Goal: Task Accomplishment & Management: Manage account settings

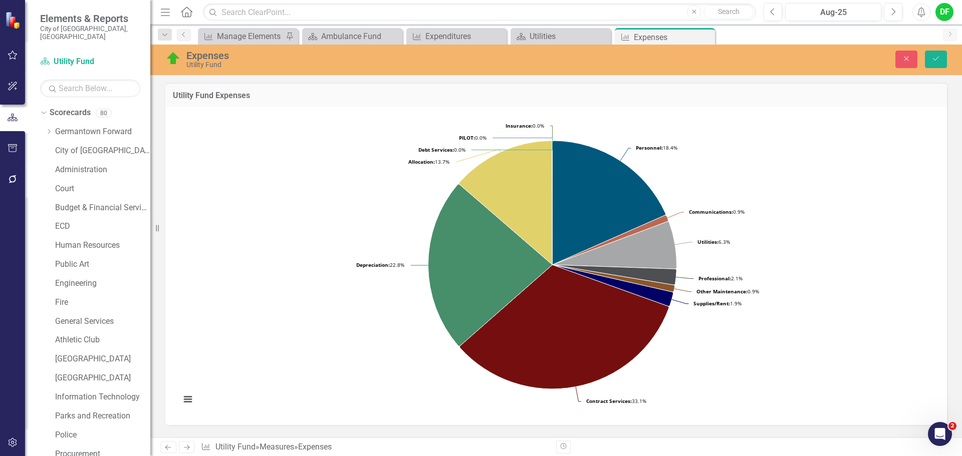
scroll to position [300, 0]
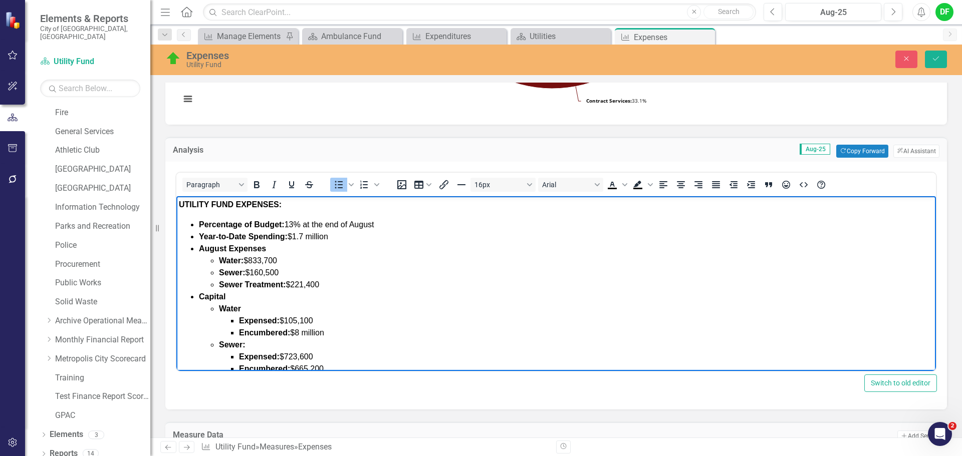
drag, startPoint x: 282, startPoint y: 271, endPoint x: 251, endPoint y: 271, distance: 30.6
click at [251, 271] on li "Sewer: $160,500" at bounding box center [576, 273] width 714 height 12
drag, startPoint x: 320, startPoint y: 282, endPoint x: 292, endPoint y: 279, distance: 27.7
click at [292, 279] on li "Sewer Treatment: $221,400" at bounding box center [576, 285] width 714 height 12
drag, startPoint x: 320, startPoint y: 323, endPoint x: 288, endPoint y: 320, distance: 32.2
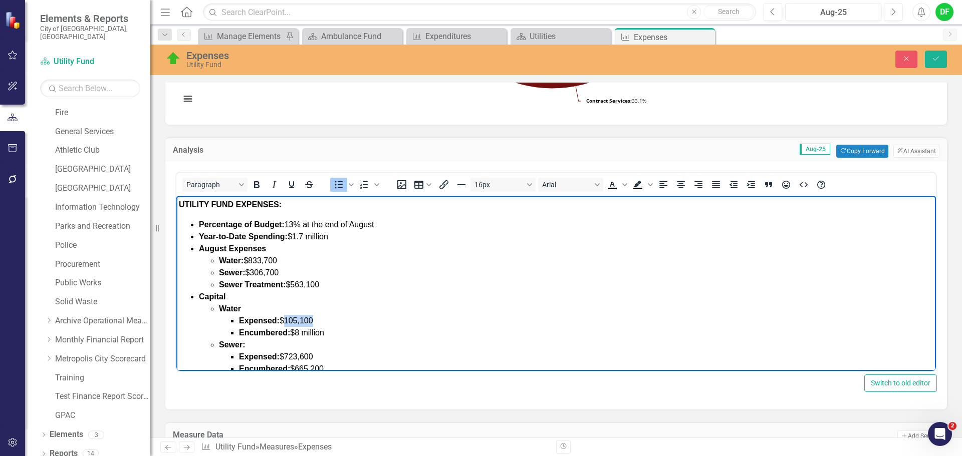
click at [288, 320] on li "Expensed: $105,100" at bounding box center [586, 321] width 694 height 12
click at [330, 320] on li "Expensed: $105,100" at bounding box center [586, 321] width 694 height 12
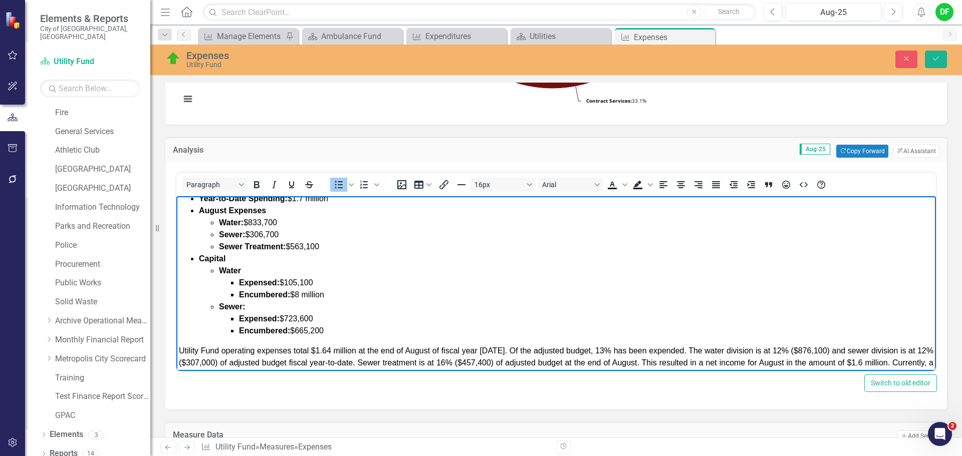
scroll to position [21, 0]
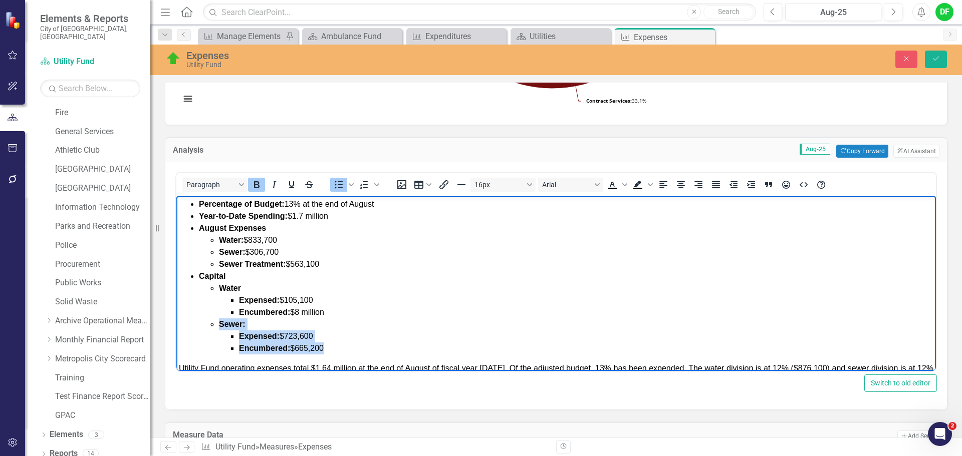
drag, startPoint x: 333, startPoint y: 347, endPoint x: 218, endPoint y: 326, distance: 116.6
click at [218, 326] on ul "Water Expensed: $105,100 Encumbered: $8 million Sewer: Expensed: $723,600 Encum…" at bounding box center [566, 318] width 734 height 72
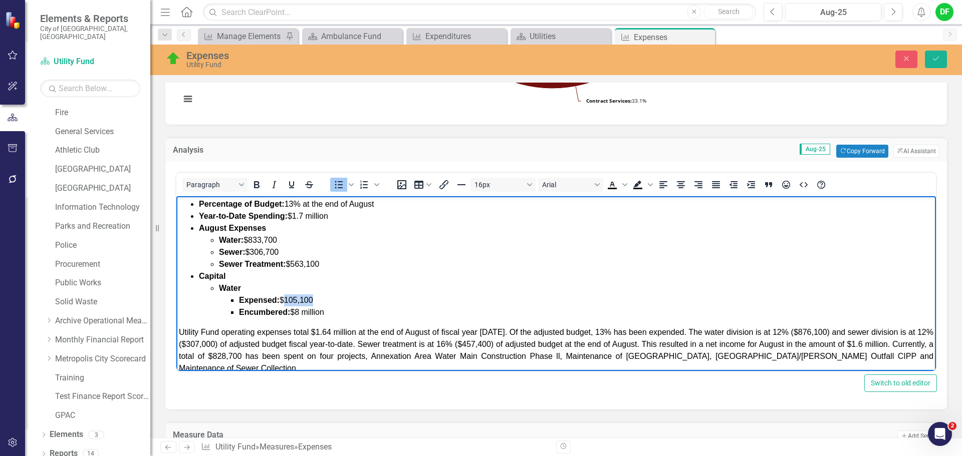
drag, startPoint x: 324, startPoint y: 296, endPoint x: 287, endPoint y: 295, distance: 36.6
click at [287, 295] on li "Expensed: $105,100" at bounding box center [586, 300] width 694 height 12
drag, startPoint x: 327, startPoint y: 314, endPoint x: 298, endPoint y: 312, distance: 28.1
click at [298, 312] on li "Encumbered: $8 million" at bounding box center [586, 312] width 694 height 12
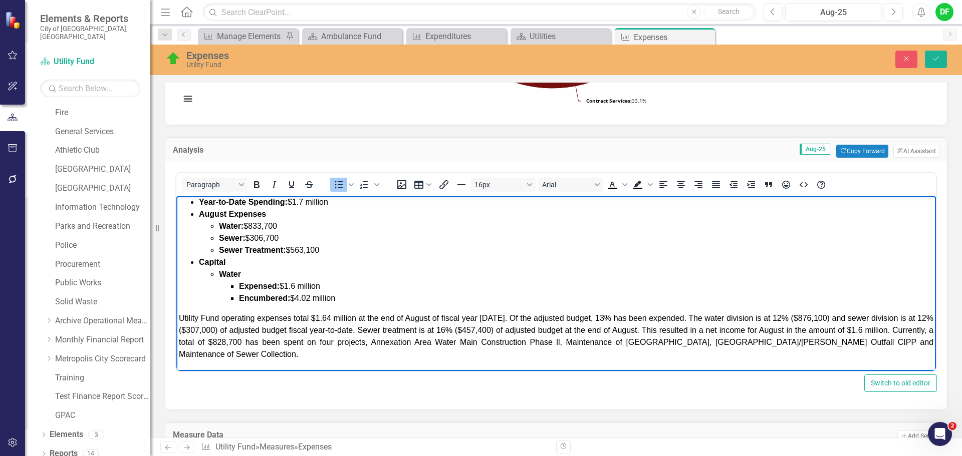
click at [332, 318] on span "Utility Fund operating expenses total $1.64 million at the end of August of fis…" at bounding box center [556, 336] width 754 height 45
click at [497, 319] on span "Utility Fund operating expenses total $1.7 million at the end of August of fisc…" at bounding box center [556, 336] width 754 height 45
drag, startPoint x: 500, startPoint y: 318, endPoint x: 499, endPoint y: 324, distance: 5.6
click at [499, 324] on p "Utility Fund operating expenses total $1.7 million at the end of August of fisc…" at bounding box center [556, 336] width 754 height 48
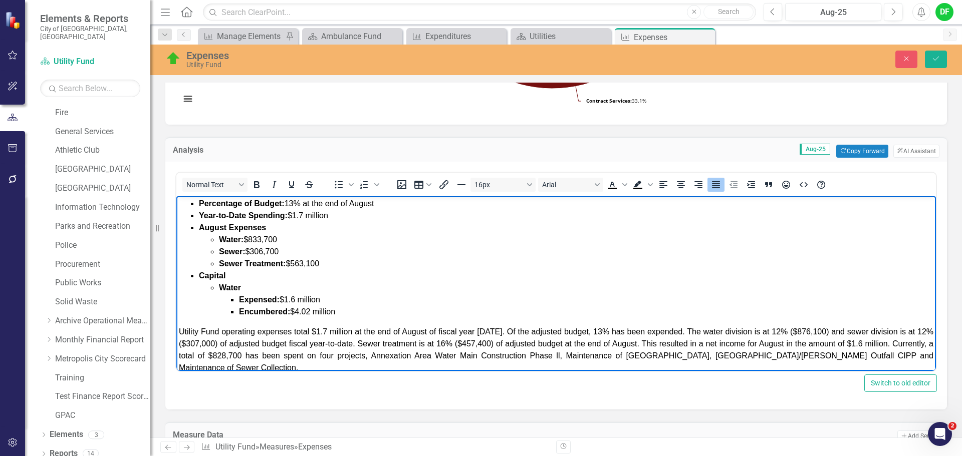
scroll to position [0, 0]
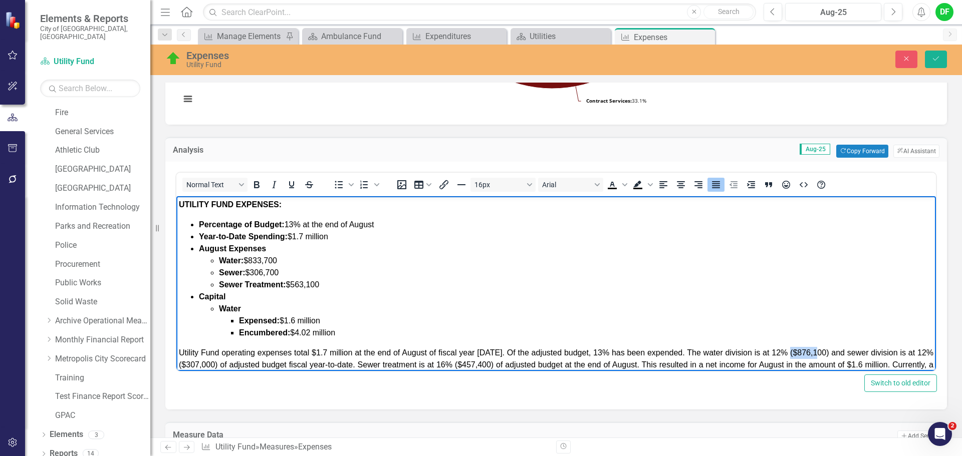
drag, startPoint x: 827, startPoint y: 352, endPoint x: 800, endPoint y: 348, distance: 26.8
click at [800, 349] on span "Utility Fund operating expenses total $1.7 million at the end of August of fisc…" at bounding box center [556, 371] width 754 height 45
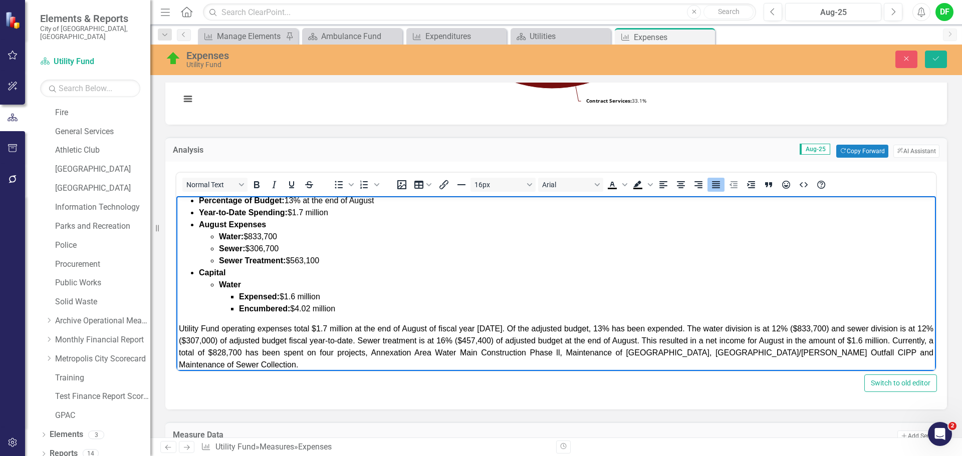
scroll to position [35, 0]
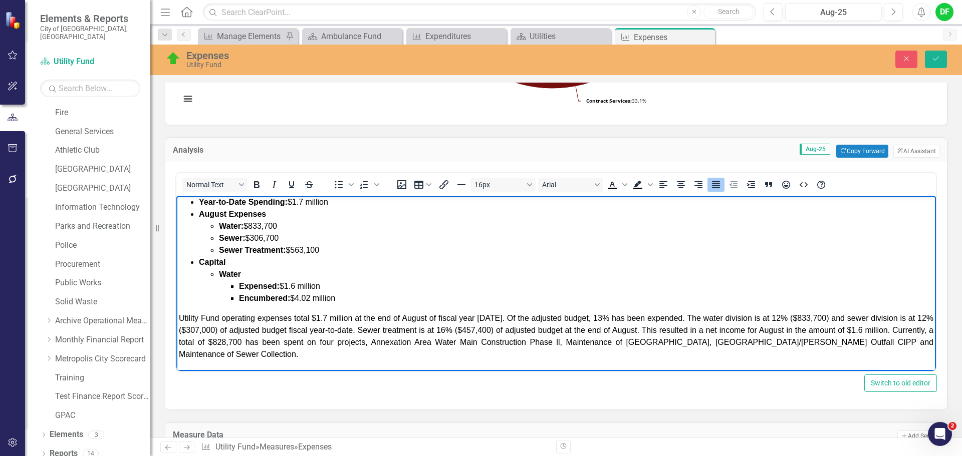
click at [188, 327] on span "Utility Fund operating expenses total $1.7 million at the end of August of fisc…" at bounding box center [556, 336] width 754 height 45
drag, startPoint x: 205, startPoint y: 328, endPoint x: 232, endPoint y: 330, distance: 27.1
click at [232, 330] on span "Utility Fund operating expenses total $1.7 million at the end of August of fisc…" at bounding box center [556, 336] width 754 height 45
click at [467, 331] on span "Utility Fund operating expenses total $1.7 million at the end of August of fisc…" at bounding box center [556, 336] width 754 height 45
drag, startPoint x: 483, startPoint y: 331, endPoint x: 510, endPoint y: 331, distance: 27.0
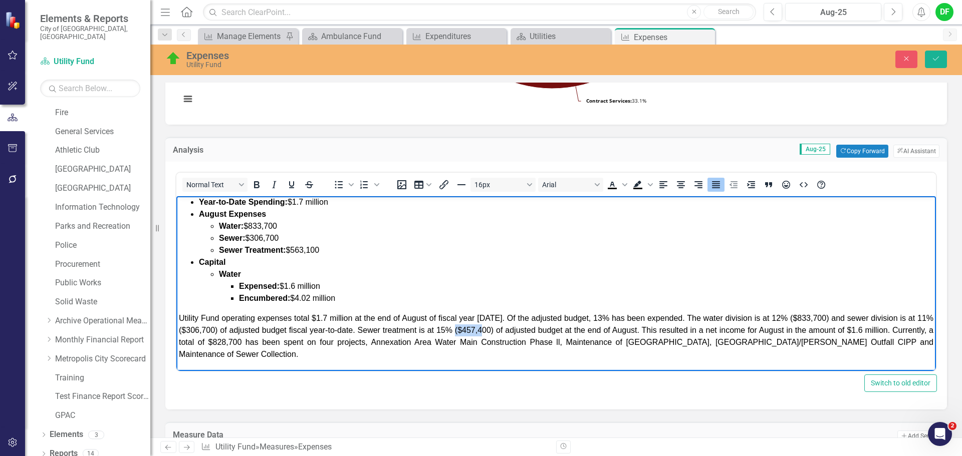
click at [510, 331] on span "Utility Fund operating expenses total $1.7 million at the end of August of fisc…" at bounding box center [556, 336] width 754 height 45
drag, startPoint x: 888, startPoint y: 328, endPoint x: 880, endPoint y: 326, distance: 8.7
click at [880, 326] on span "Utility Fund operating expenses total $1.7 million at the end of August of fisc…" at bounding box center [556, 336] width 754 height 45
drag, startPoint x: 254, startPoint y: 343, endPoint x: 281, endPoint y: 342, distance: 26.5
click at [281, 342] on span "Utility Fund operating expenses total $1.7 million at the end of August of fisc…" at bounding box center [556, 336] width 754 height 45
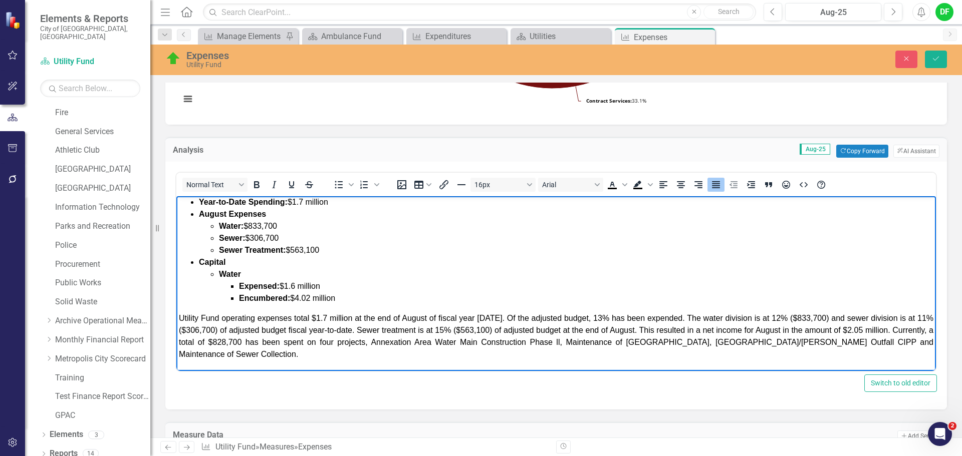
click at [915, 331] on span "Utility Fund operating expenses total $1.7 million at the end of August of fisc…" at bounding box center [556, 336] width 754 height 45
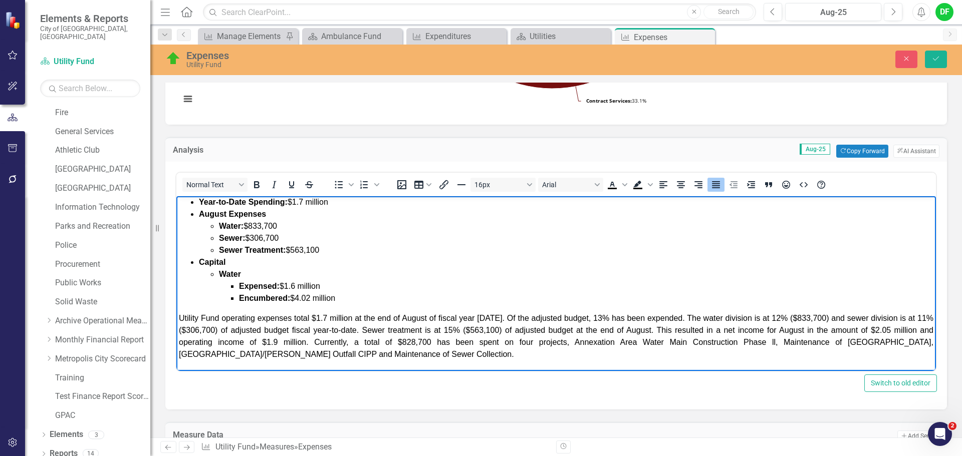
click at [252, 345] on span "Utility Fund operating expenses total $1.7 million at the end of August of fisc…" at bounding box center [556, 336] width 754 height 45
drag, startPoint x: 447, startPoint y: 342, endPoint x: 475, endPoint y: 345, distance: 27.7
click at [475, 345] on span "Utility Fund operating expenses total $1.7 million at the end of August of fisc…" at bounding box center [556, 336] width 754 height 45
click at [294, 285] on span "Expensed: $1.6 million" at bounding box center [279, 286] width 81 height 9
click at [470, 341] on span "Utility Fund operating expenses total $1.7 million at the end of August of fisc…" at bounding box center [556, 336] width 754 height 45
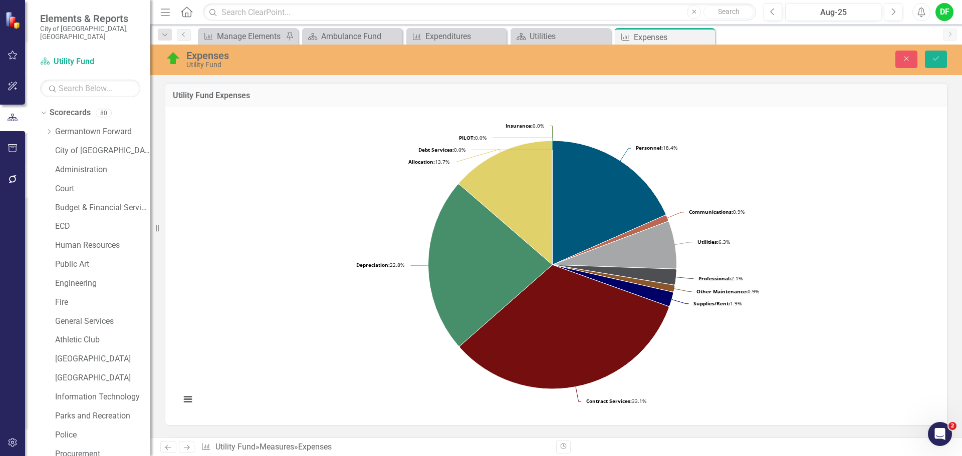
scroll to position [300, 0]
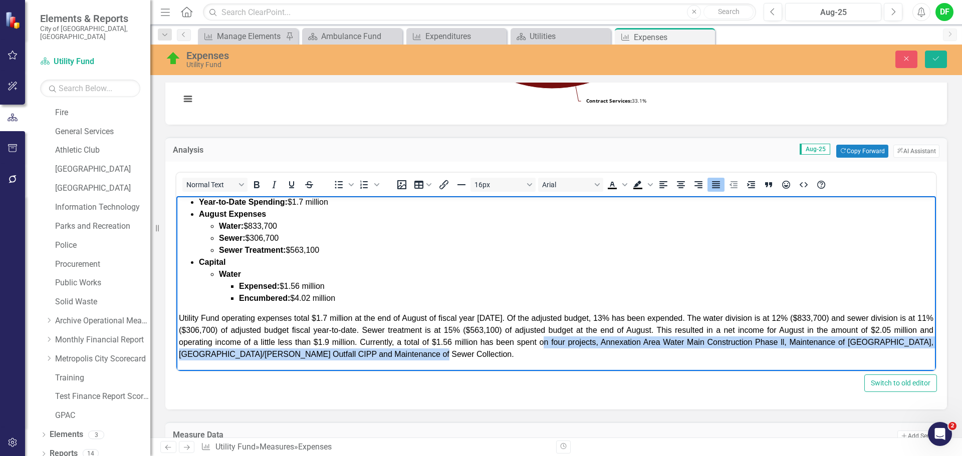
drag, startPoint x: 560, startPoint y: 342, endPoint x: 578, endPoint y: 352, distance: 20.2
click at [578, 352] on p "Utility Fund operating expenses total $1.7 million at the end of August of fisc…" at bounding box center [556, 336] width 754 height 48
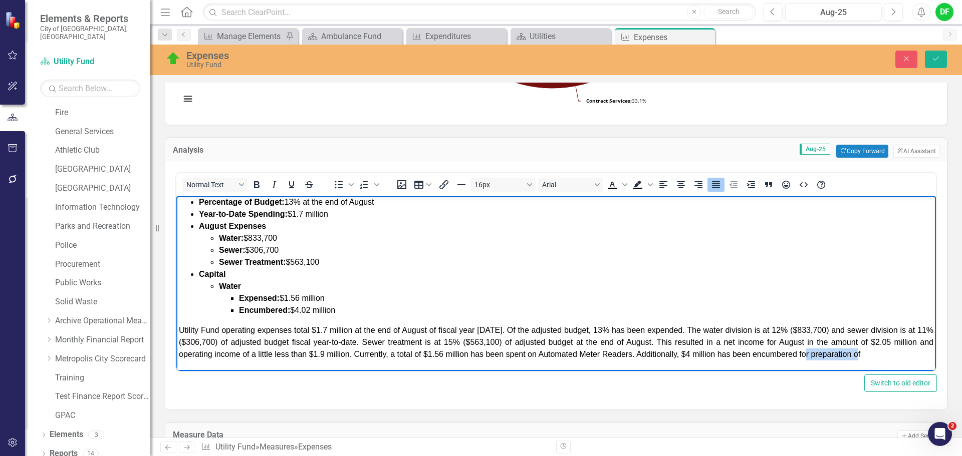
drag, startPoint x: 866, startPoint y: 353, endPoint x: 811, endPoint y: 349, distance: 55.3
click at [811, 349] on p "Utility Fund operating expenses total $1.7 million at the end of August of fisc…" at bounding box center [556, 343] width 754 height 36
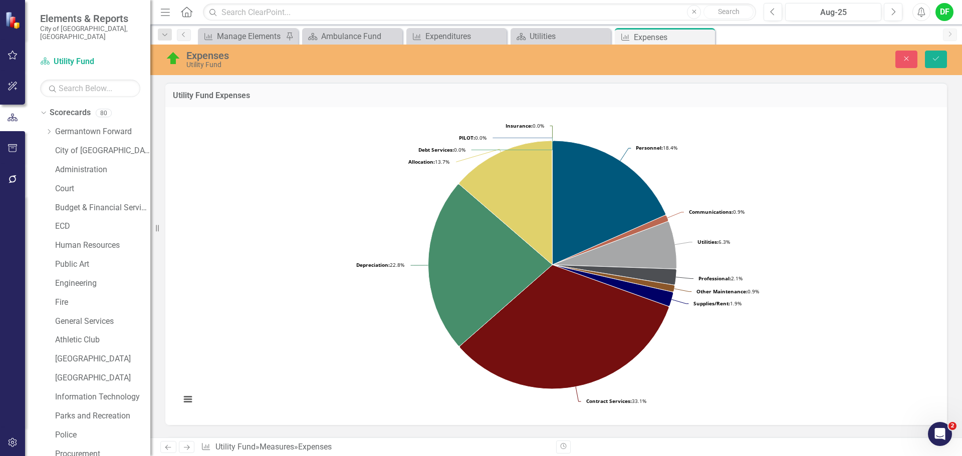
scroll to position [300, 0]
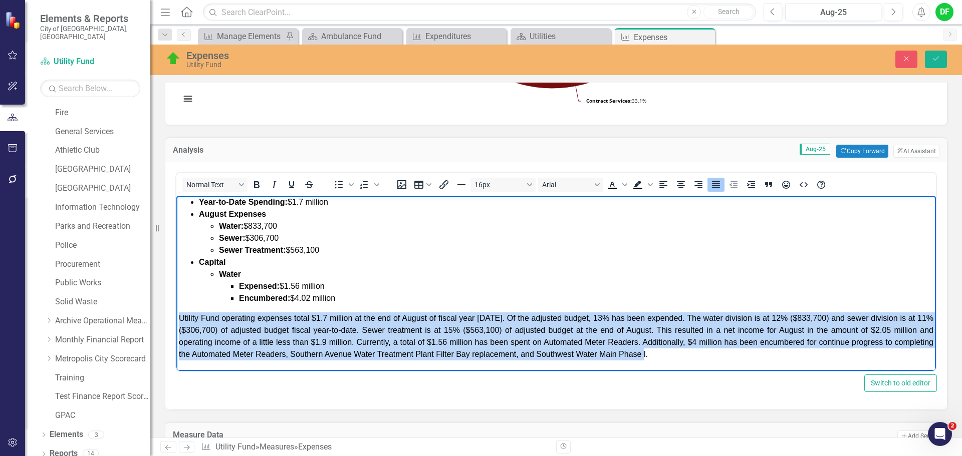
drag, startPoint x: 696, startPoint y: 356, endPoint x: 179, endPoint y: 315, distance: 519.0
click at [179, 315] on p "Utility Fund operating expenses total $1.7 million at the end of August of fisc…" at bounding box center [556, 336] width 754 height 48
copy span "Utility Fund operating expenses total $1.7 million at the end of August of fisc…"
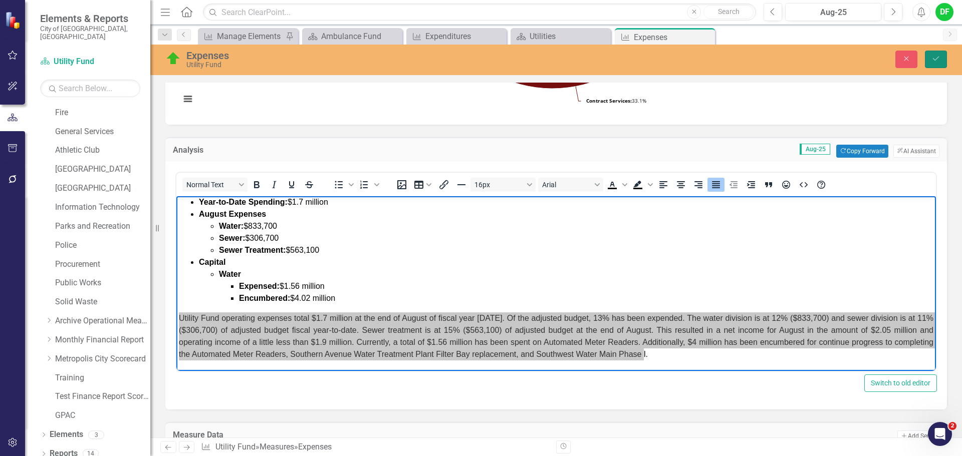
click at [938, 60] on icon "Save" at bounding box center [935, 58] width 9 height 7
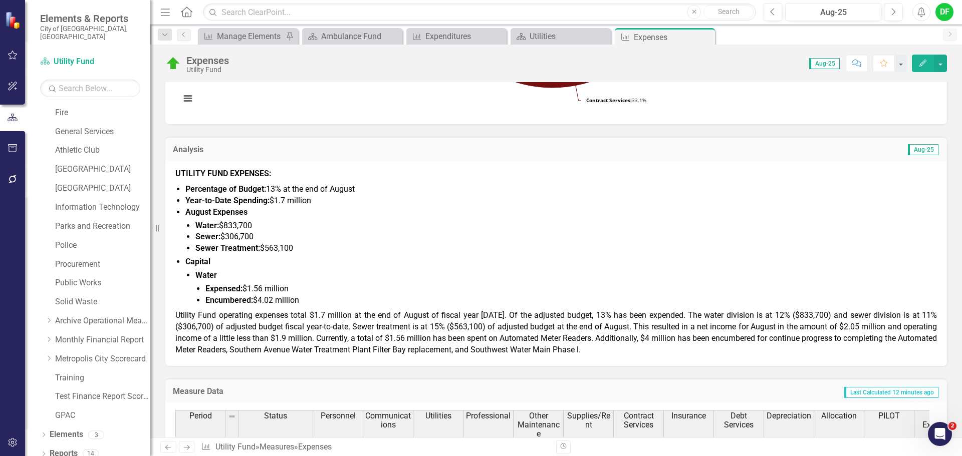
click at [501, 338] on span "Utility Fund operating expenses total $1.7 million at the end of August of fisc…" at bounding box center [555, 332] width 761 height 44
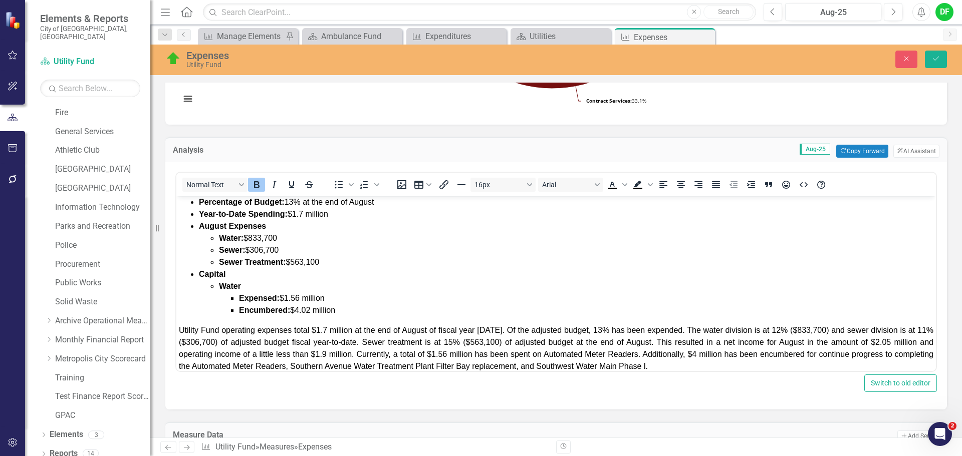
scroll to position [35, 0]
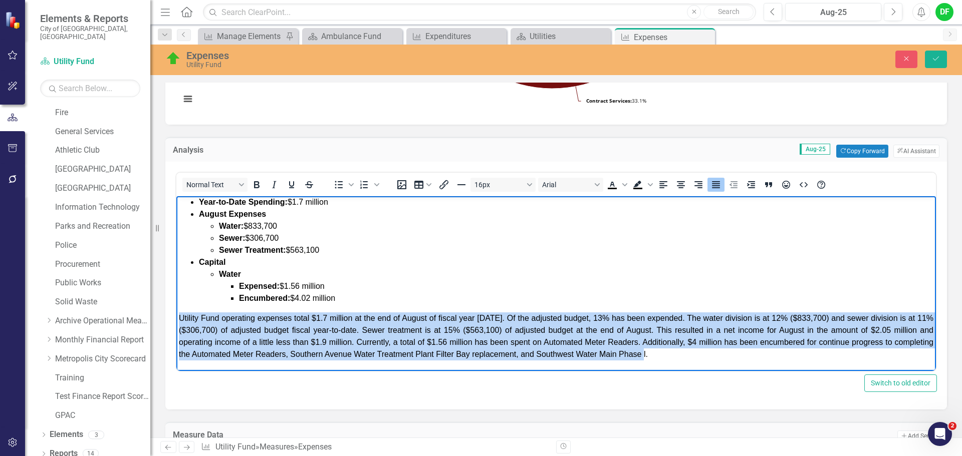
drag, startPoint x: 697, startPoint y: 358, endPoint x: 348, endPoint y: 514, distance: 382.2
click at [176, 317] on html "UTILITY FUND EXPENSES: Percentage of Budget: 13% at the end of August Year-to-D…" at bounding box center [555, 266] width 759 height 209
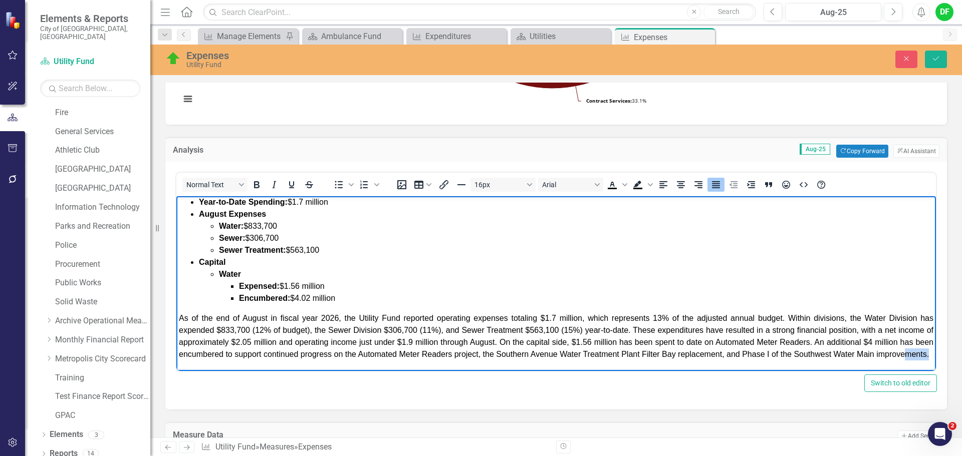
scroll to position [39, 0]
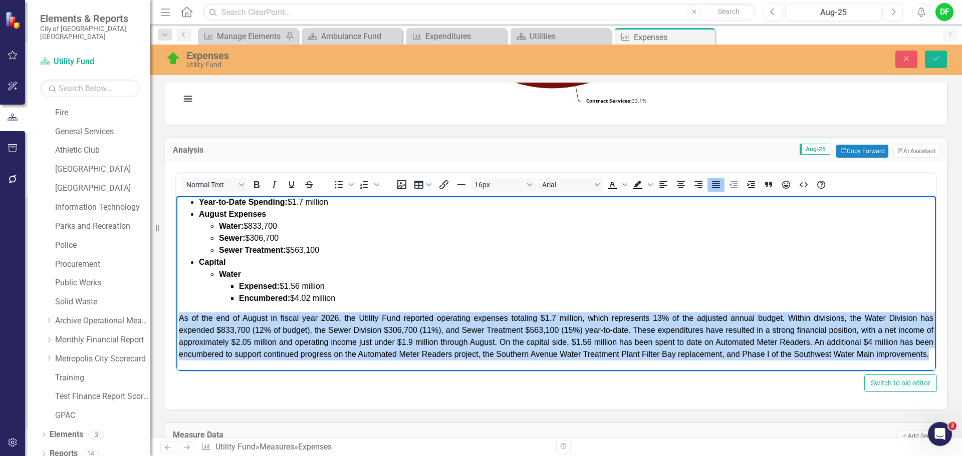
drag, startPoint x: 242, startPoint y: 363, endPoint x: 351, endPoint y: 511, distance: 183.8
click at [176, 316] on html "UTILITY FUND EXPENSES: Percentage of Budget: 13% at the end of August Year-to-D…" at bounding box center [555, 266] width 759 height 209
click at [242, 361] on p "﻿As of the end of August in fiscal year 2026, the Utility Fund reported operati…" at bounding box center [556, 336] width 754 height 48
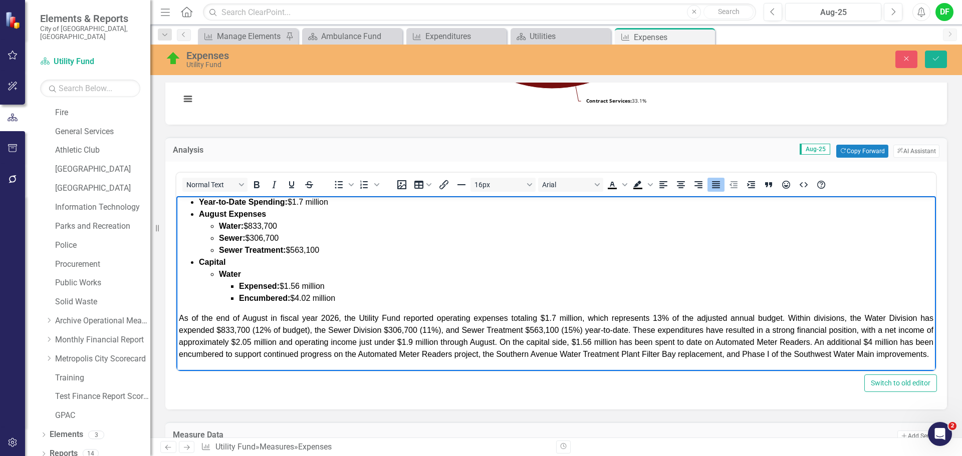
click at [437, 327] on span "﻿As of the end of August in fiscal year 2026, the Utility Fund reported operati…" at bounding box center [556, 336] width 754 height 45
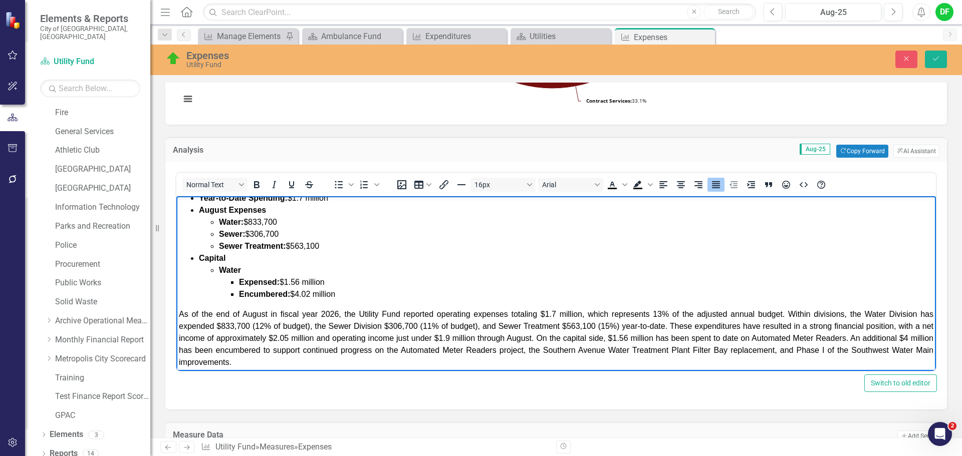
click at [614, 328] on span "﻿As of the end of August in fiscal year 2026, the Utility Fund reported operati…" at bounding box center [556, 338] width 754 height 57
drag, startPoint x: 791, startPoint y: 327, endPoint x: 768, endPoint y: 326, distance: 22.5
click at [768, 326] on span "﻿As of the end of August in fiscal year 2026, the Utility Fund reported operati…" at bounding box center [556, 338] width 754 height 57
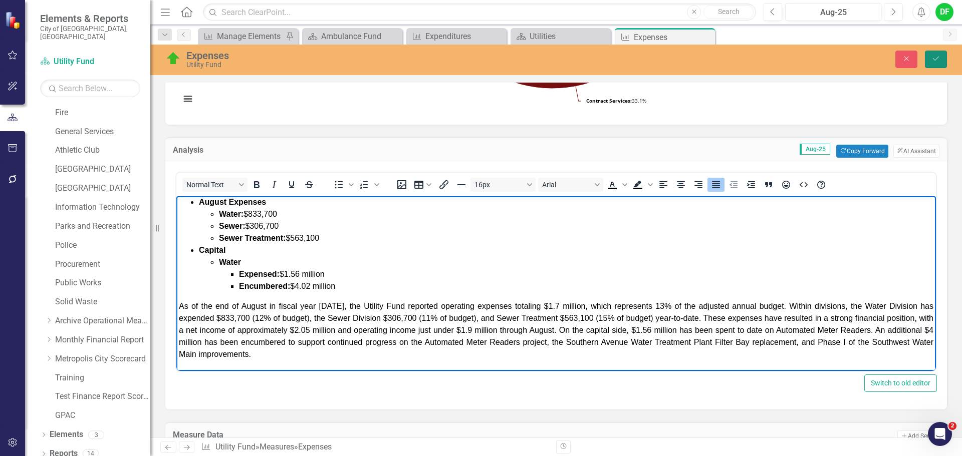
click at [934, 59] on icon "Save" at bounding box center [935, 58] width 9 height 7
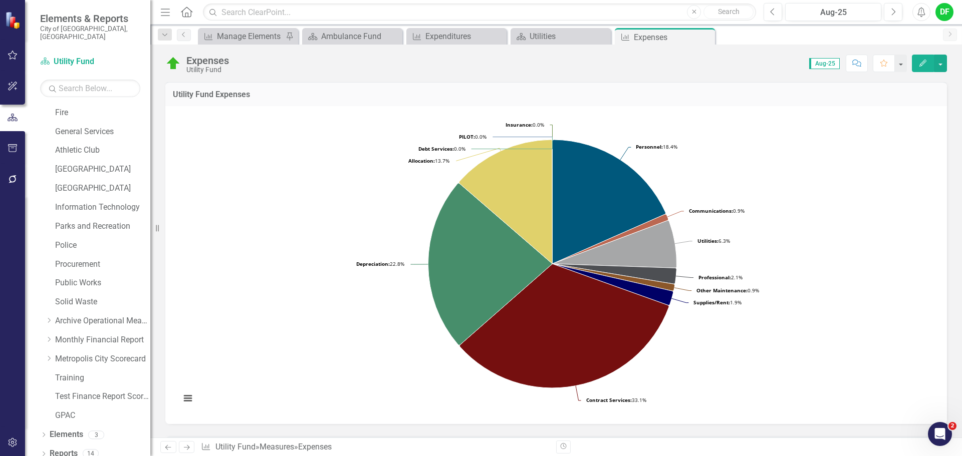
scroll to position [0, 0]
click at [709, 36] on icon "Close" at bounding box center [705, 37] width 10 height 8
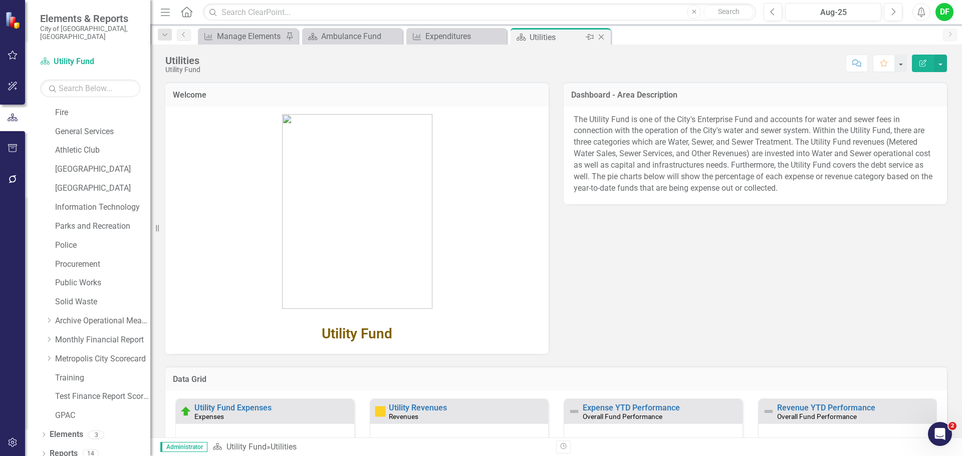
click at [602, 38] on icon "Close" at bounding box center [601, 37] width 10 height 8
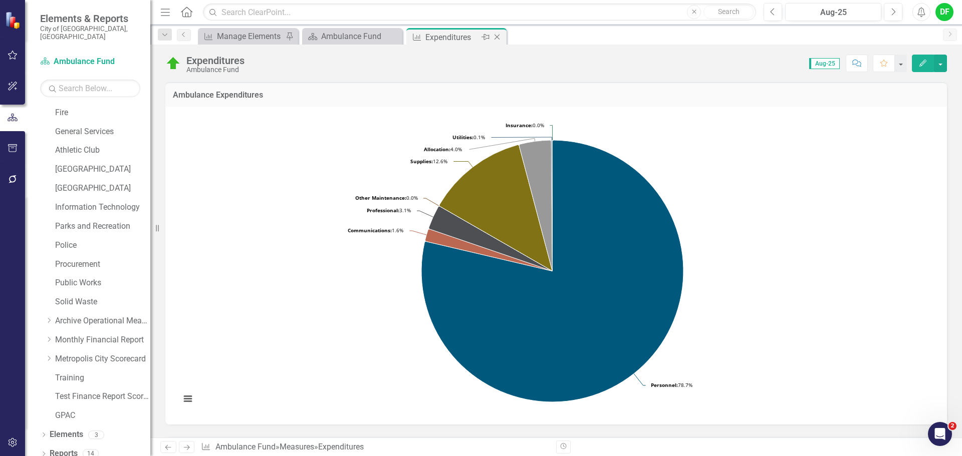
click at [498, 35] on icon "Close" at bounding box center [497, 37] width 10 height 8
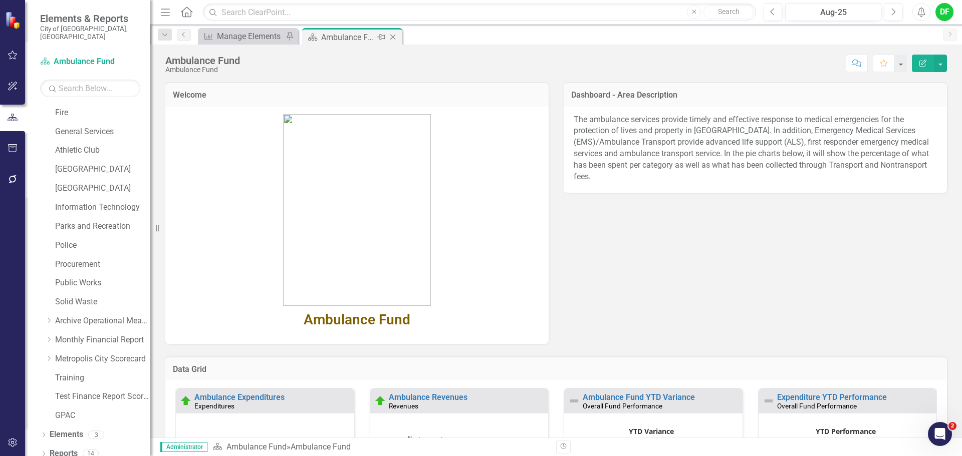
click at [394, 38] on icon "Close" at bounding box center [393, 37] width 10 height 8
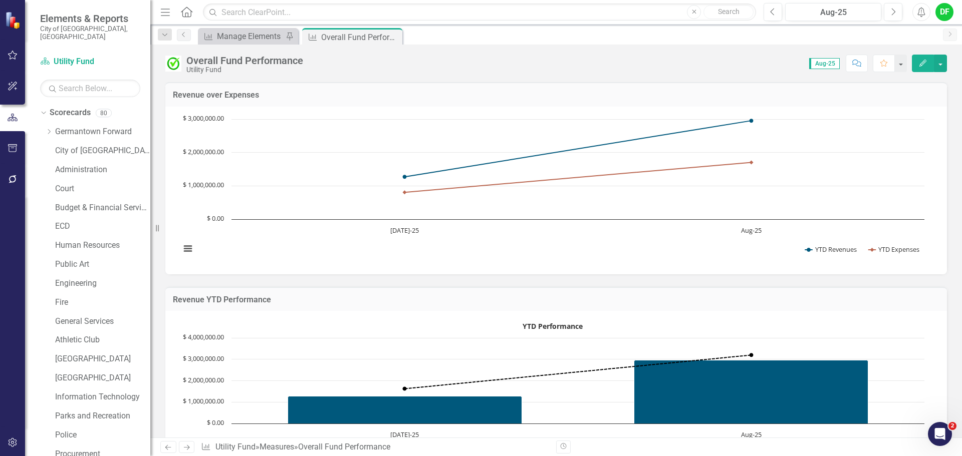
scroll to position [947, 0]
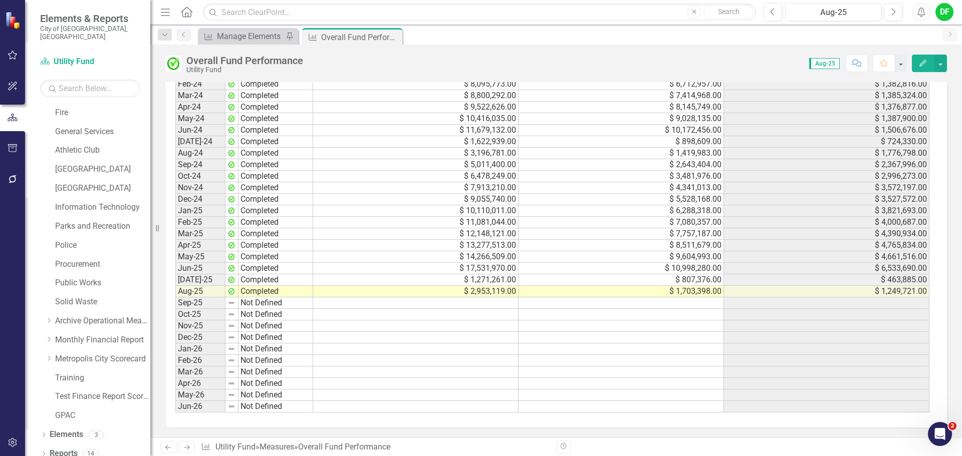
drag, startPoint x: 396, startPoint y: 36, endPoint x: 389, endPoint y: 40, distance: 8.8
click at [0, 0] on icon "Close" at bounding box center [0, 0] width 0 height 0
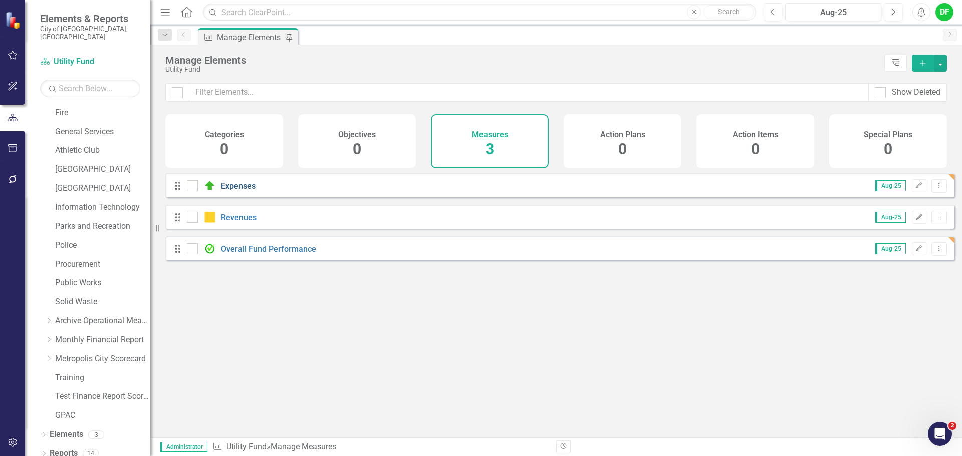
click at [251, 191] on link "Expenses" at bounding box center [238, 186] width 35 height 10
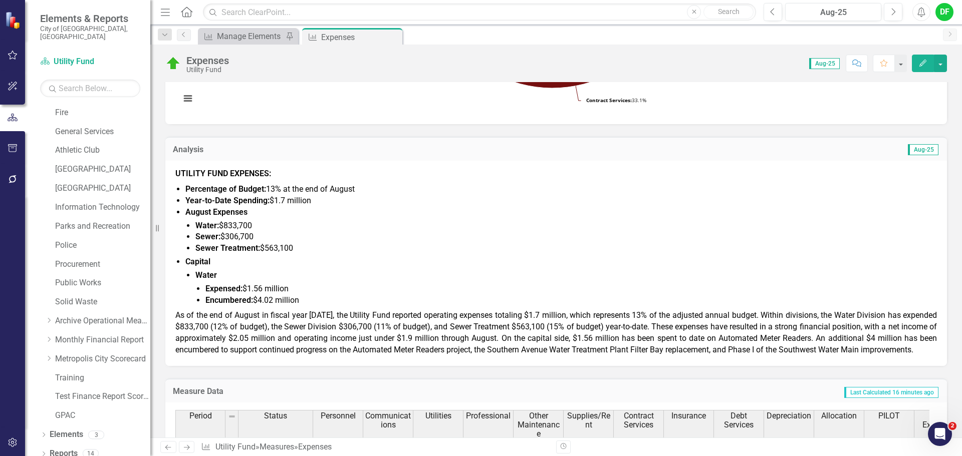
scroll to position [401, 0]
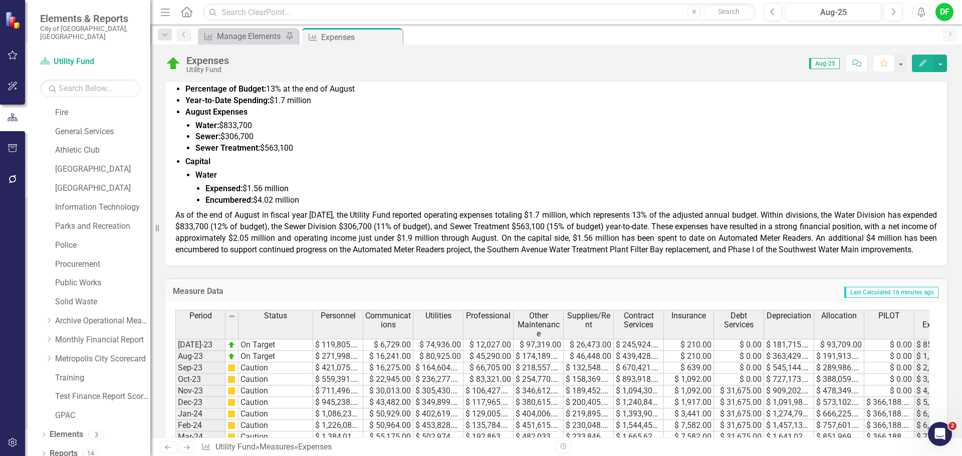
click at [250, 238] on span "As of the end of August in fiscal year 2026, the Utility Fund reported operatin…" at bounding box center [555, 232] width 761 height 44
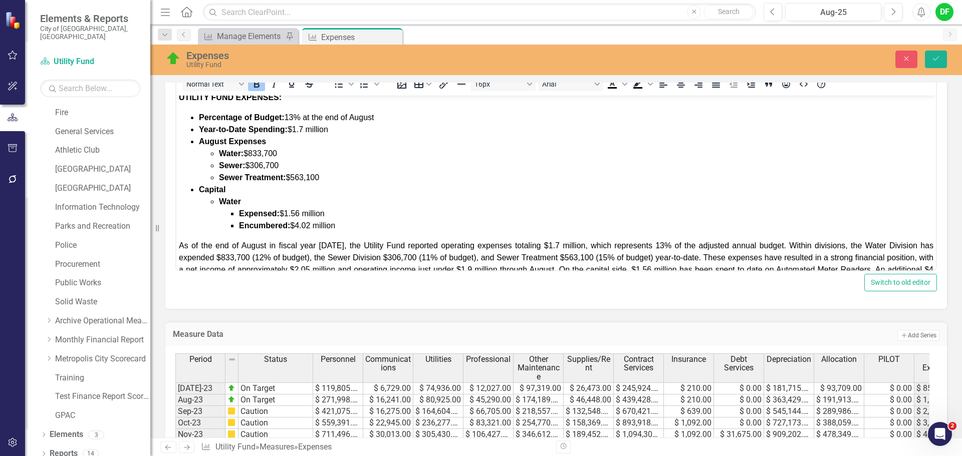
scroll to position [47, 0]
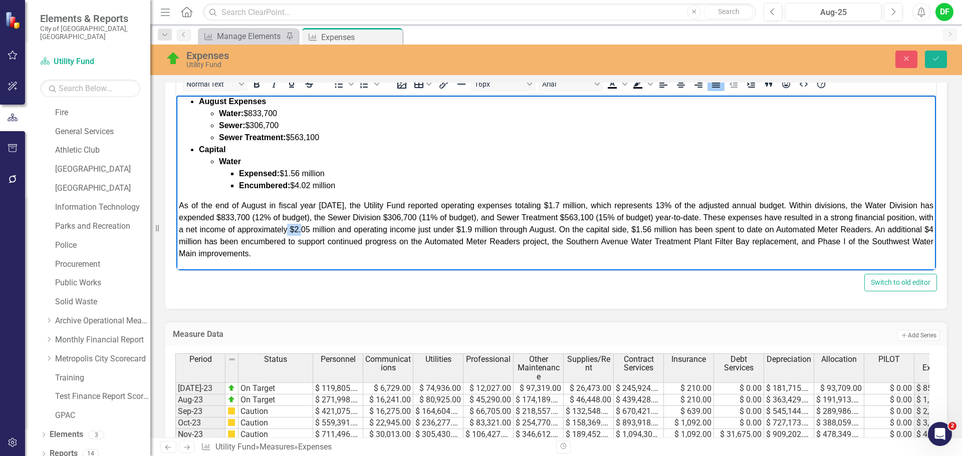
drag, startPoint x: 329, startPoint y: 228, endPoint x: 314, endPoint y: 227, distance: 15.6
click at [314, 227] on span "As of the end of August in fiscal year 2026, the Utility Fund reported operatin…" at bounding box center [556, 229] width 754 height 57
click at [497, 230] on span "As of the end of August in fiscal year 2026, the Utility Fund reported operatin…" at bounding box center [556, 229] width 754 height 57
click at [936, 60] on icon "Save" at bounding box center [935, 58] width 9 height 7
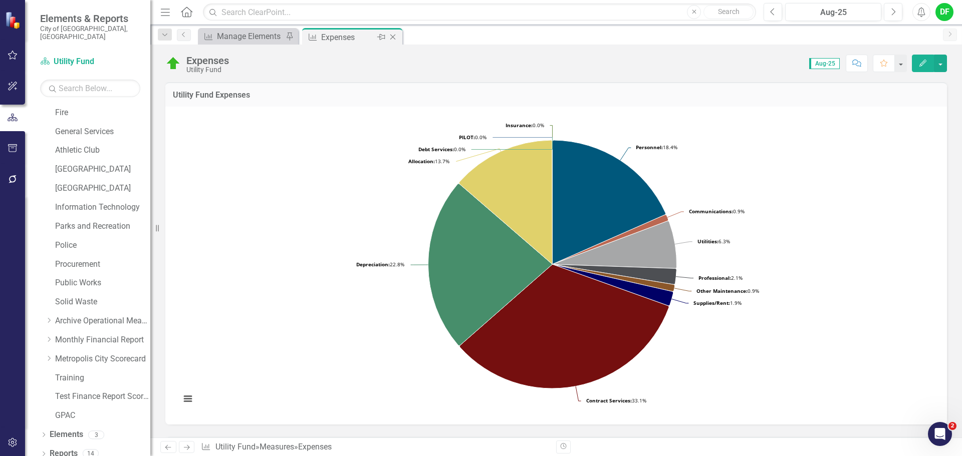
click at [393, 37] on icon at bounding box center [393, 38] width 6 height 6
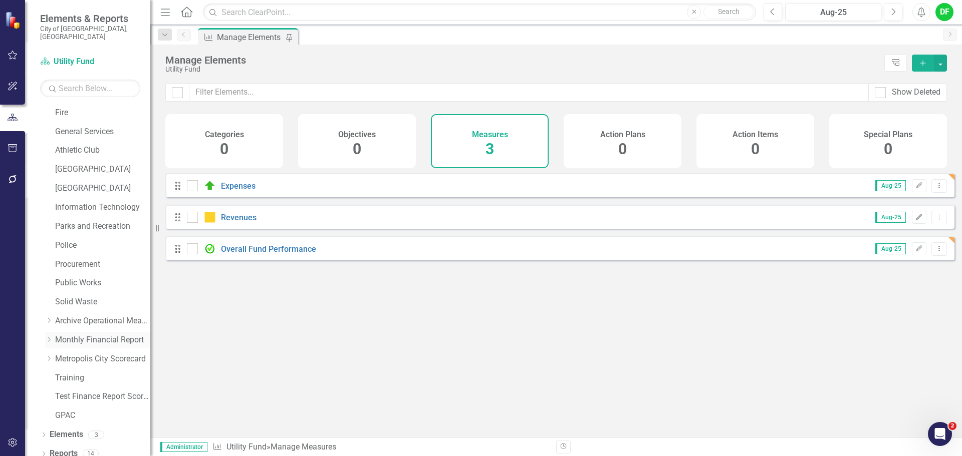
click at [51, 337] on icon at bounding box center [49, 339] width 3 height 5
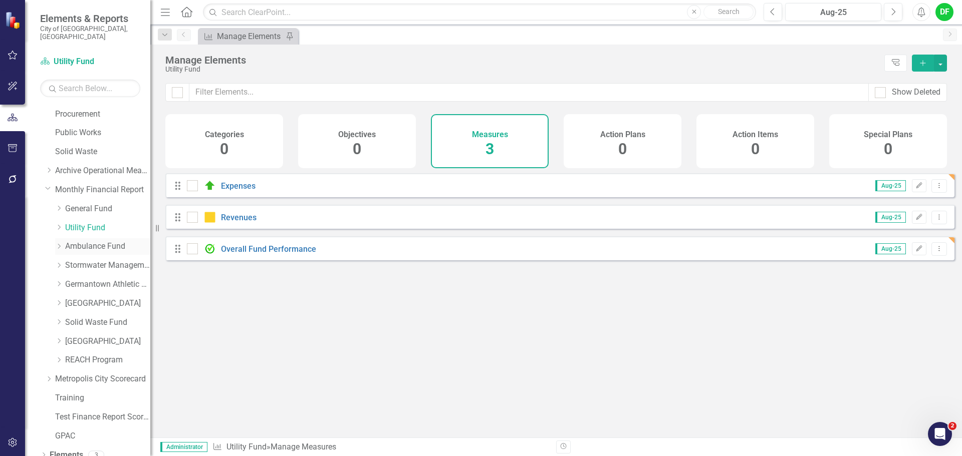
click at [92, 241] on link "Ambulance Fund" at bounding box center [107, 247] width 85 height 12
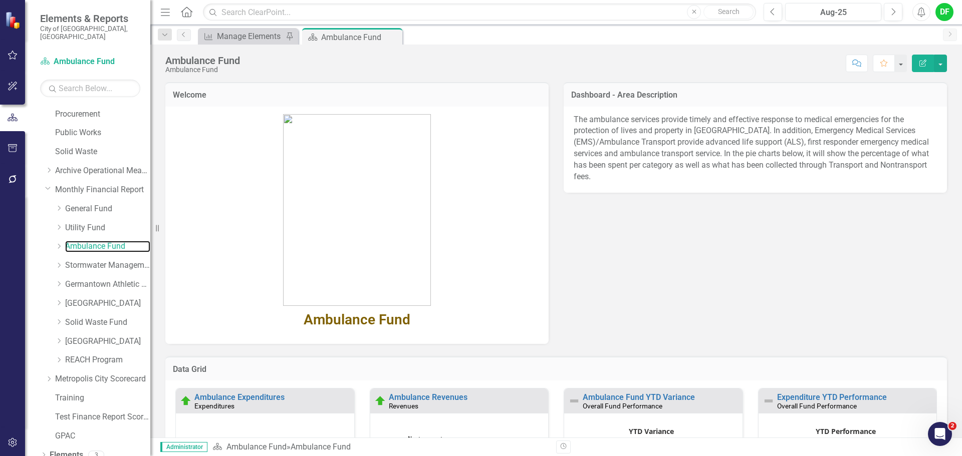
scroll to position [150, 0]
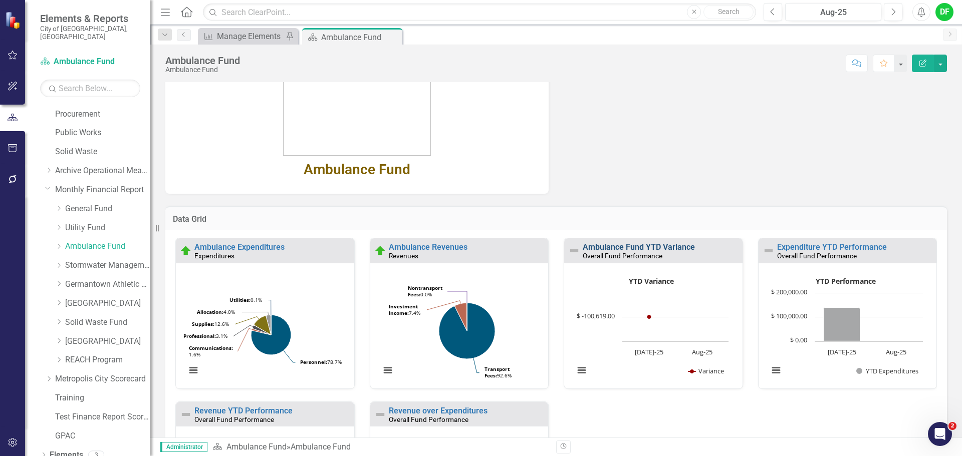
click at [622, 248] on link "Ambulance Fund YTD Variance" at bounding box center [638, 247] width 112 height 10
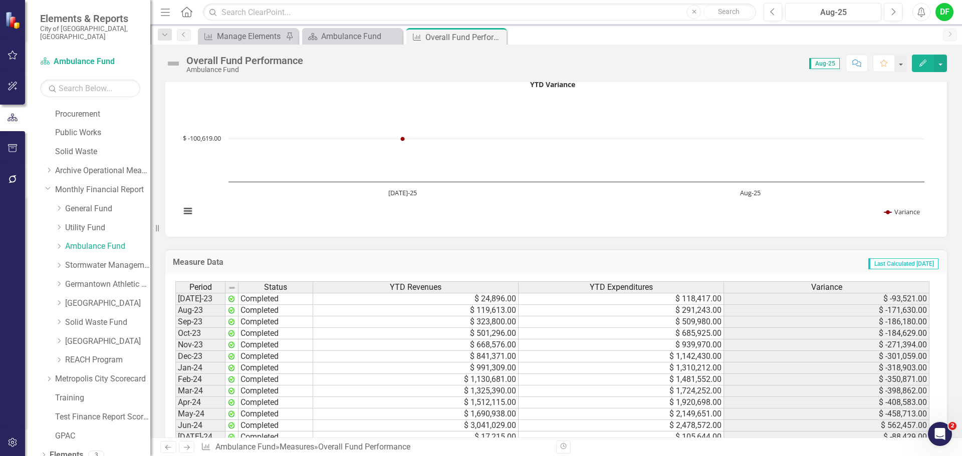
scroll to position [901, 0]
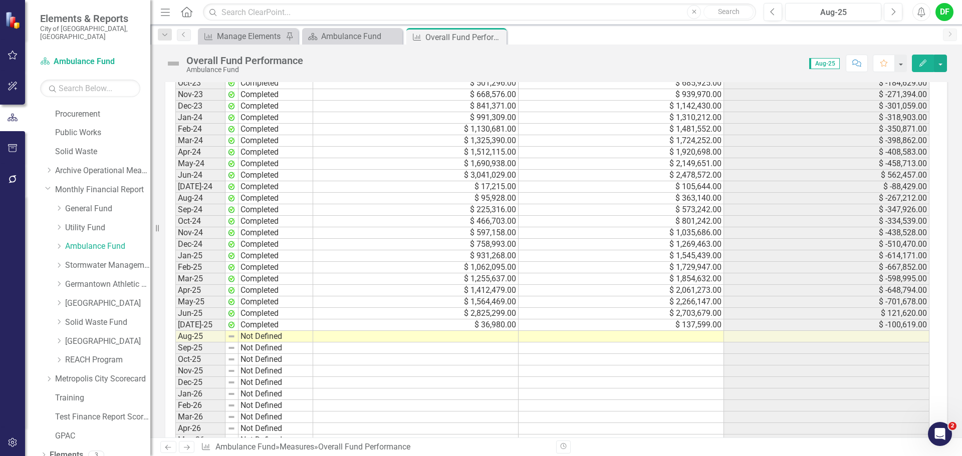
click at [542, 338] on td at bounding box center [620, 337] width 205 height 12
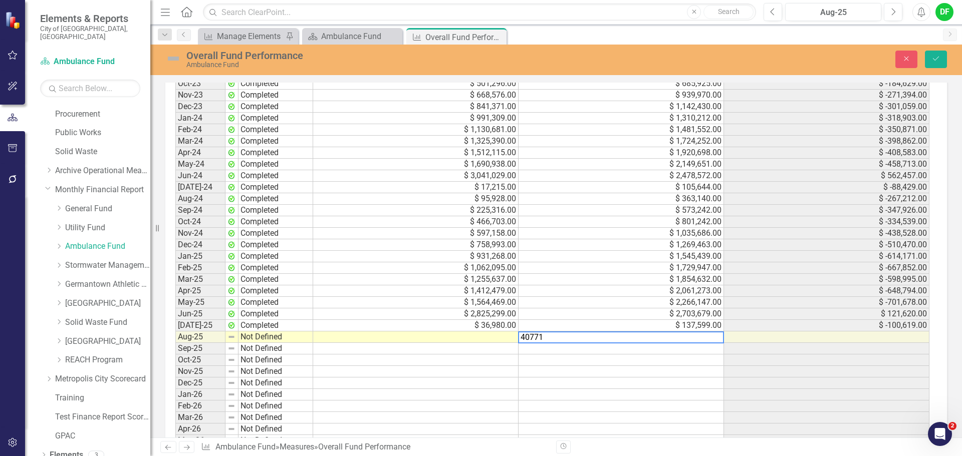
type textarea "407710"
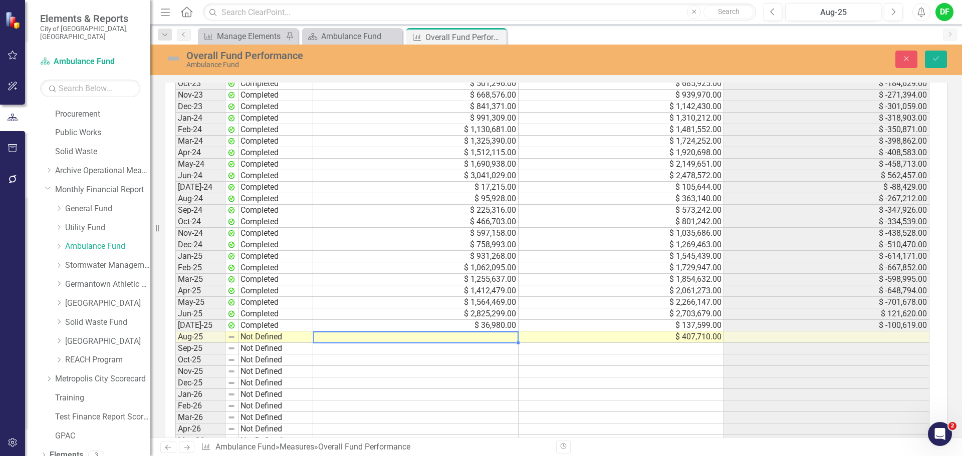
click at [427, 342] on td at bounding box center [415, 338] width 205 height 12
type textarea "148904"
click at [176, 58] on img at bounding box center [173, 59] width 16 height 16
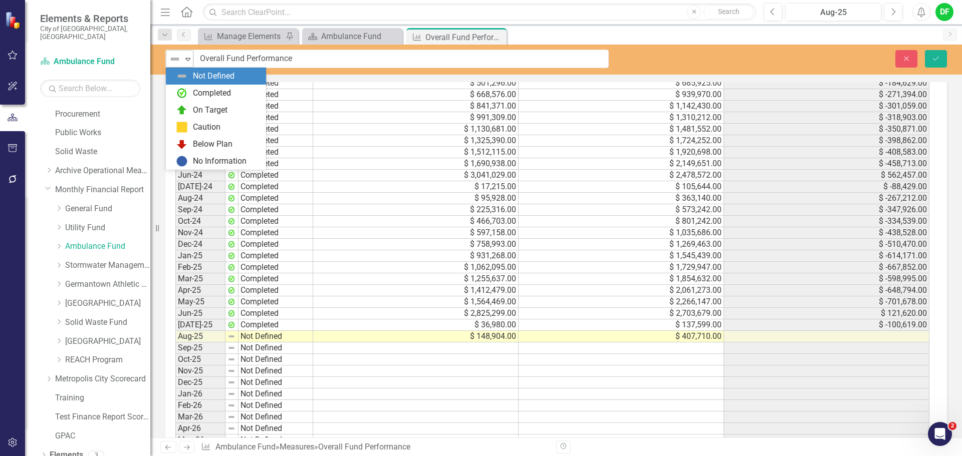
click at [185, 60] on icon "Expand" at bounding box center [188, 59] width 10 height 8
click at [190, 91] on div "Completed" at bounding box center [218, 93] width 84 height 12
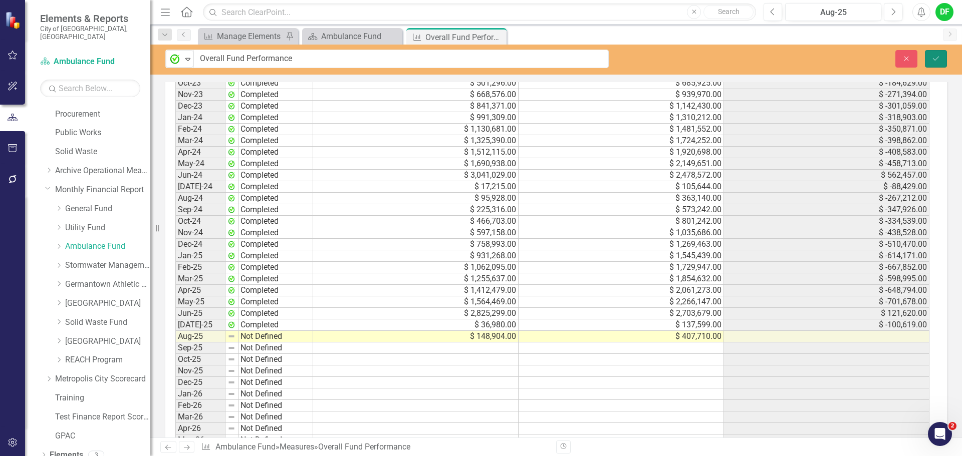
click at [934, 57] on icon "Save" at bounding box center [935, 58] width 9 height 7
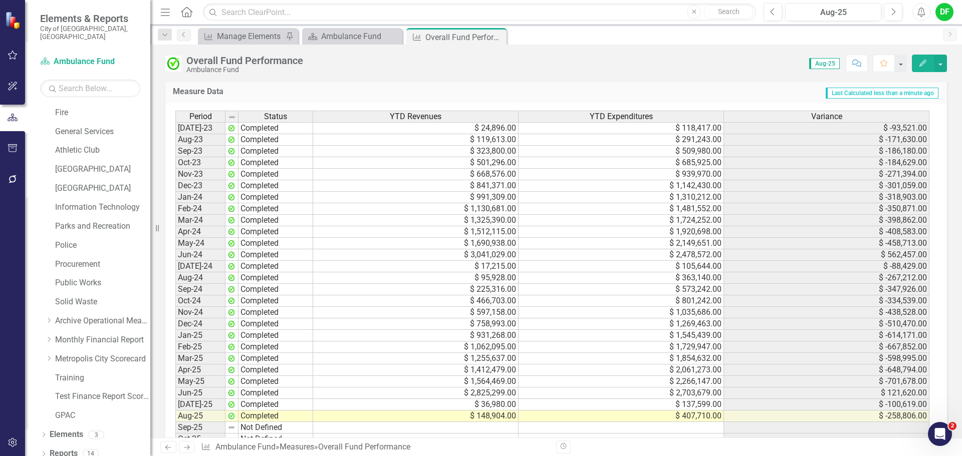
scroll to position [947, 0]
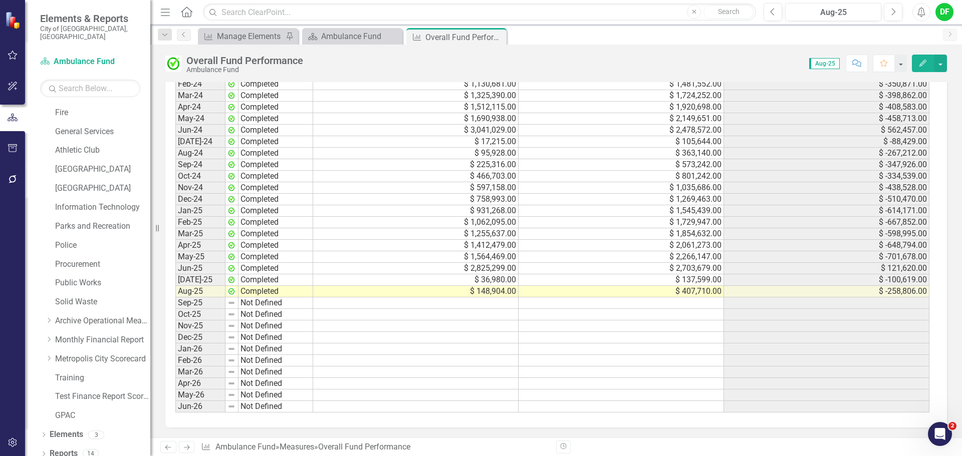
drag, startPoint x: 499, startPoint y: 35, endPoint x: 434, endPoint y: 37, distance: 65.1
click at [0, 0] on icon "Close" at bounding box center [0, 0] width 0 height 0
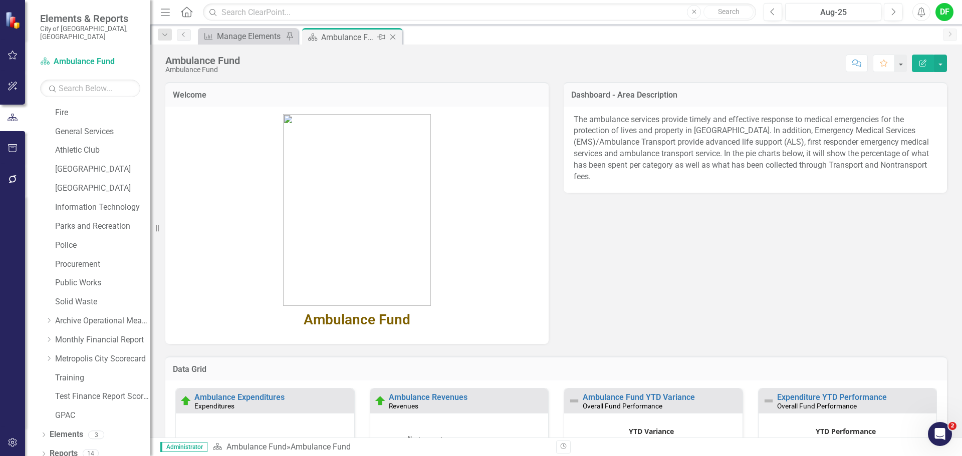
click at [392, 35] on icon "Close" at bounding box center [393, 37] width 10 height 8
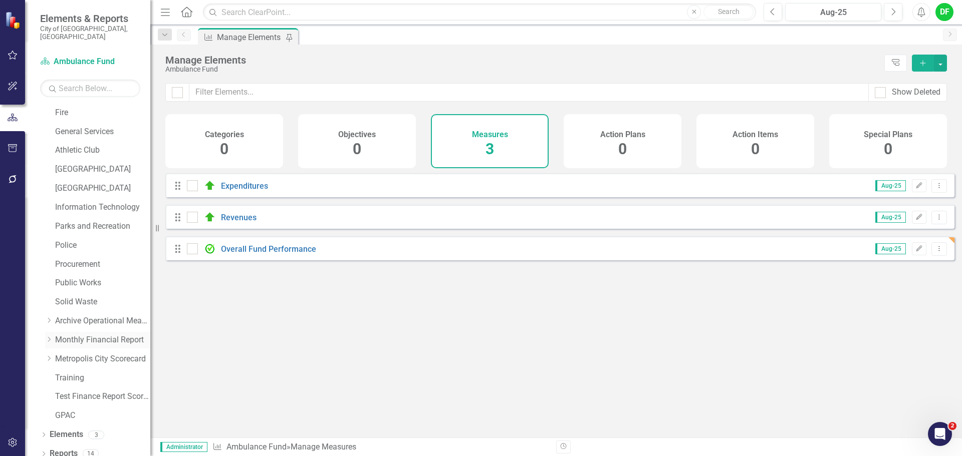
click at [48, 337] on icon "Dropdown" at bounding box center [49, 340] width 8 height 6
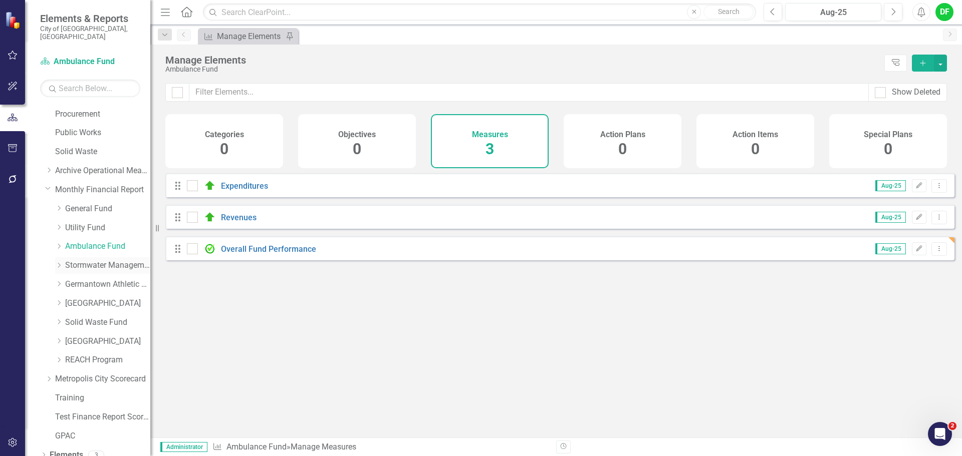
click at [76, 260] on link "Stormwater Management Fund" at bounding box center [107, 266] width 85 height 12
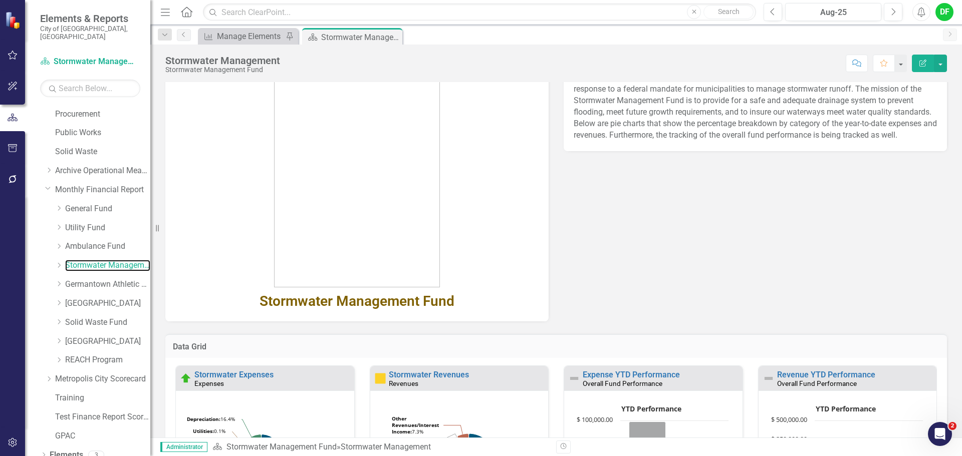
scroll to position [100, 0]
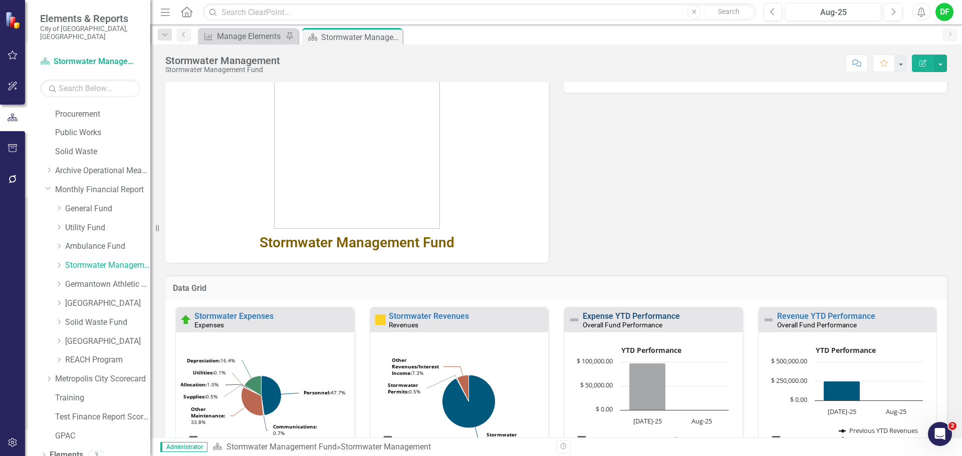
click at [640, 315] on link "Expense YTD Performance" at bounding box center [630, 316] width 97 height 10
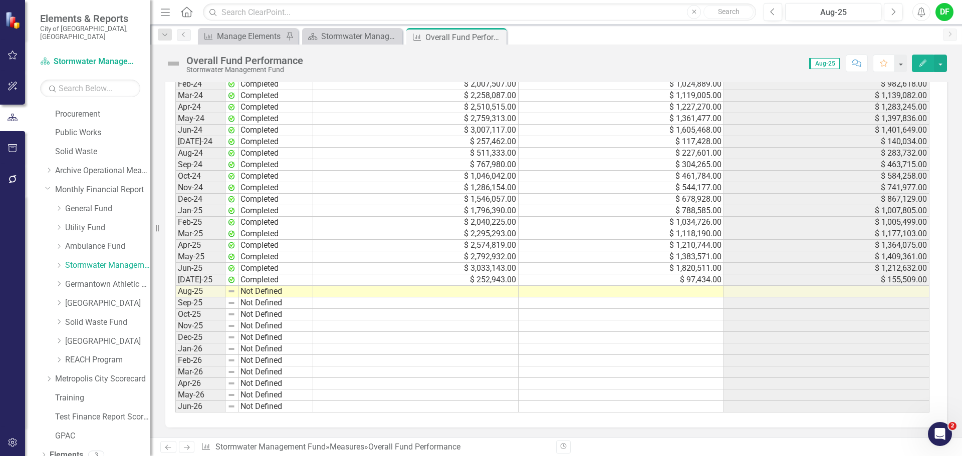
scroll to position [896, 0]
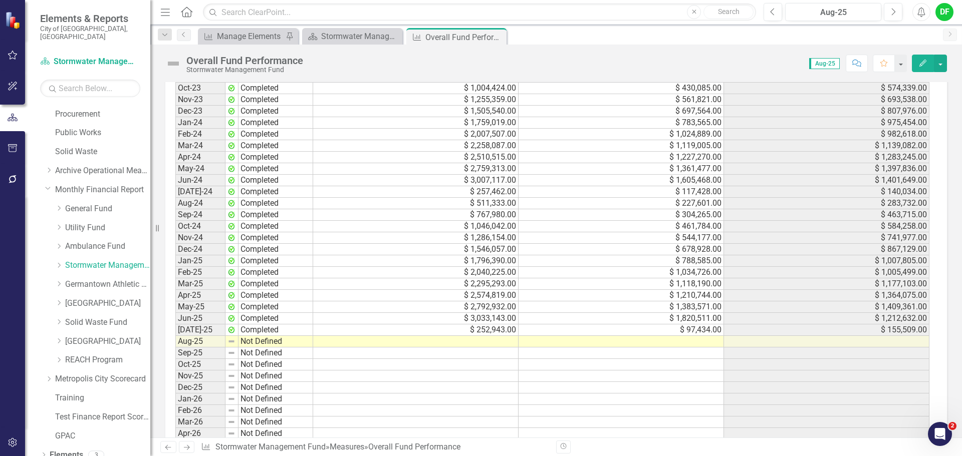
click at [566, 341] on td at bounding box center [620, 342] width 205 height 12
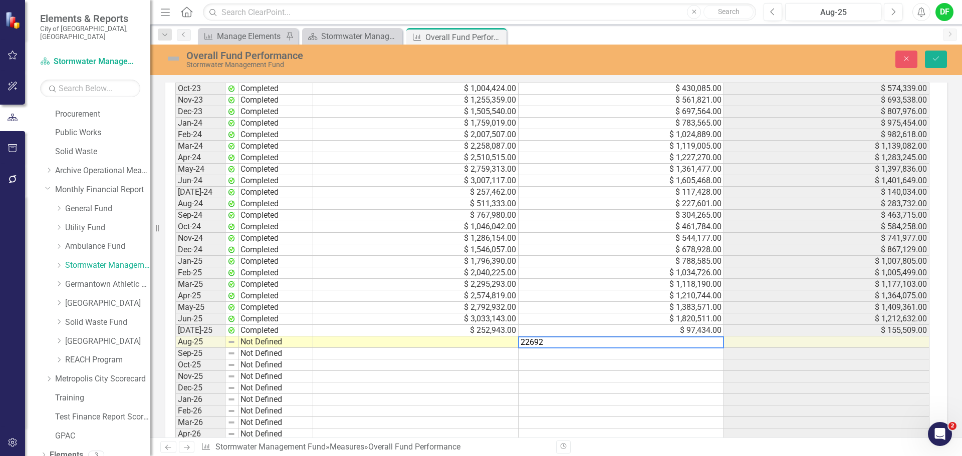
type textarea "226922"
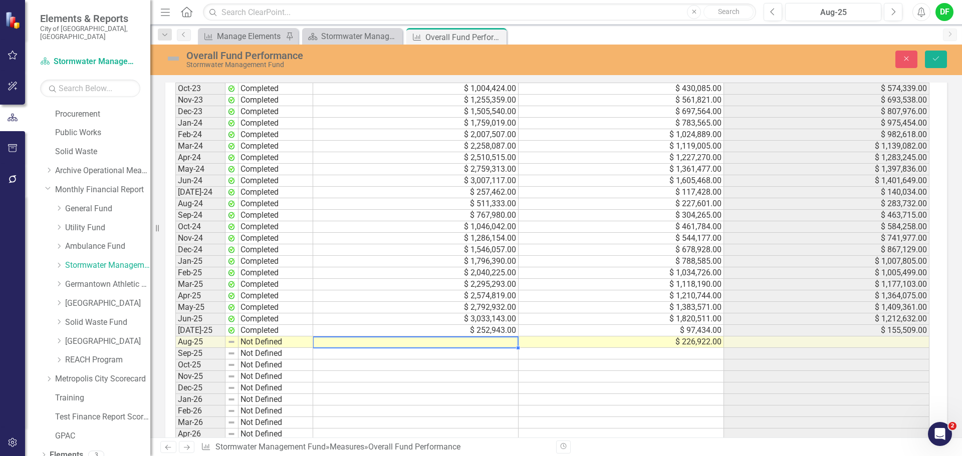
click at [383, 342] on td at bounding box center [415, 343] width 205 height 12
type textarea "491874"
click at [175, 59] on img at bounding box center [173, 59] width 16 height 16
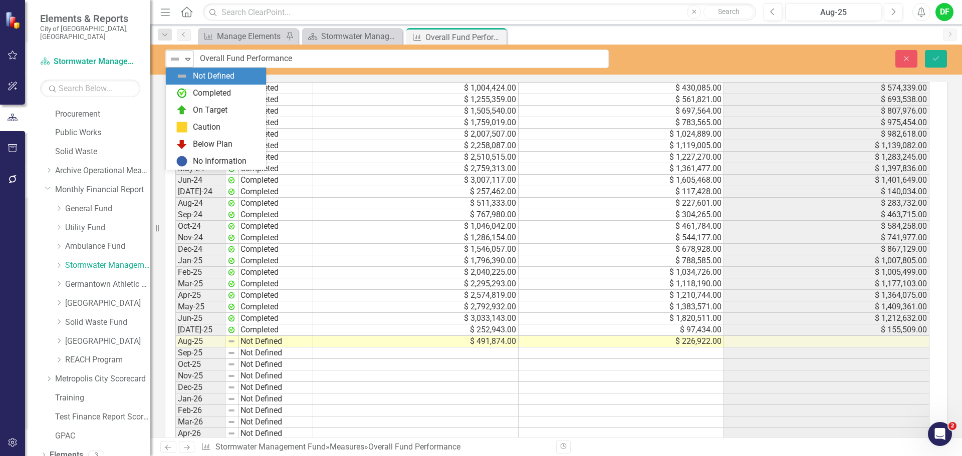
click at [184, 61] on icon "Expand" at bounding box center [188, 59] width 10 height 8
click at [184, 91] on img at bounding box center [182, 93] width 12 height 12
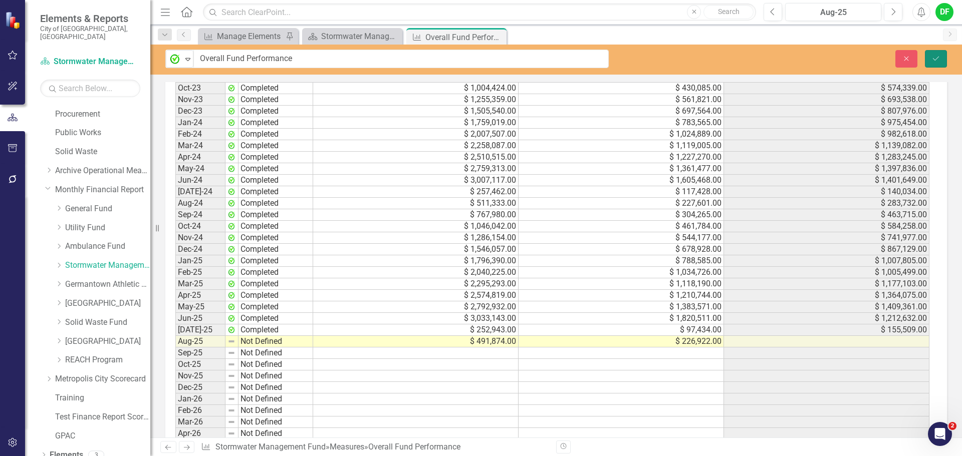
click at [929, 57] on button "Save" at bounding box center [935, 59] width 22 height 18
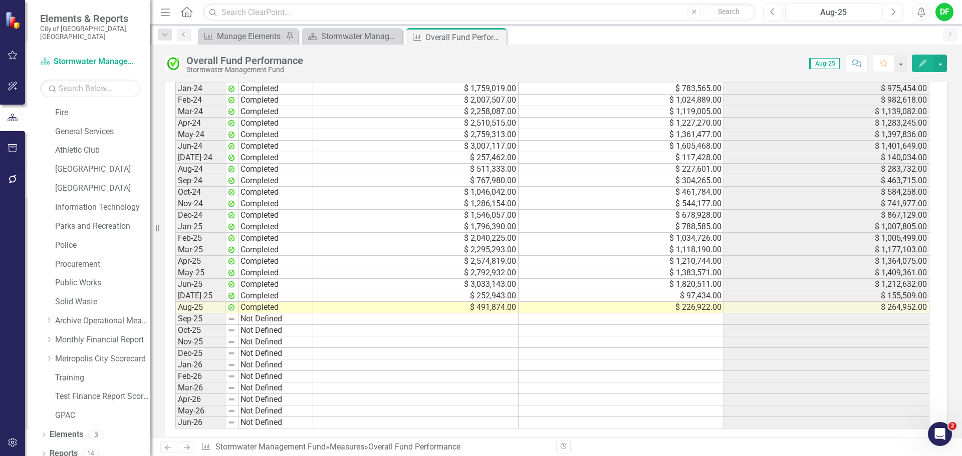
scroll to position [947, 0]
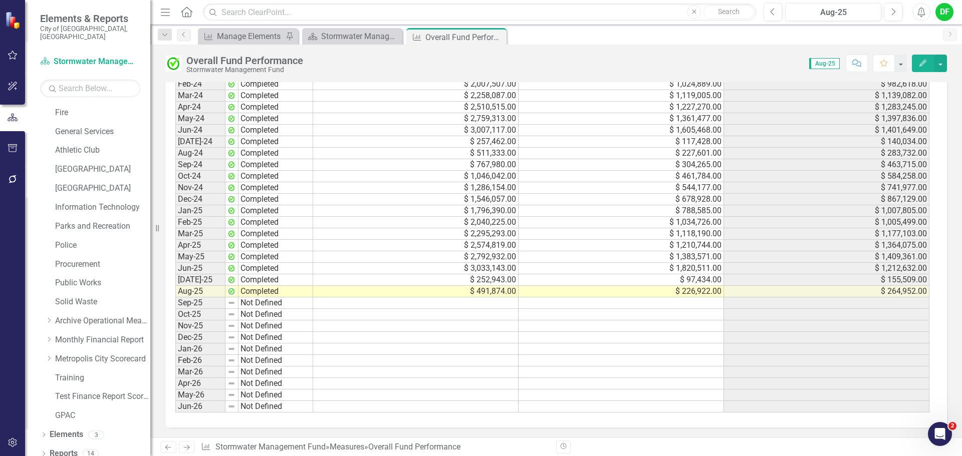
drag, startPoint x: 497, startPoint y: 36, endPoint x: 463, endPoint y: 42, distance: 34.5
click at [0, 0] on icon "Close" at bounding box center [0, 0] width 0 height 0
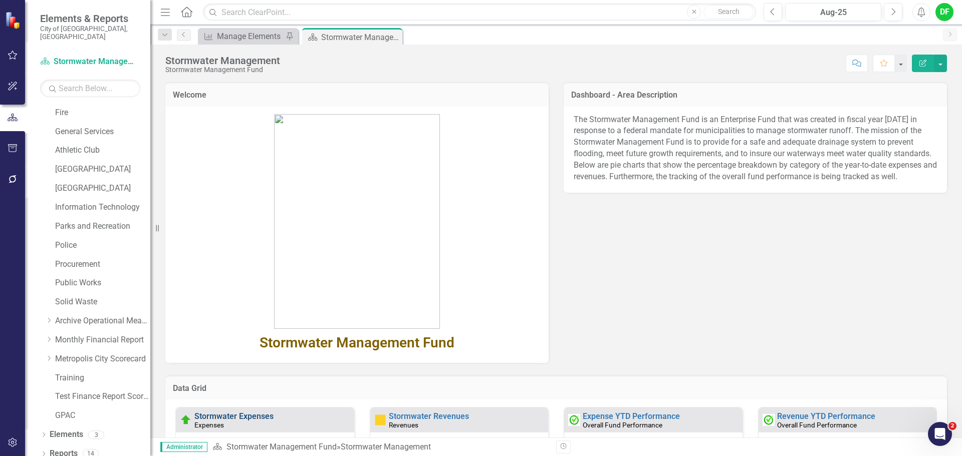
click at [236, 416] on link "Stormwater Expenses" at bounding box center [233, 417] width 79 height 10
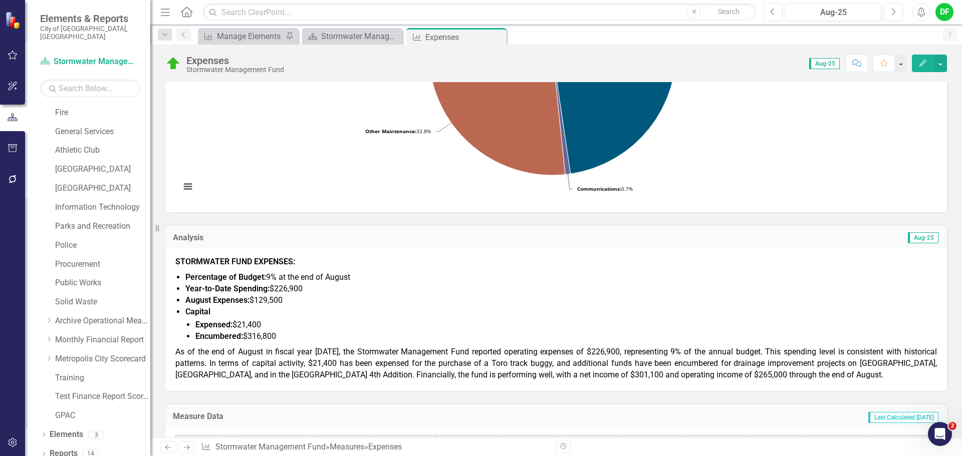
scroll to position [250, 0]
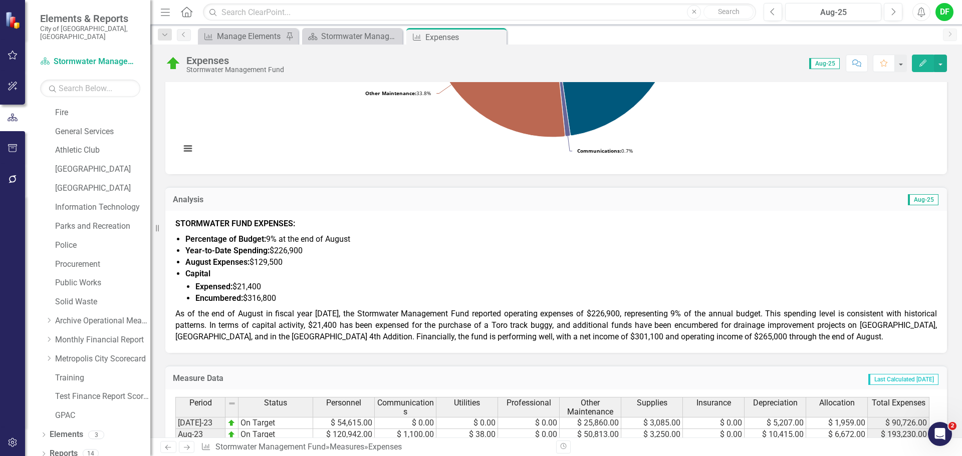
click at [626, 339] on span "As of the end of August in fiscal year 2026, the Stormwater Management Fund rep…" at bounding box center [555, 325] width 761 height 33
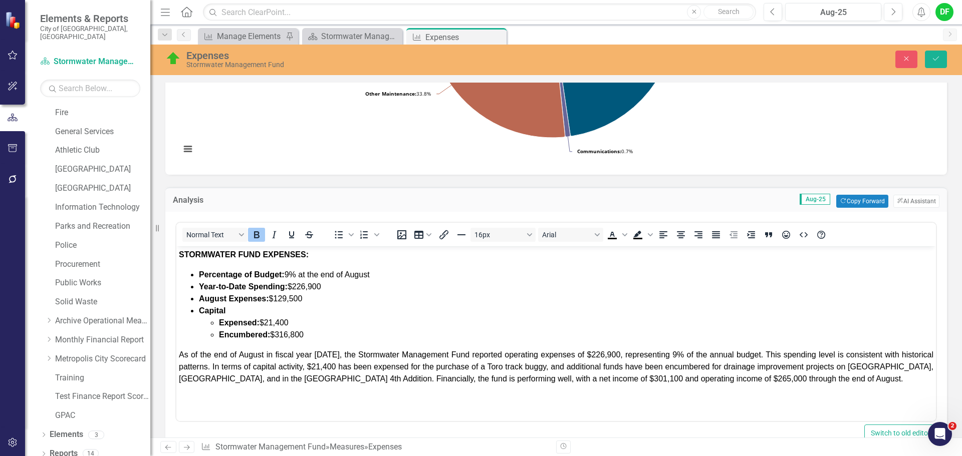
scroll to position [0, 0]
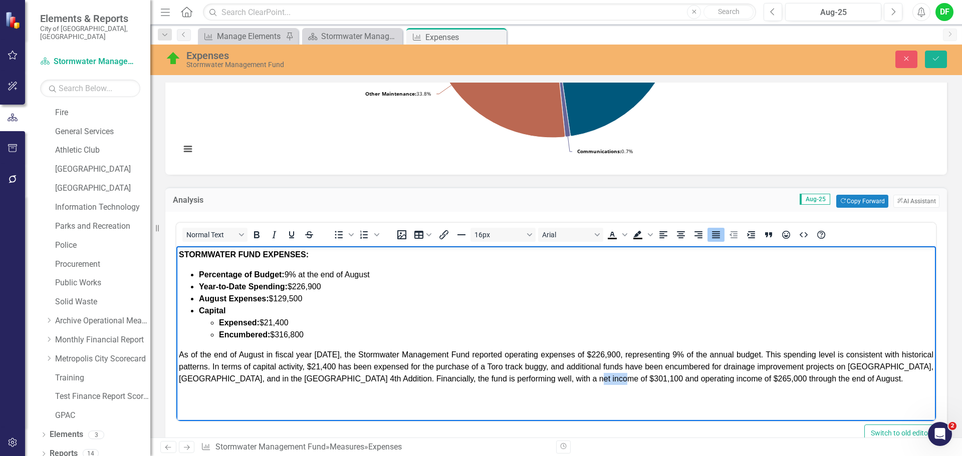
drag, startPoint x: 631, startPoint y: 379, endPoint x: 603, endPoint y: 379, distance: 27.5
click at [603, 379] on span "As of the end of August in fiscal year 2026, the Stormwater Management Fund rep…" at bounding box center [556, 367] width 754 height 33
drag, startPoint x: 596, startPoint y: 379, endPoint x: 587, endPoint y: 375, distance: 9.9
click at [587, 375] on span "As of the end of August in fiscal year 2026, the Stormwater Management Fund rep…" at bounding box center [556, 367] width 754 height 33
drag, startPoint x: 783, startPoint y: 378, endPoint x: 810, endPoint y: 379, distance: 26.6
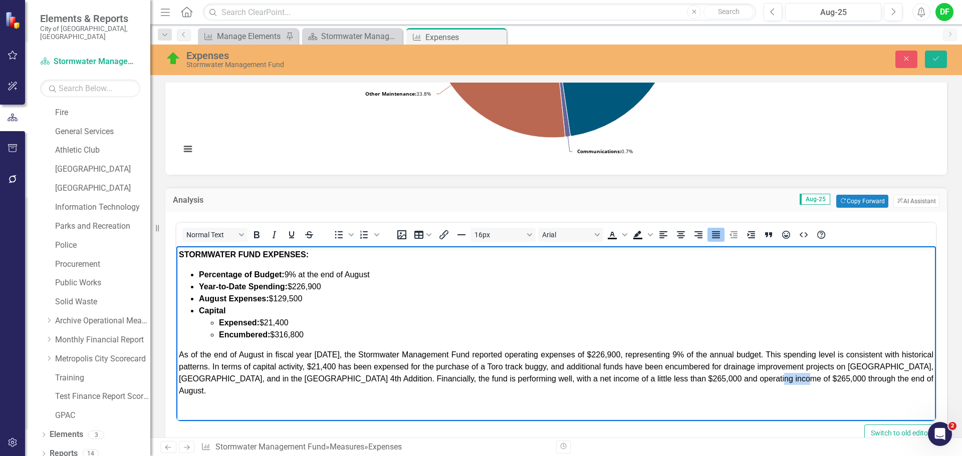
click at [810, 379] on span "As of the end of August in fiscal year 2026, the Stormwater Management Fund rep…" at bounding box center [556, 373] width 754 height 45
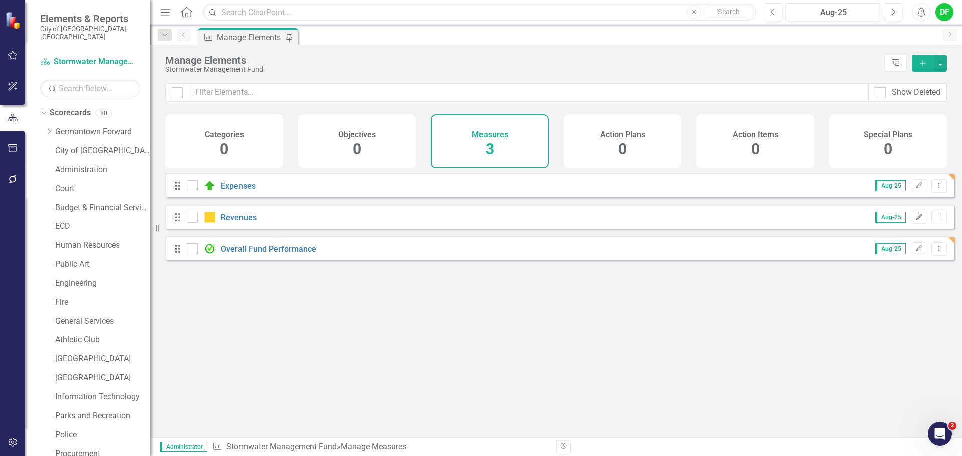
scroll to position [190, 0]
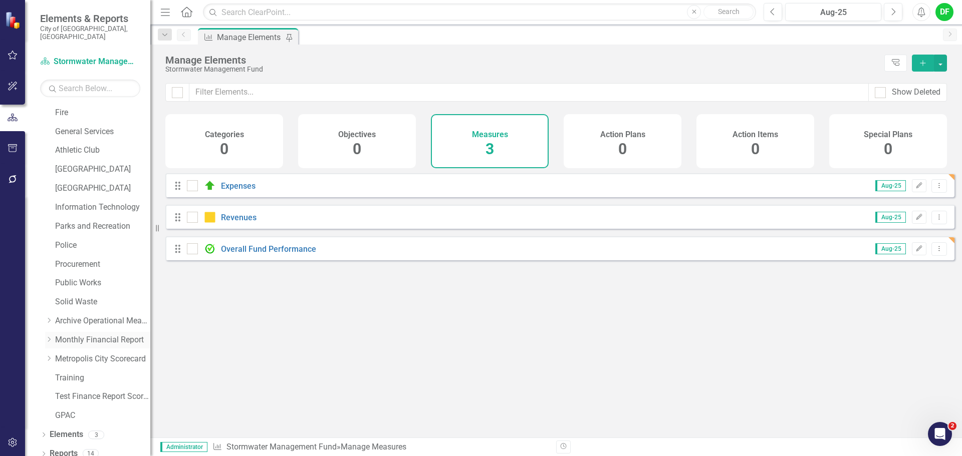
click at [47, 337] on icon "Dropdown" at bounding box center [49, 340] width 8 height 6
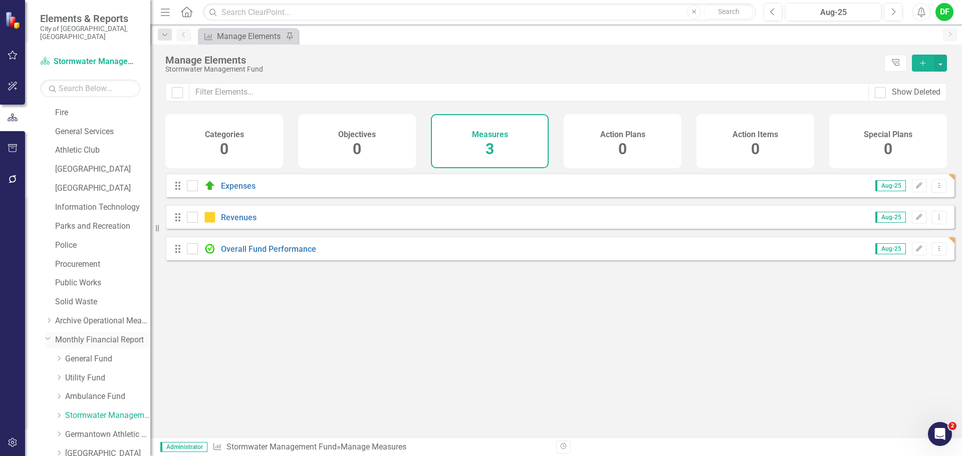
scroll to position [340, 0]
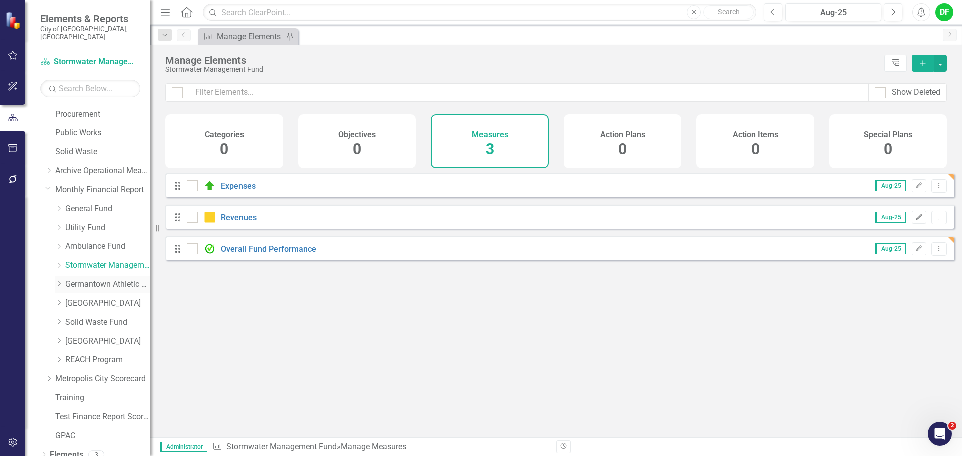
click at [86, 279] on link "Germantown Athletic Club" at bounding box center [107, 285] width 85 height 12
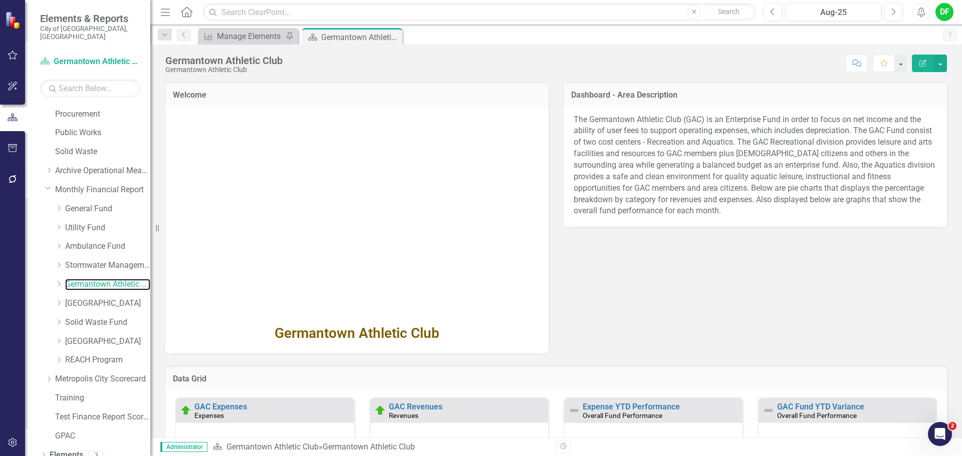
scroll to position [150, 0]
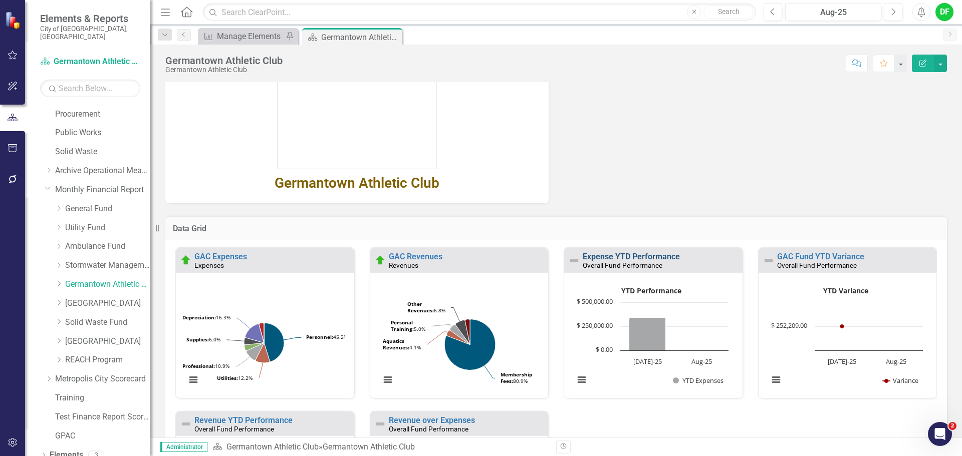
click at [587, 258] on link "Expense YTD Performance" at bounding box center [630, 257] width 97 height 10
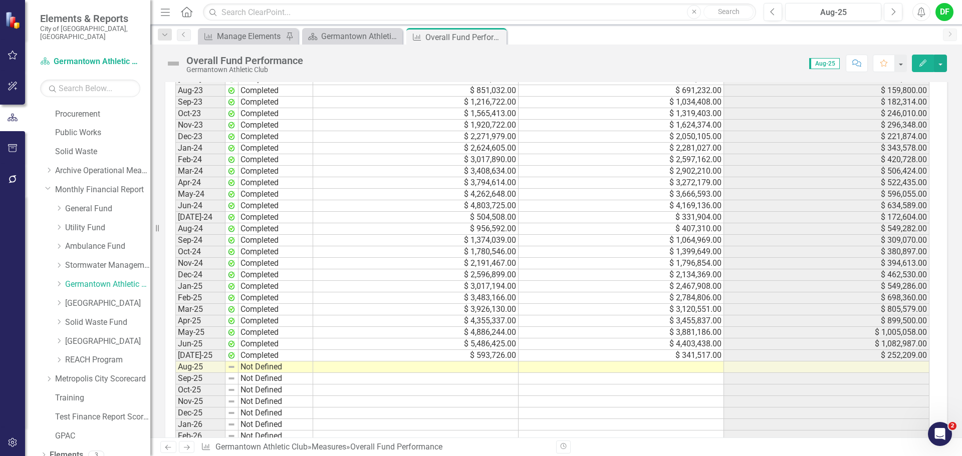
scroll to position [947, 0]
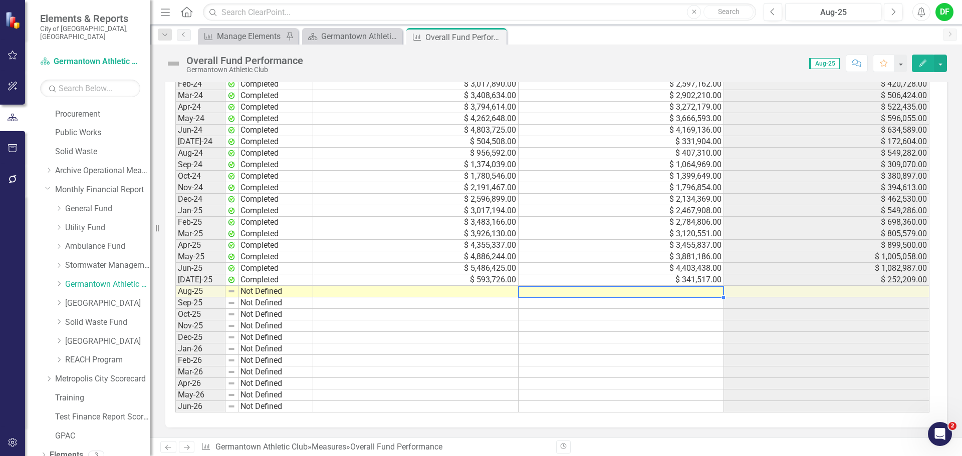
click at [624, 293] on td at bounding box center [620, 292] width 205 height 12
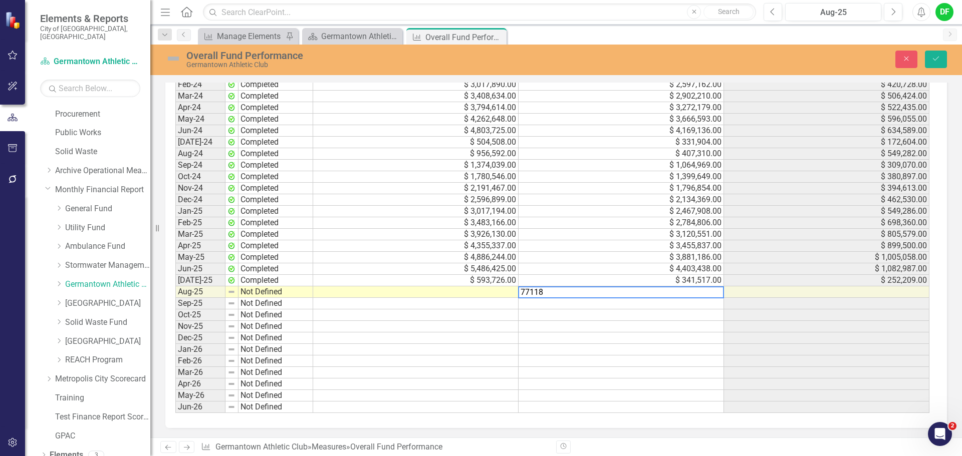
type textarea "771186"
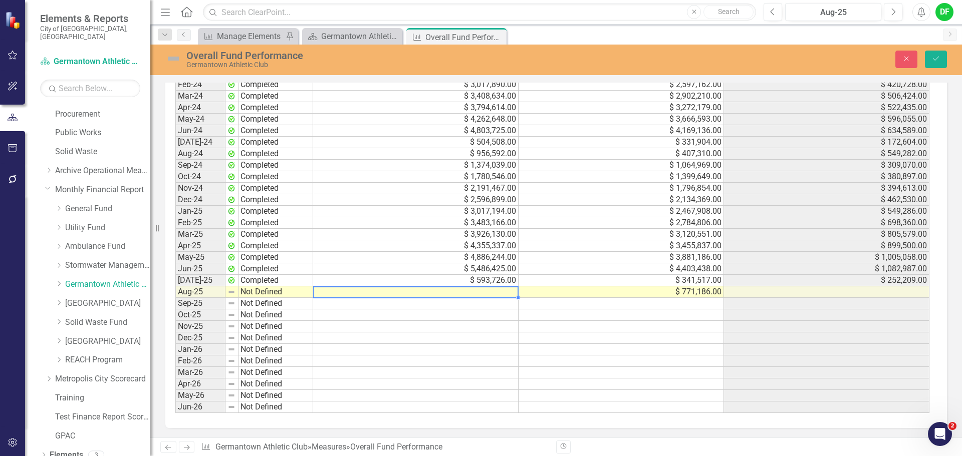
click at [390, 292] on td at bounding box center [415, 292] width 205 height 12
type textarea "1080156"
click at [178, 59] on img at bounding box center [173, 59] width 16 height 16
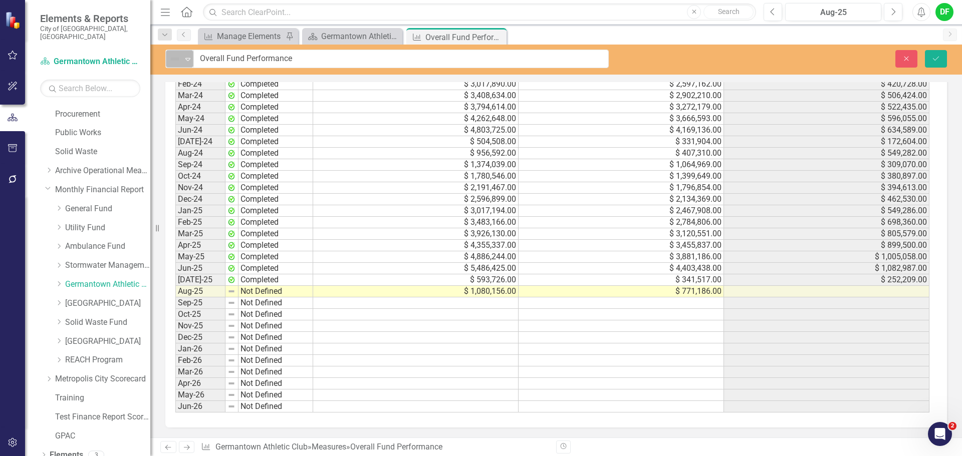
click at [183, 61] on icon "Expand" at bounding box center [188, 59] width 10 height 8
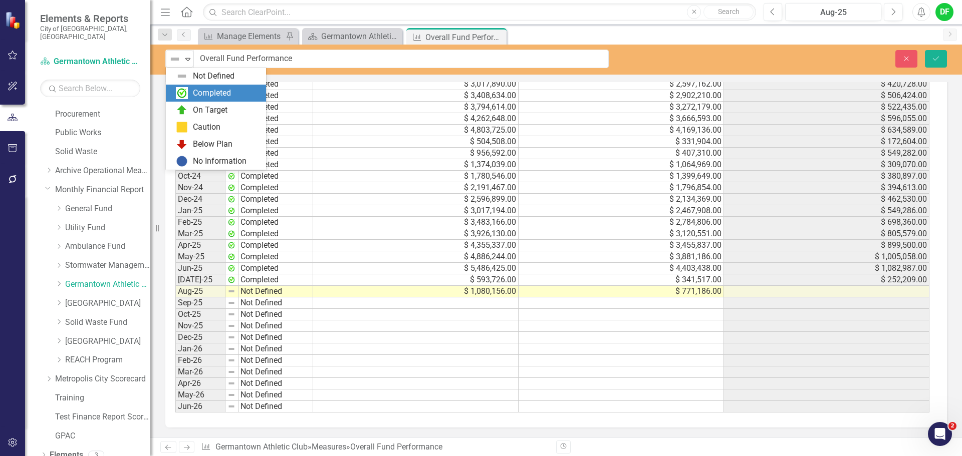
click at [195, 91] on div "Completed" at bounding box center [212, 94] width 38 height 12
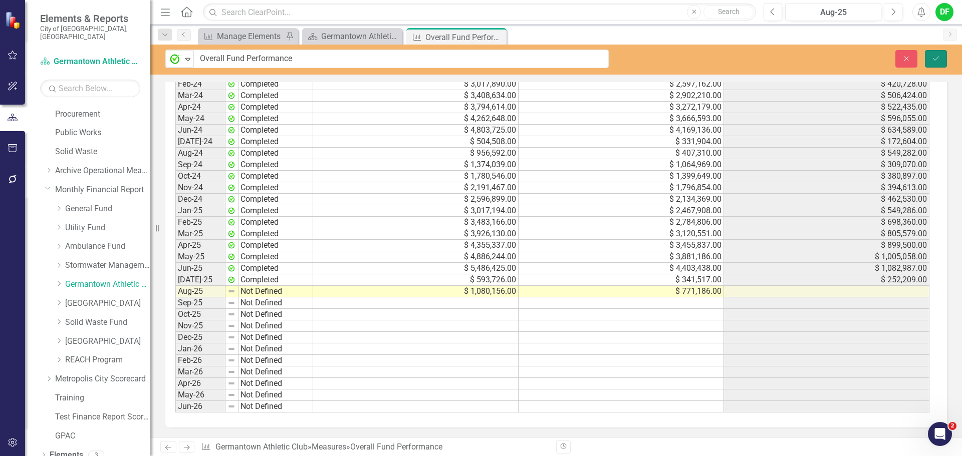
click at [943, 57] on button "Save" at bounding box center [935, 59] width 22 height 18
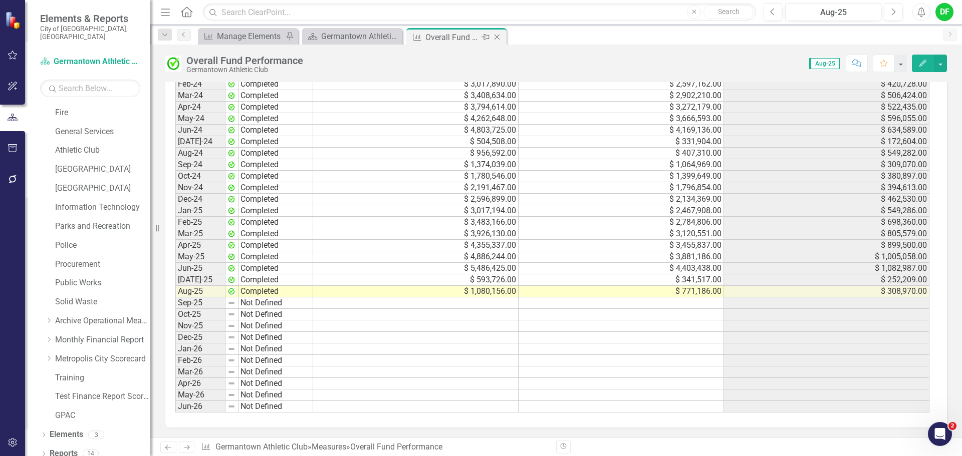
click at [498, 37] on icon "Close" at bounding box center [497, 37] width 10 height 8
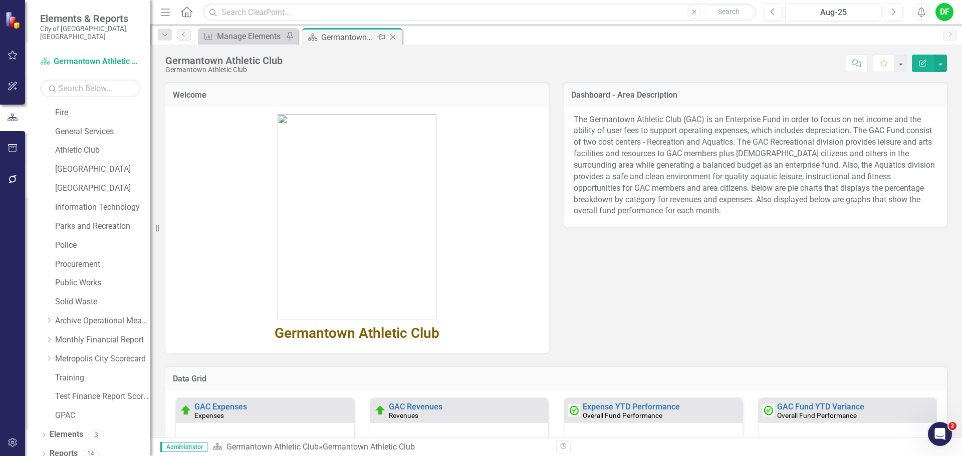
click at [394, 36] on icon at bounding box center [393, 38] width 6 height 6
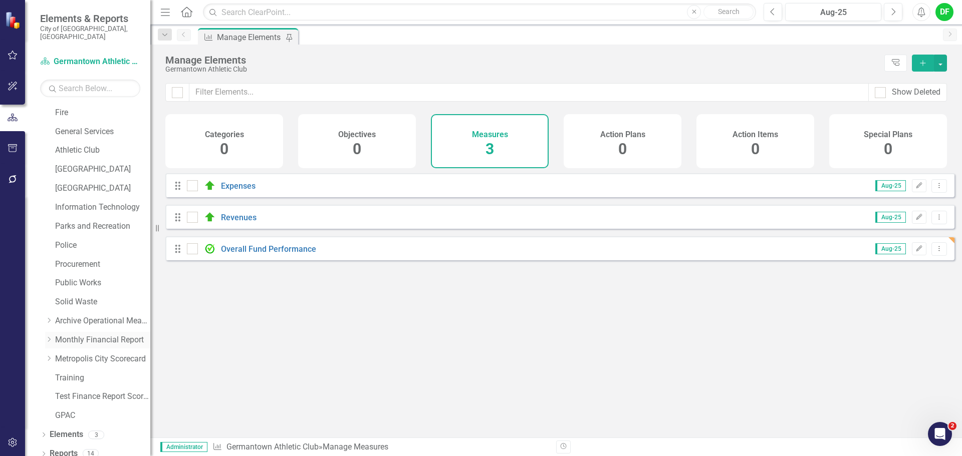
click at [50, 337] on icon "Dropdown" at bounding box center [49, 340] width 8 height 6
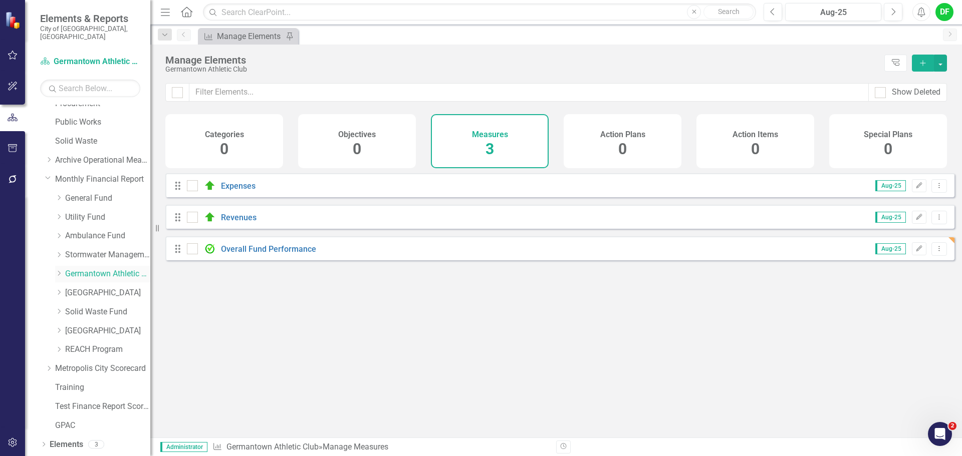
scroll to position [361, 0]
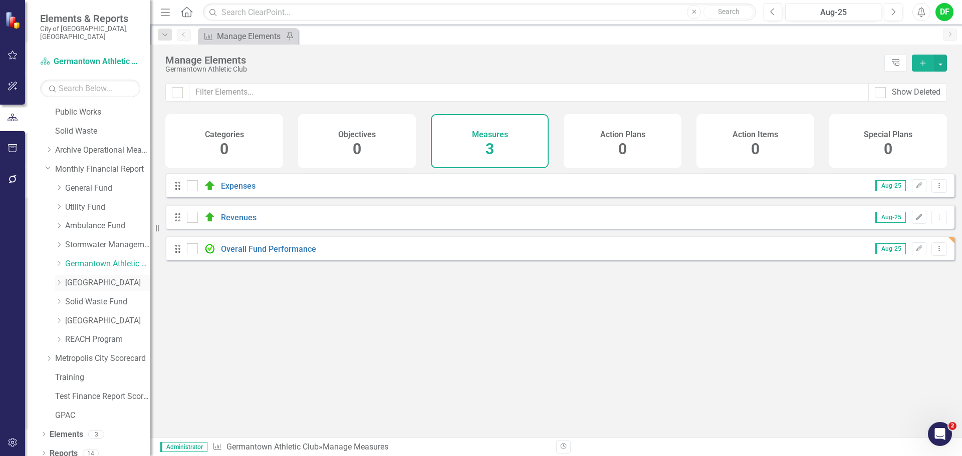
click at [87, 277] on link "[GEOGRAPHIC_DATA]" at bounding box center [107, 283] width 85 height 12
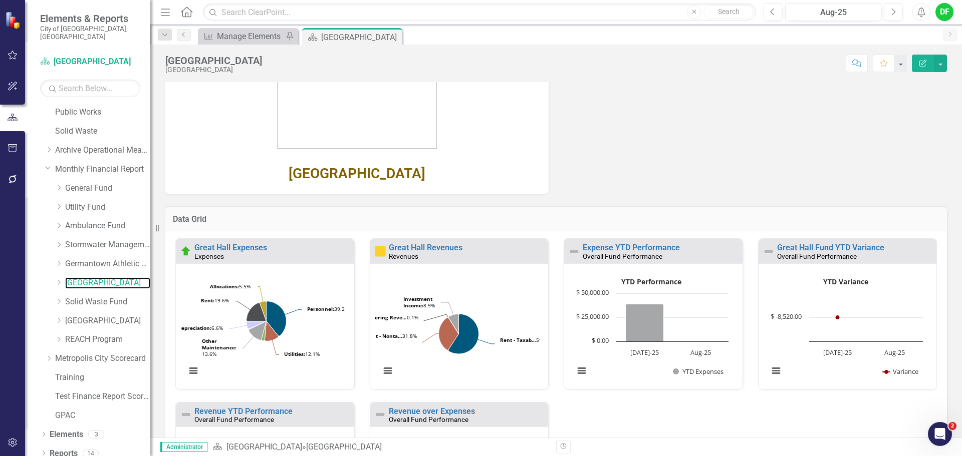
scroll to position [172, 0]
click at [595, 249] on link "Expense YTD Performance" at bounding box center [630, 247] width 97 height 10
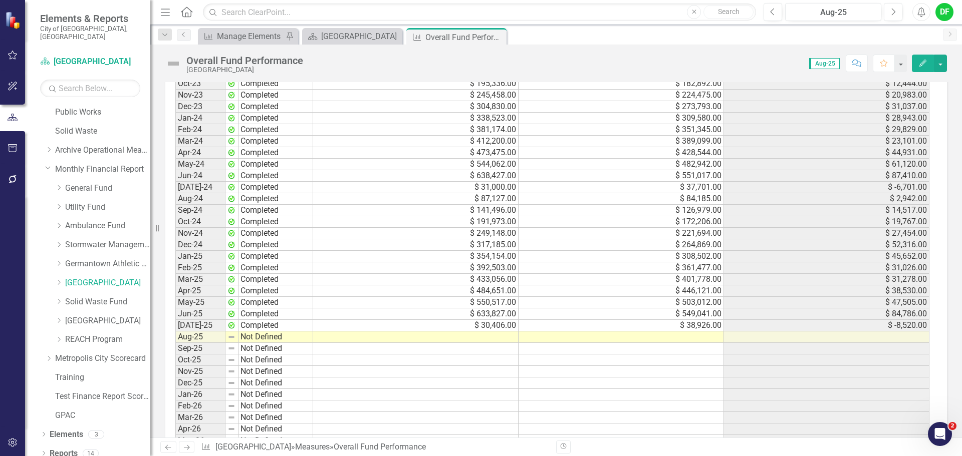
scroll to position [901, 0]
click at [634, 335] on td at bounding box center [620, 337] width 205 height 12
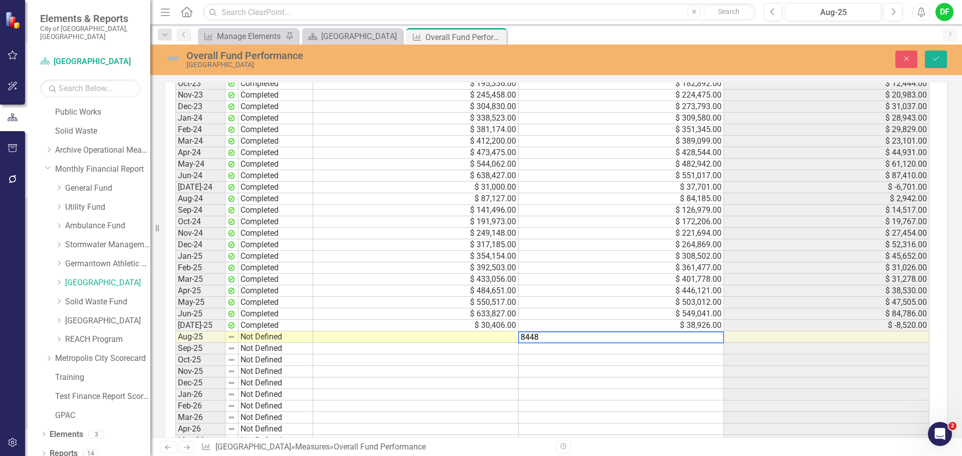
type textarea "84485"
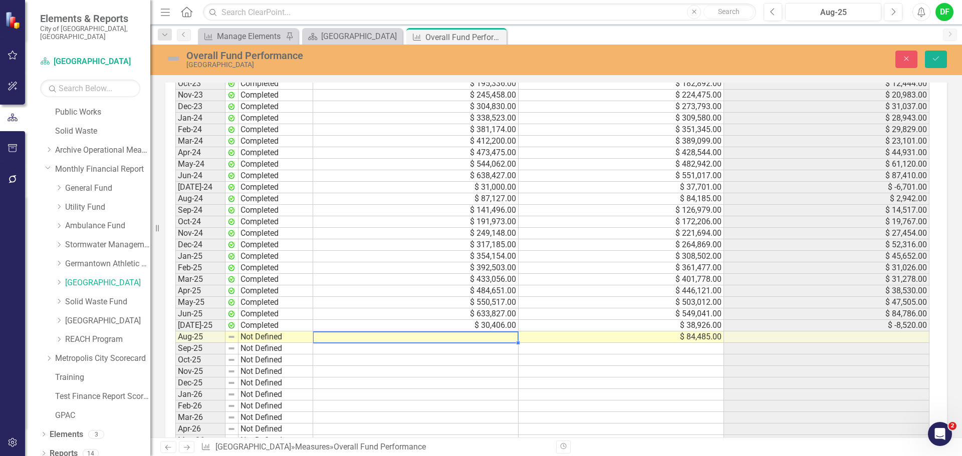
click at [408, 338] on td at bounding box center [415, 338] width 205 height 12
type textarea "72340"
click at [177, 59] on img at bounding box center [173, 59] width 16 height 16
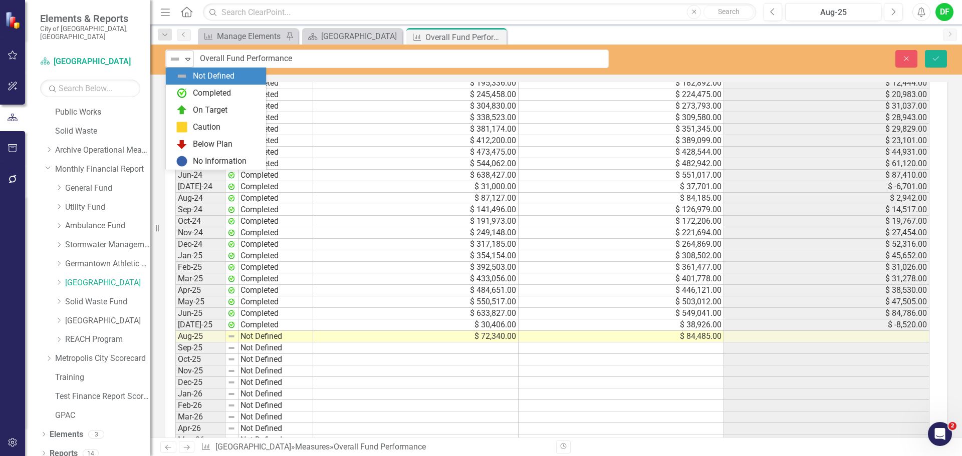
click at [191, 56] on icon "Expand" at bounding box center [188, 59] width 10 height 8
click at [190, 92] on div "Completed" at bounding box center [218, 93] width 84 height 12
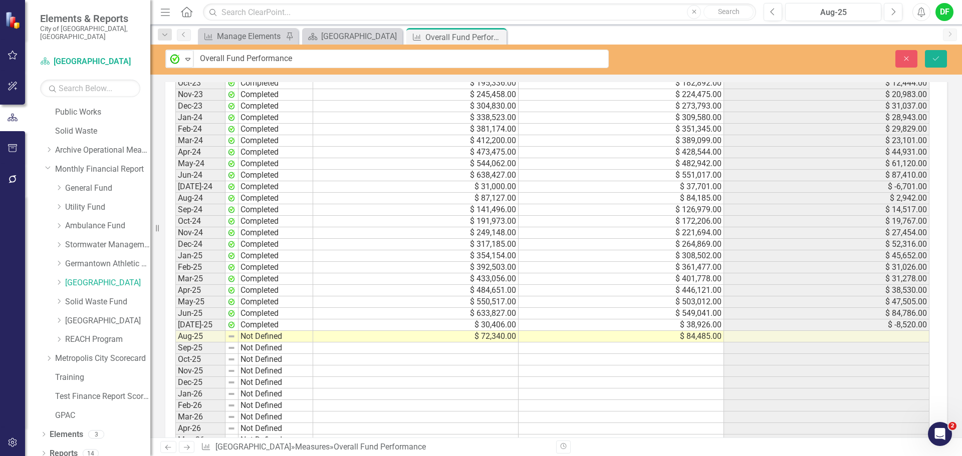
click at [947, 56] on div "Close Save" at bounding box center [792, 59] width 323 height 18
click at [941, 59] on button "Save" at bounding box center [935, 59] width 22 height 18
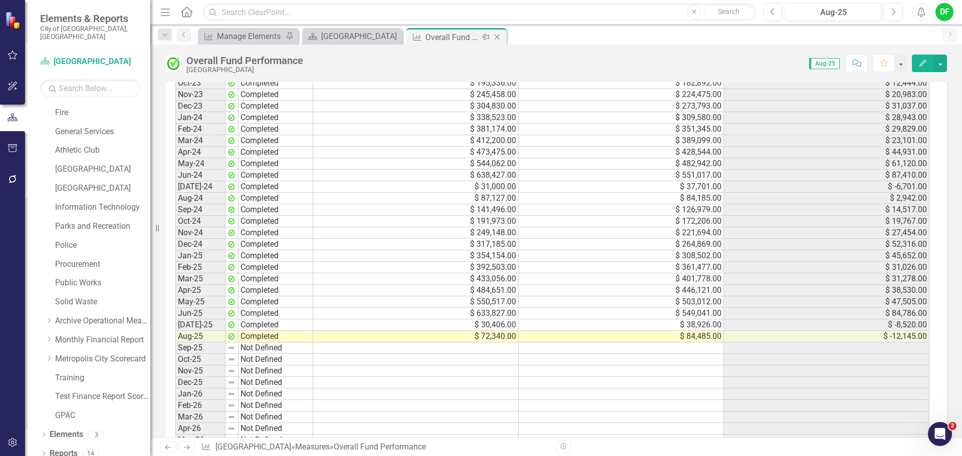
click at [500, 37] on icon "Close" at bounding box center [497, 37] width 10 height 8
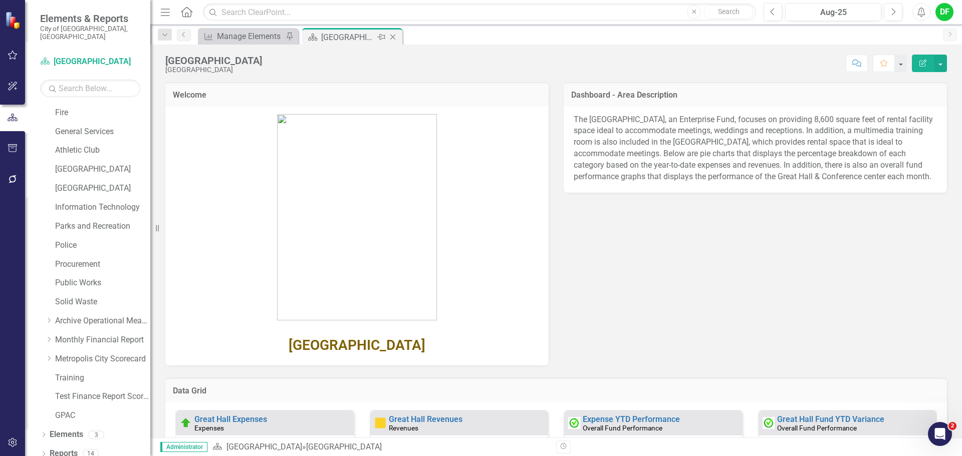
click at [393, 35] on icon "Close" at bounding box center [393, 37] width 10 height 8
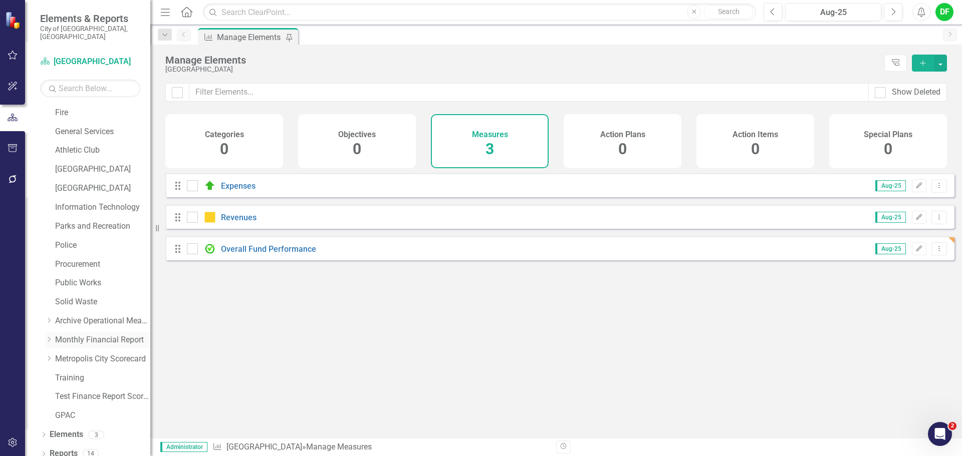
click at [50, 337] on icon at bounding box center [49, 339] width 3 height 5
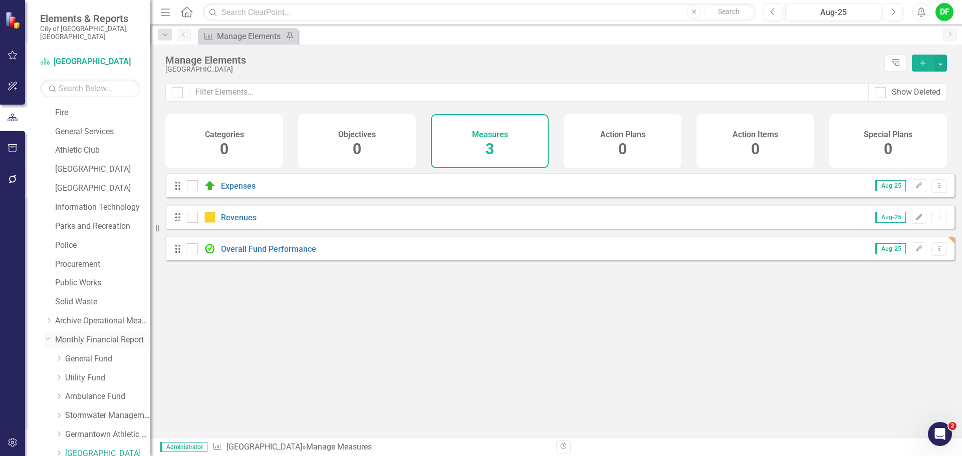
scroll to position [361, 0]
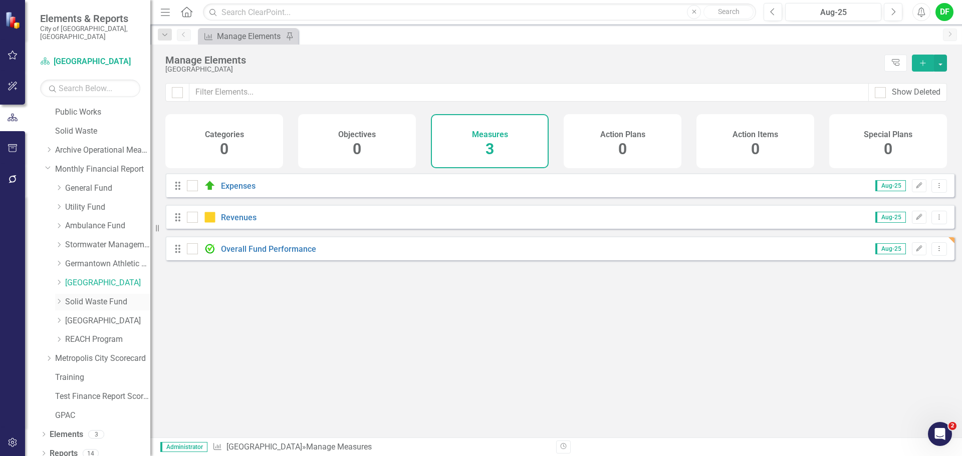
click at [73, 296] on link "Solid Waste Fund" at bounding box center [107, 302] width 85 height 12
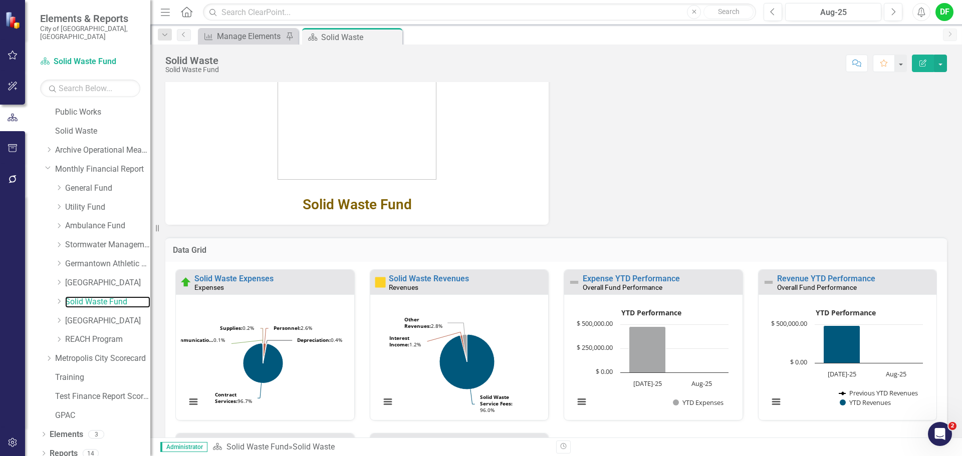
scroll to position [150, 0]
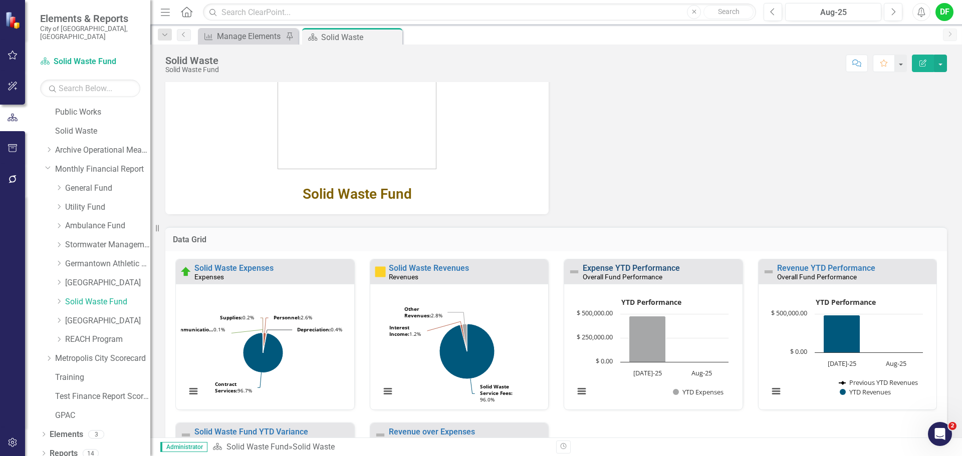
click at [644, 269] on link "Expense YTD Performance" at bounding box center [630, 268] width 97 height 10
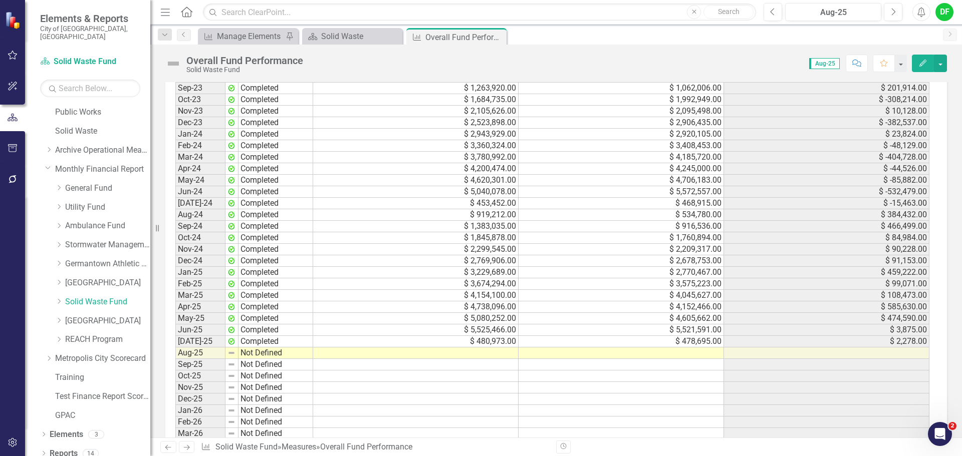
scroll to position [901, 0]
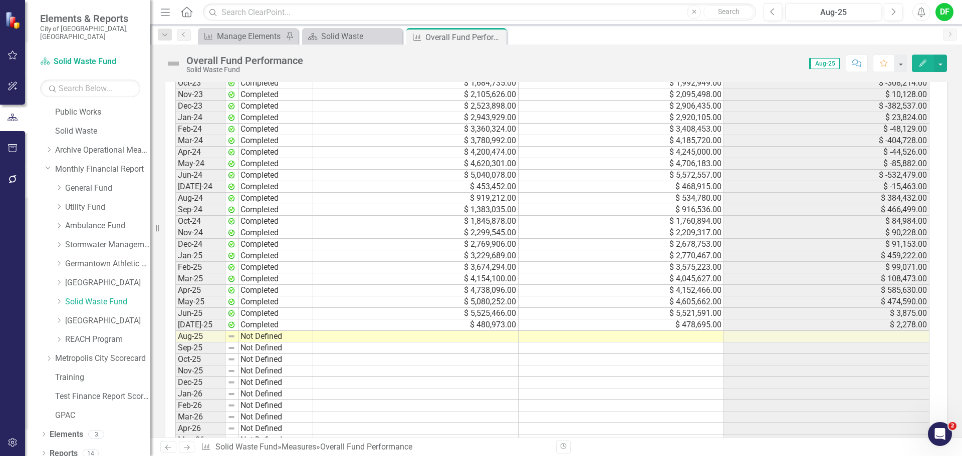
click at [559, 337] on td at bounding box center [620, 337] width 205 height 12
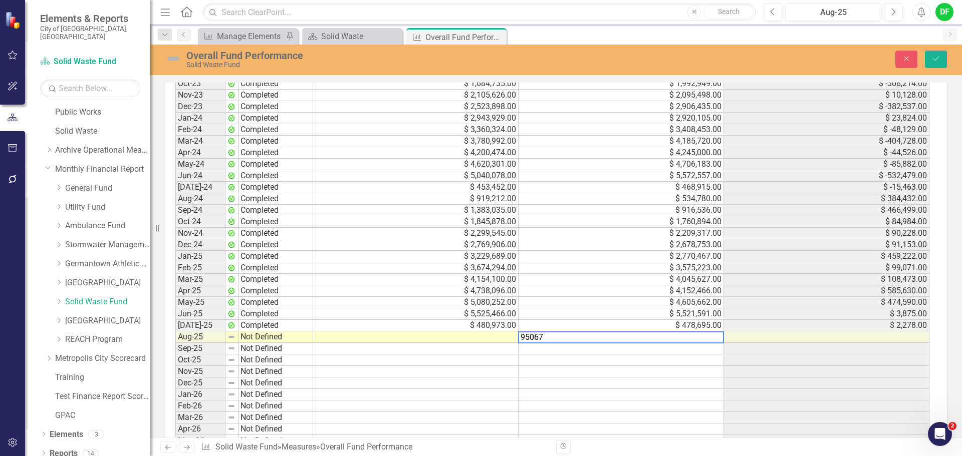
type textarea "950673"
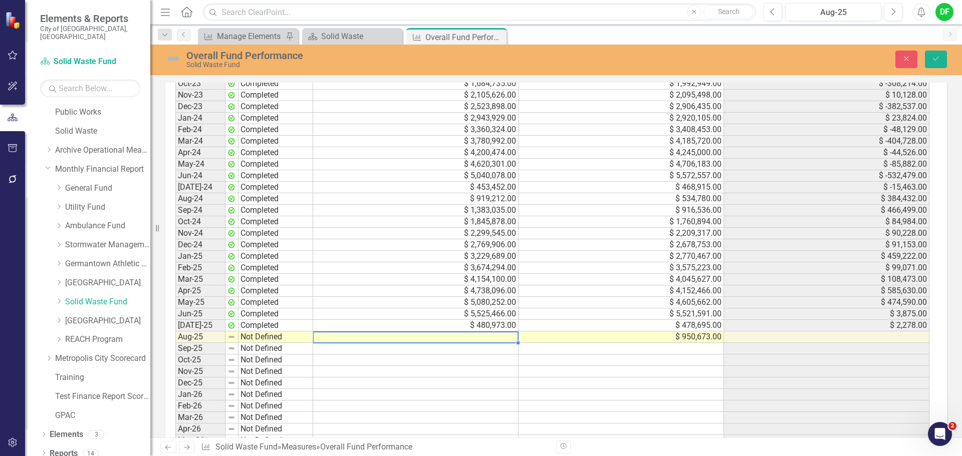
click at [390, 339] on td at bounding box center [415, 338] width 205 height 12
type textarea "933689"
click at [175, 57] on img at bounding box center [173, 59] width 16 height 16
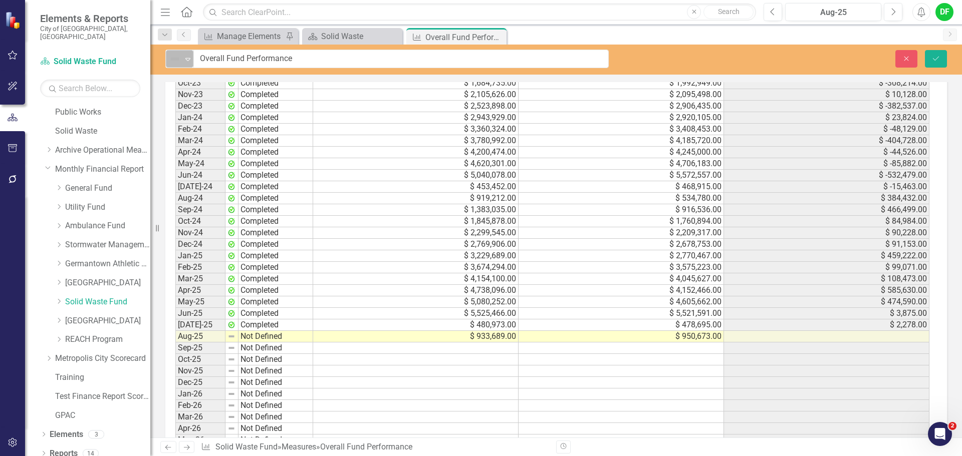
click at [183, 58] on icon "Expand" at bounding box center [188, 59] width 10 height 8
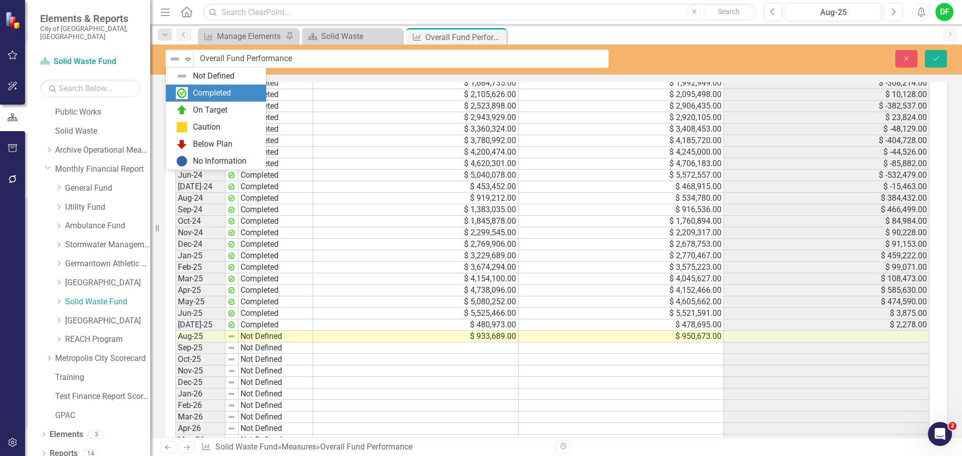
click at [191, 97] on div "Completed" at bounding box center [218, 93] width 84 height 12
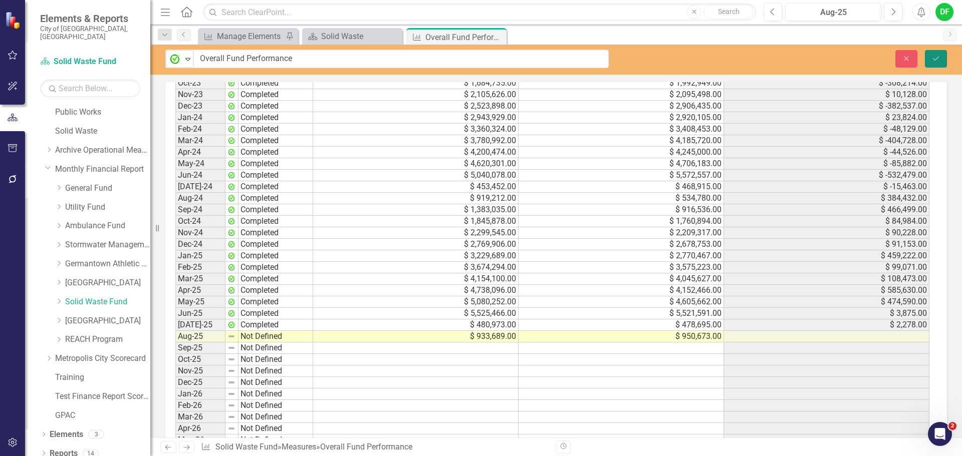
click at [940, 55] on button "Save" at bounding box center [935, 59] width 22 height 18
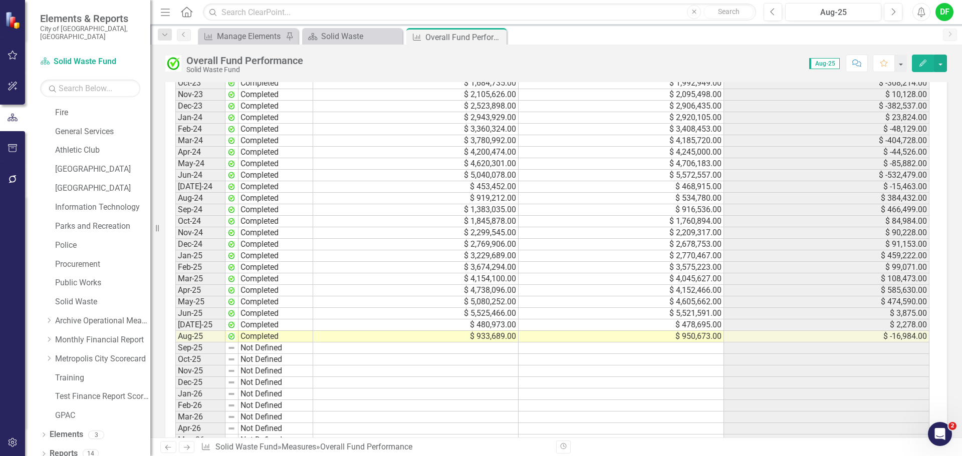
scroll to position [947, 0]
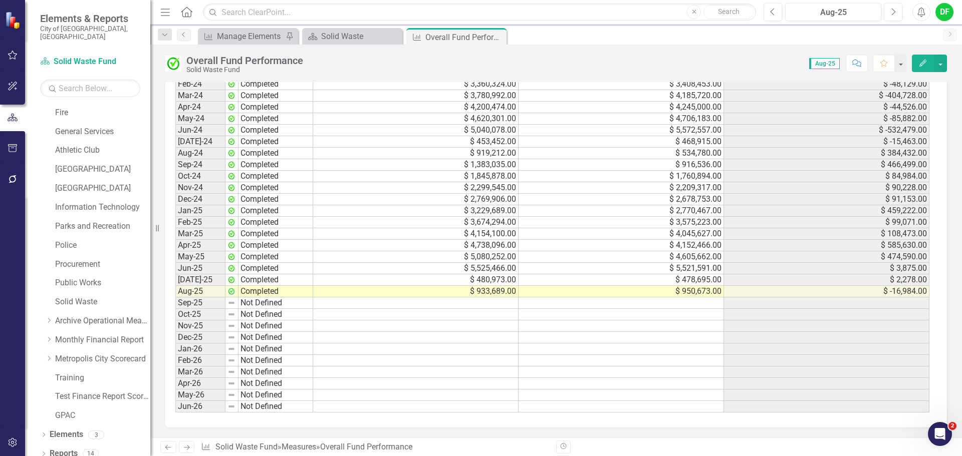
drag, startPoint x: 496, startPoint y: 37, endPoint x: 475, endPoint y: 41, distance: 22.0
click at [0, 0] on icon at bounding box center [0, 0] width 0 height 0
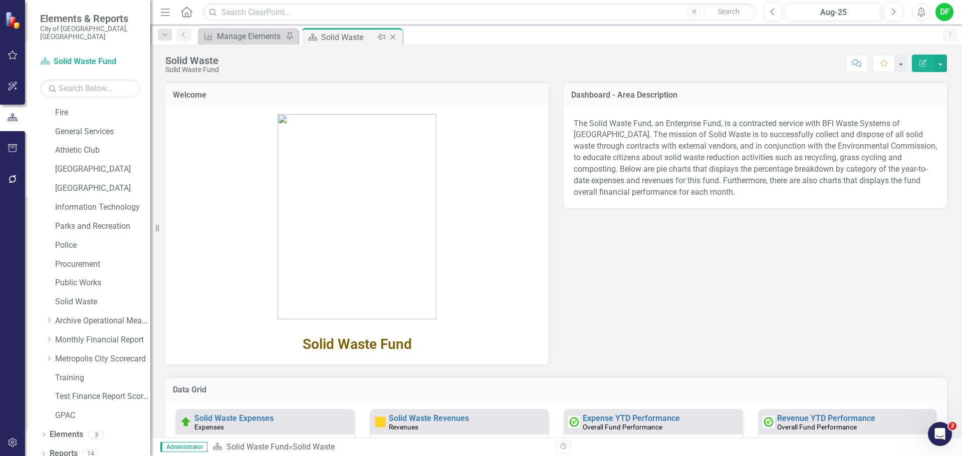
click at [395, 33] on icon "Close" at bounding box center [393, 37] width 10 height 8
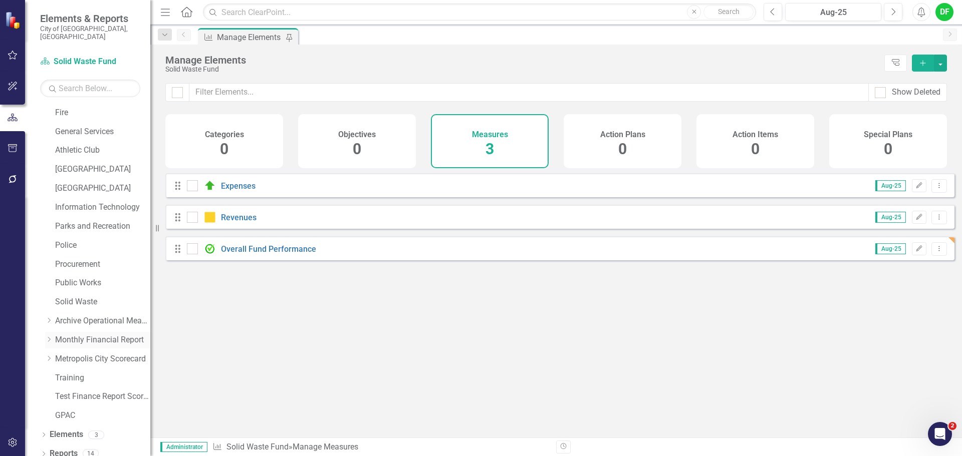
click at [49, 337] on icon "Dropdown" at bounding box center [49, 340] width 8 height 6
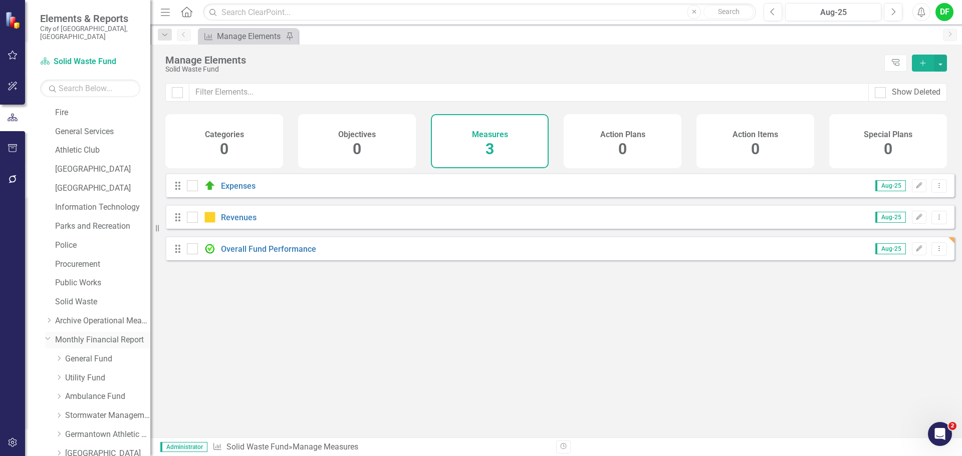
scroll to position [361, 0]
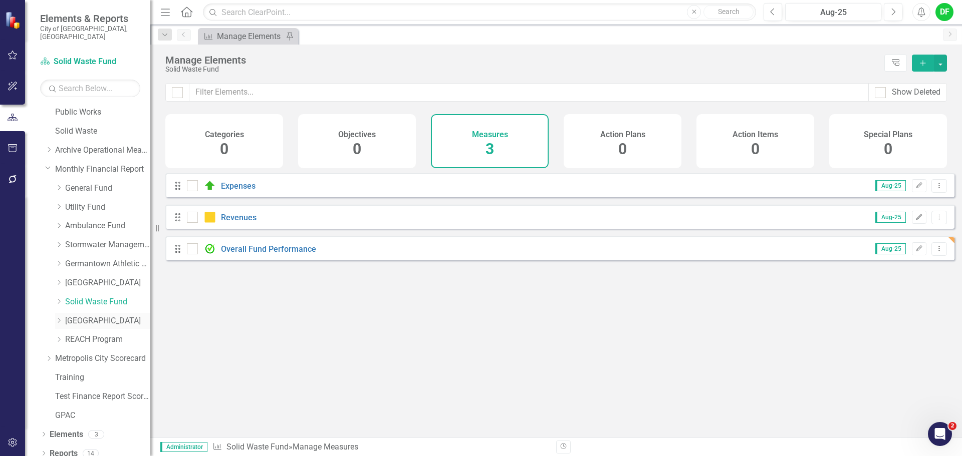
click at [73, 316] on link "[GEOGRAPHIC_DATA]" at bounding box center [107, 322] width 85 height 12
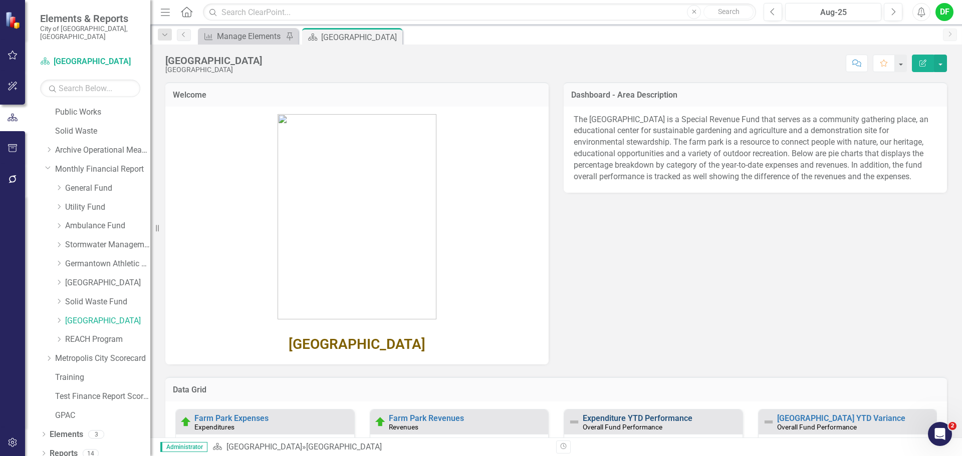
click at [604, 416] on link "Expenditure YTD Performance" at bounding box center [637, 419] width 110 height 10
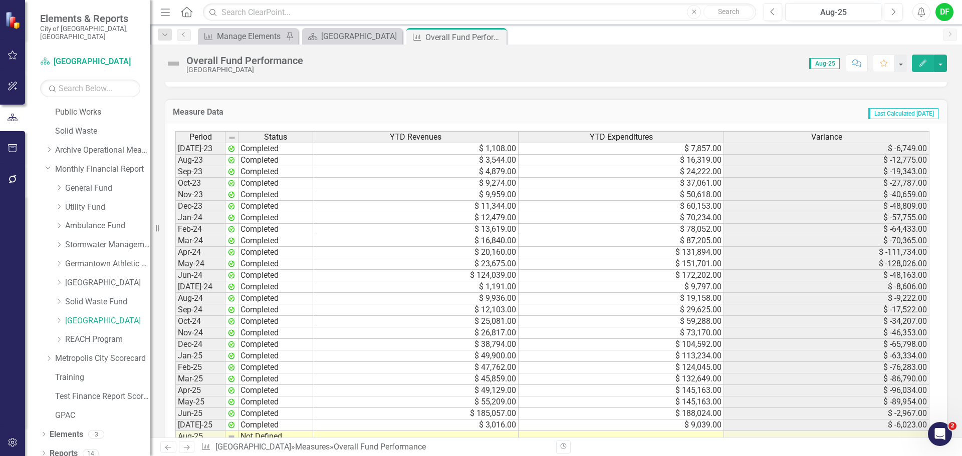
scroll to position [851, 0]
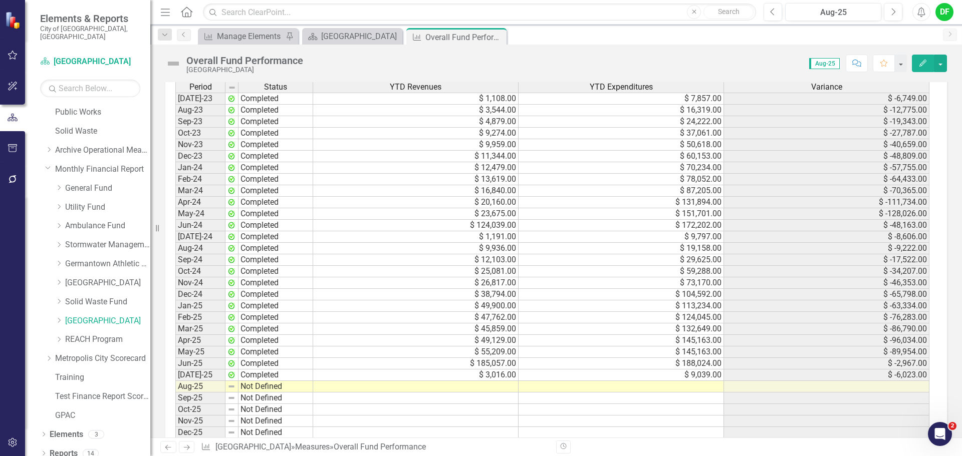
click at [625, 386] on td at bounding box center [620, 387] width 205 height 12
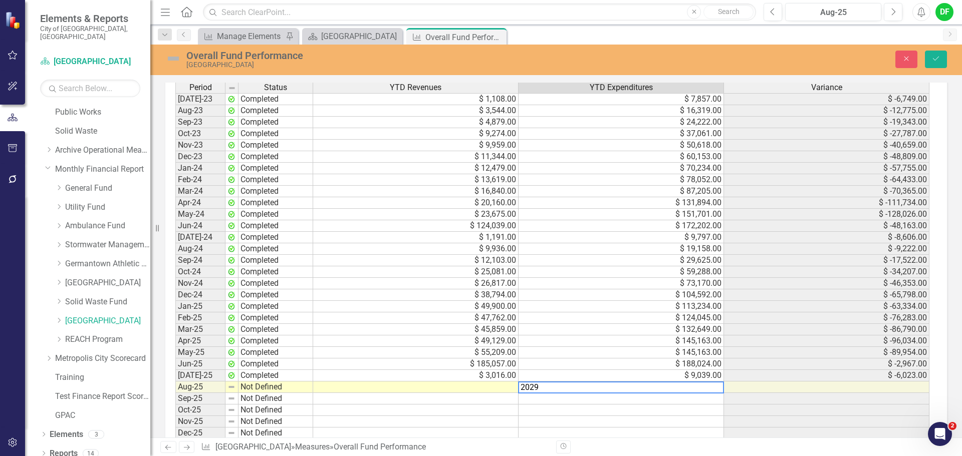
type textarea "20293"
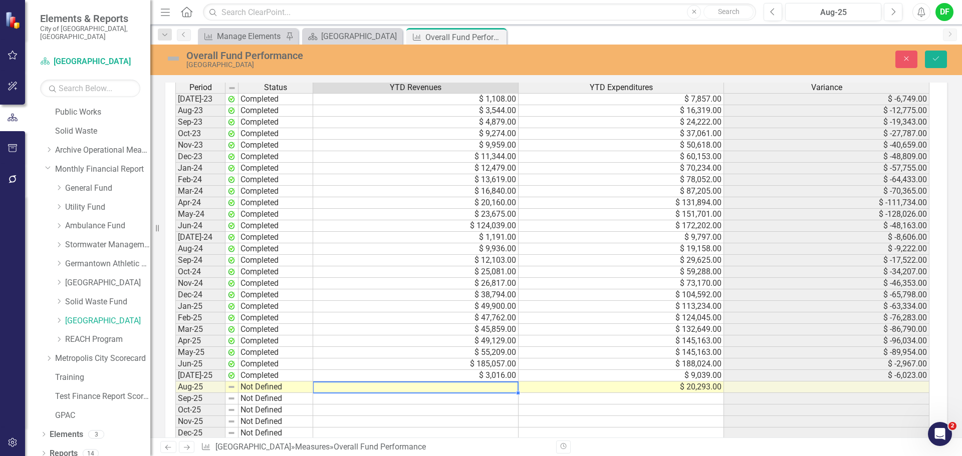
click at [386, 386] on td at bounding box center [415, 388] width 205 height 12
type textarea "12044"
click at [175, 55] on img at bounding box center [173, 59] width 16 height 16
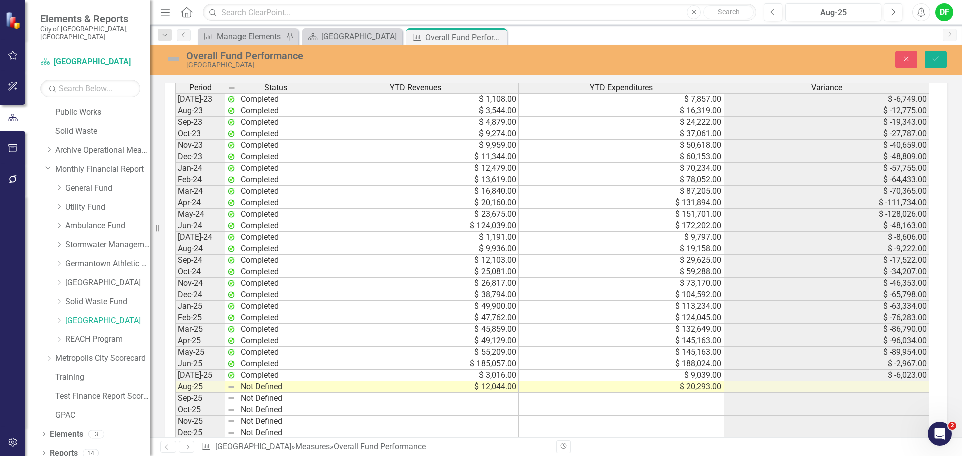
click at [175, 55] on img at bounding box center [173, 59] width 16 height 16
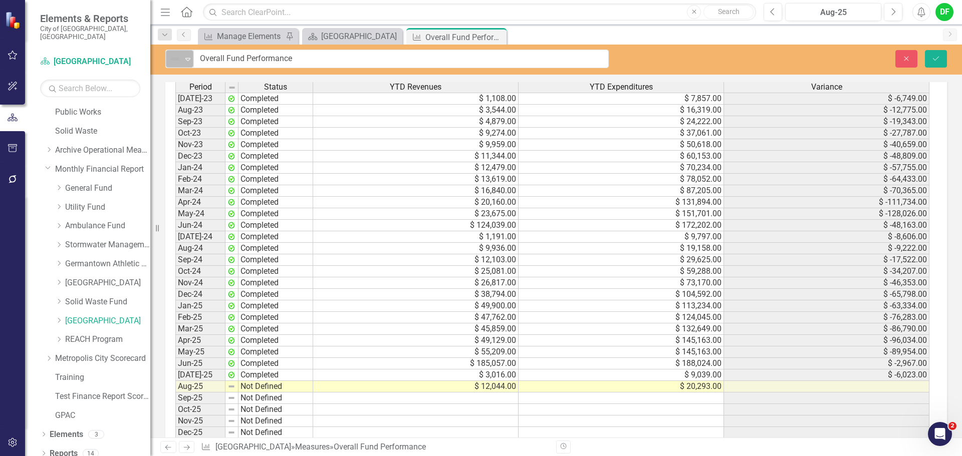
click at [187, 56] on icon "Expand" at bounding box center [188, 59] width 10 height 8
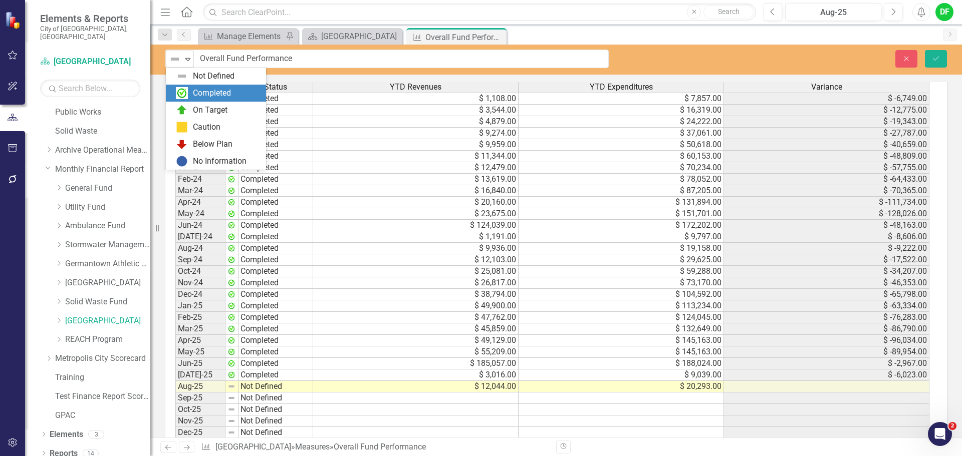
click at [199, 95] on div "Completed" at bounding box center [212, 94] width 38 height 12
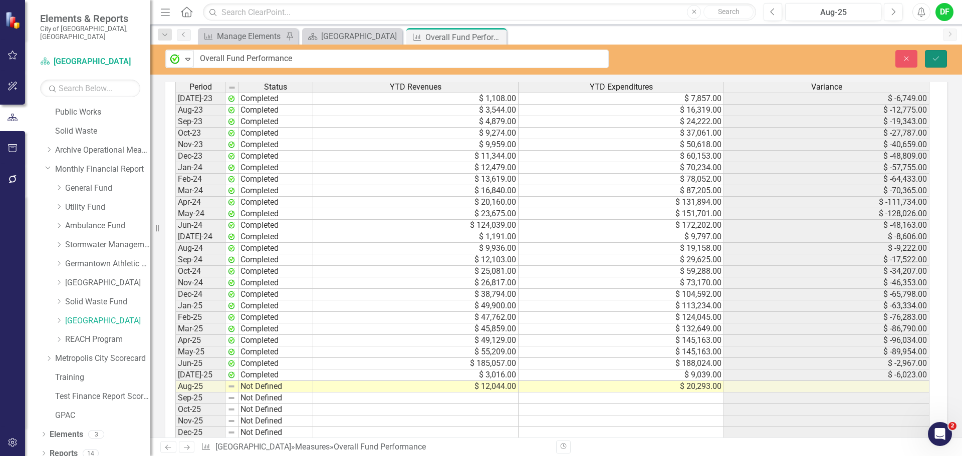
click at [937, 63] on button "Save" at bounding box center [935, 59] width 22 height 18
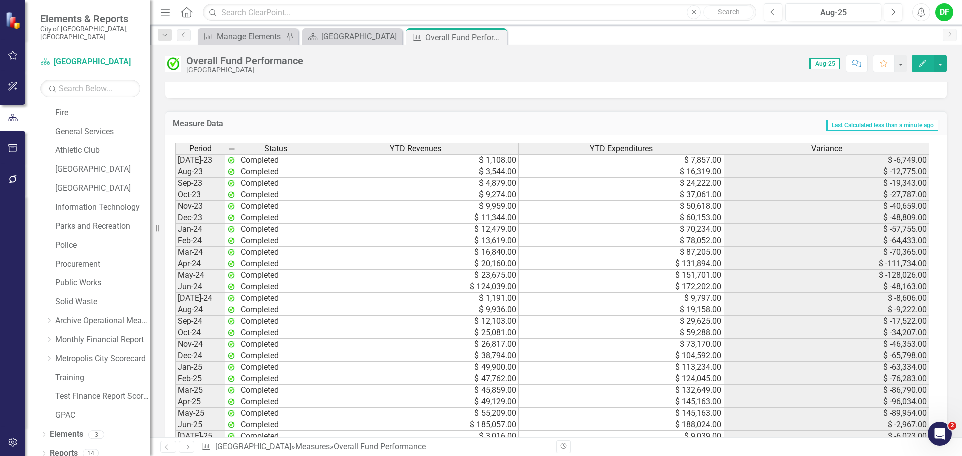
scroll to position [947, 0]
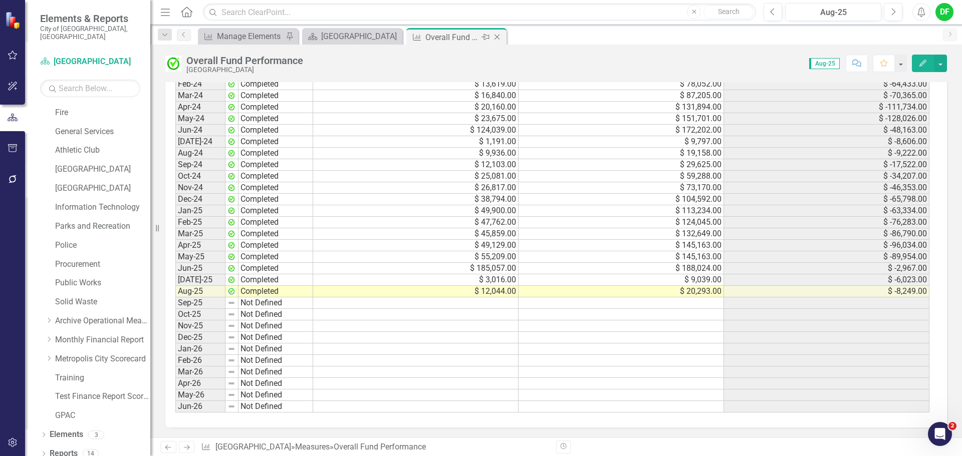
click at [498, 36] on icon "Close" at bounding box center [497, 37] width 10 height 8
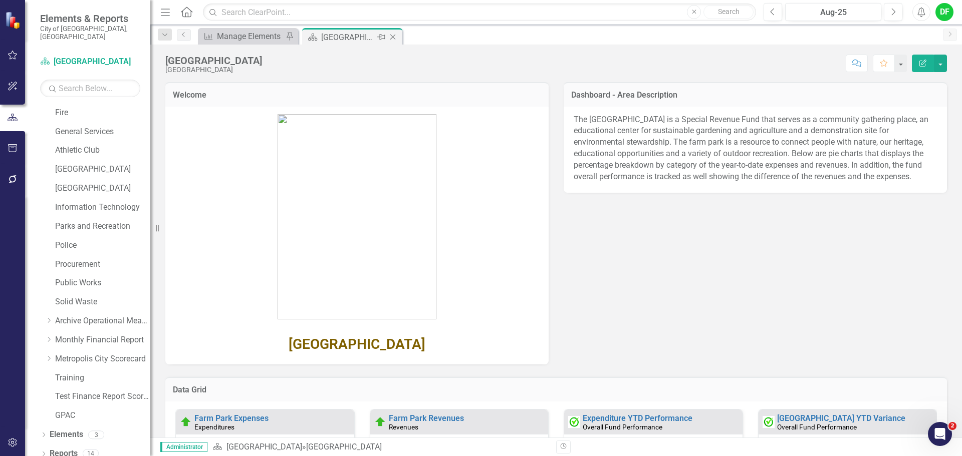
click at [393, 34] on icon "Close" at bounding box center [393, 37] width 10 height 8
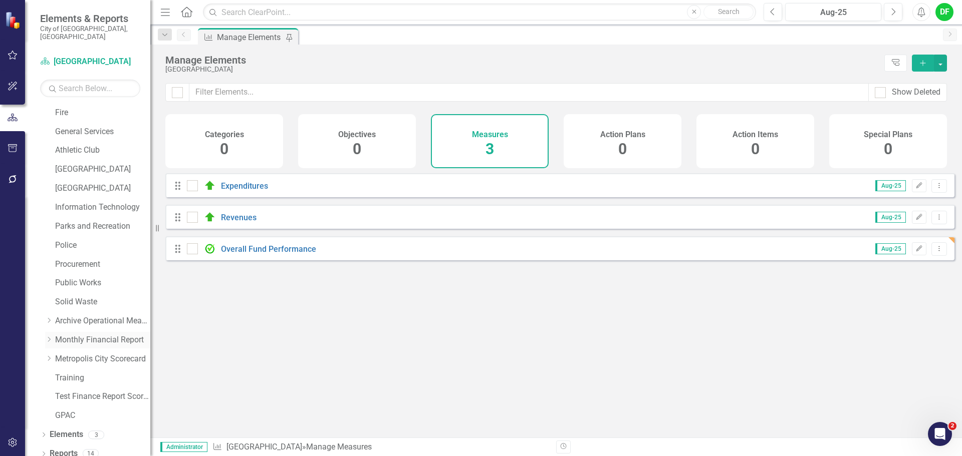
click at [51, 337] on icon "Dropdown" at bounding box center [49, 340] width 8 height 6
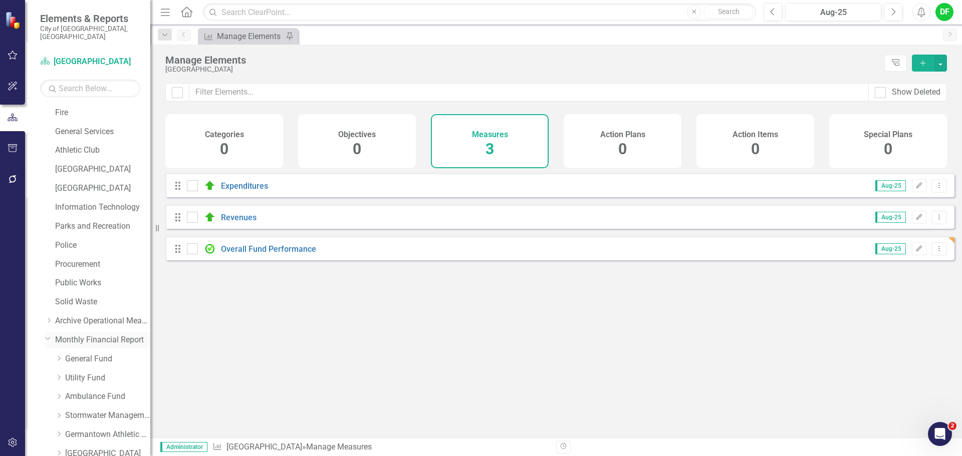
scroll to position [361, 0]
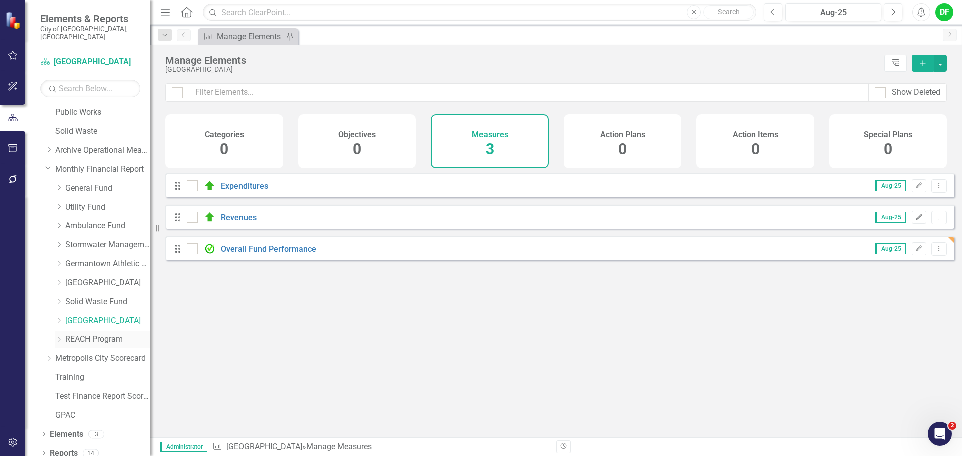
click at [80, 334] on link "REACH Program" at bounding box center [107, 340] width 85 height 12
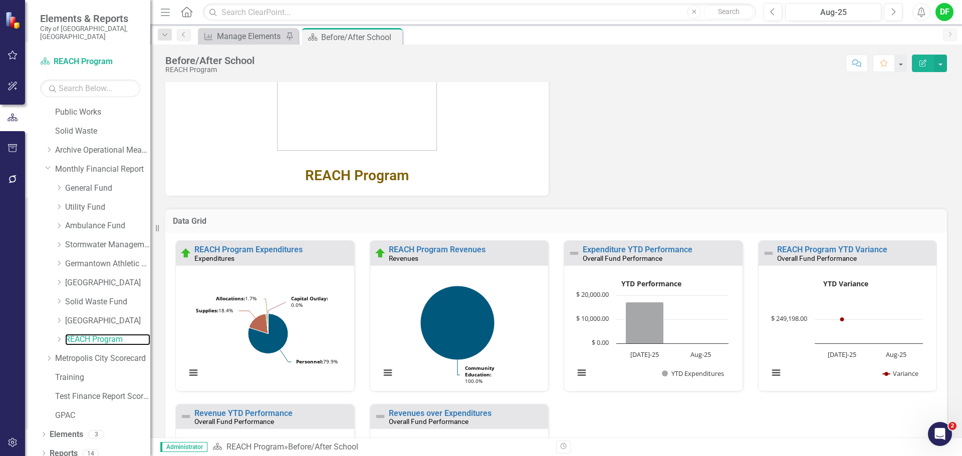
scroll to position [172, 0]
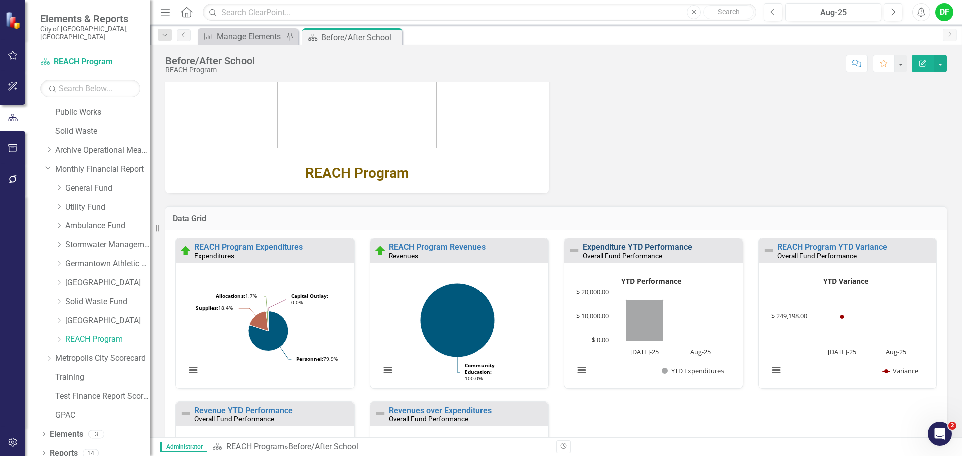
click at [597, 247] on link "Expenditure YTD Performance" at bounding box center [637, 247] width 110 height 10
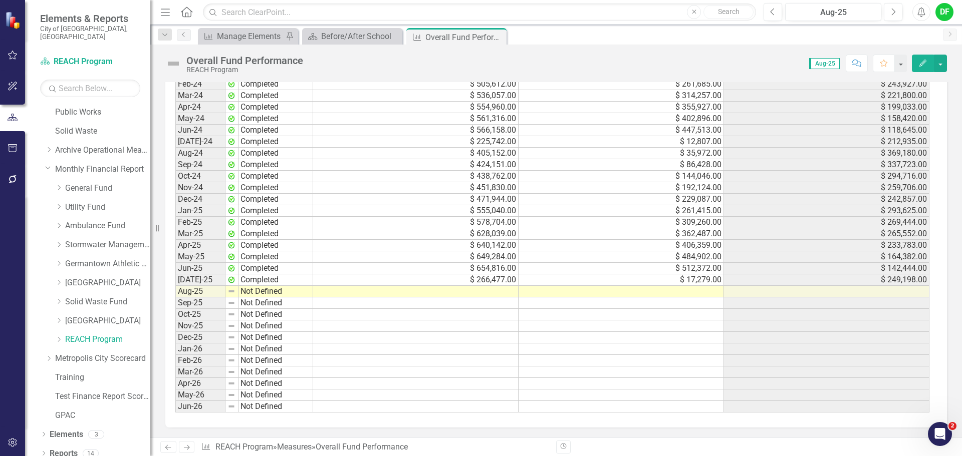
scroll to position [846, 0]
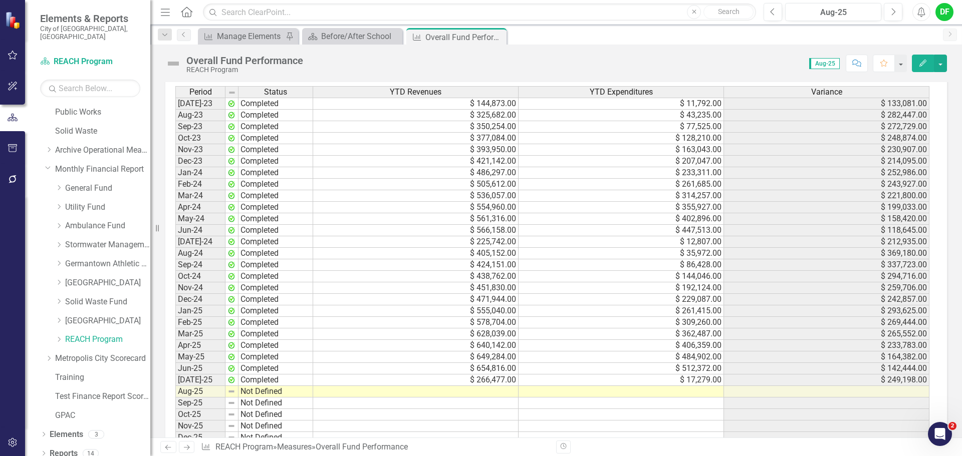
click at [615, 393] on td at bounding box center [620, 392] width 205 height 12
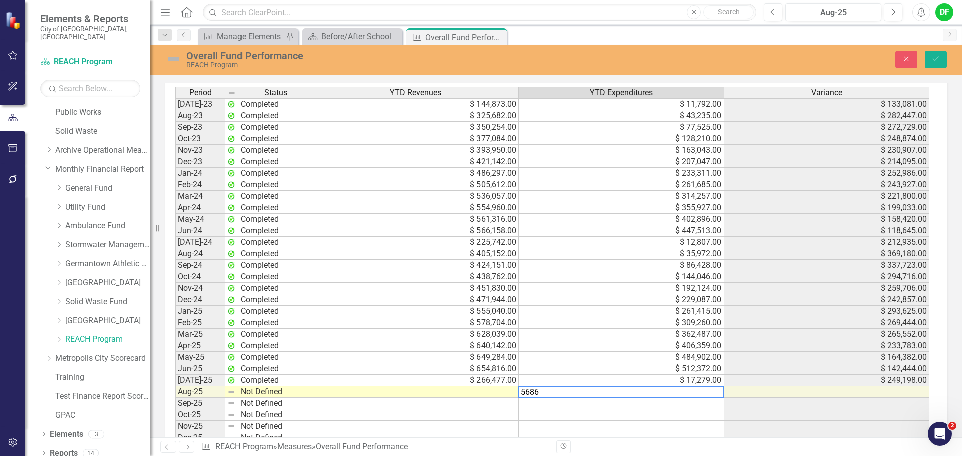
type textarea "56862"
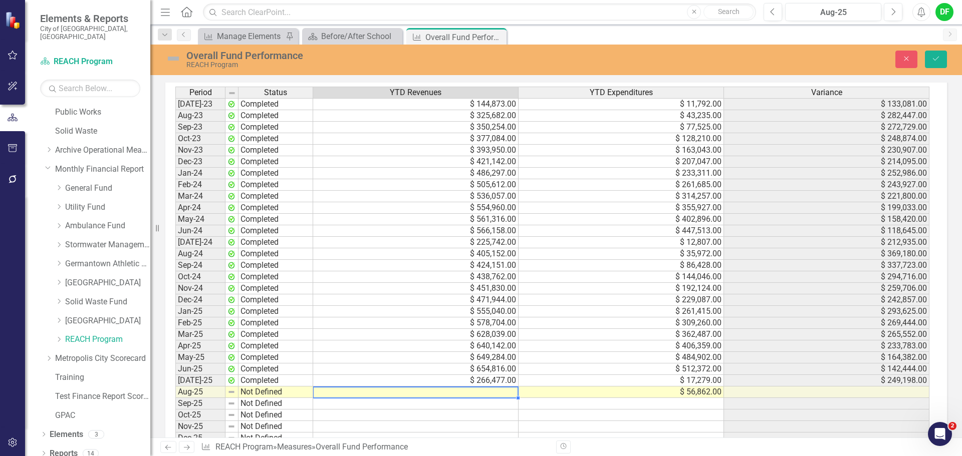
click at [460, 393] on td at bounding box center [415, 393] width 205 height 12
type textarea "411719"
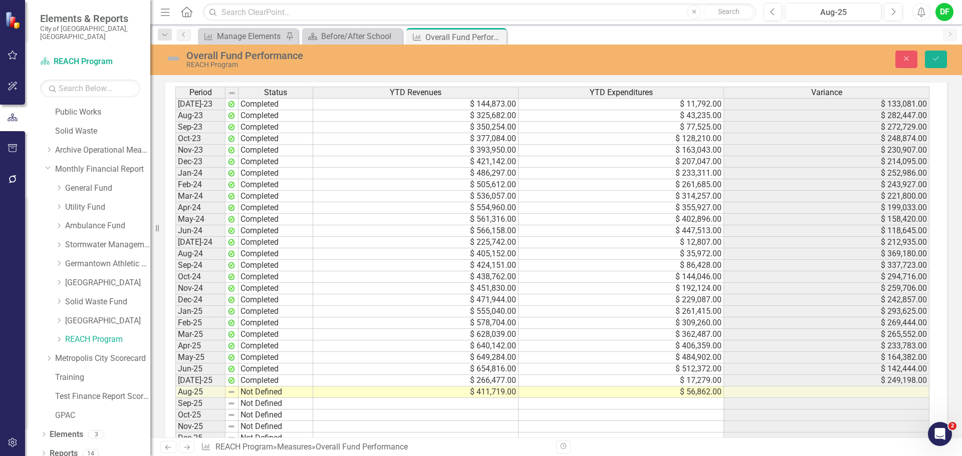
click at [173, 61] on img at bounding box center [173, 59] width 16 height 16
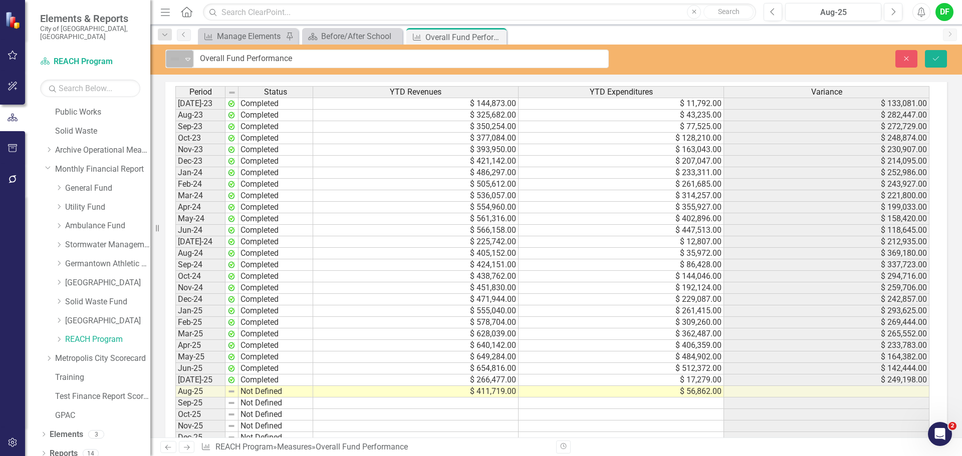
click at [181, 59] on div "Not Defined" at bounding box center [175, 59] width 13 height 12
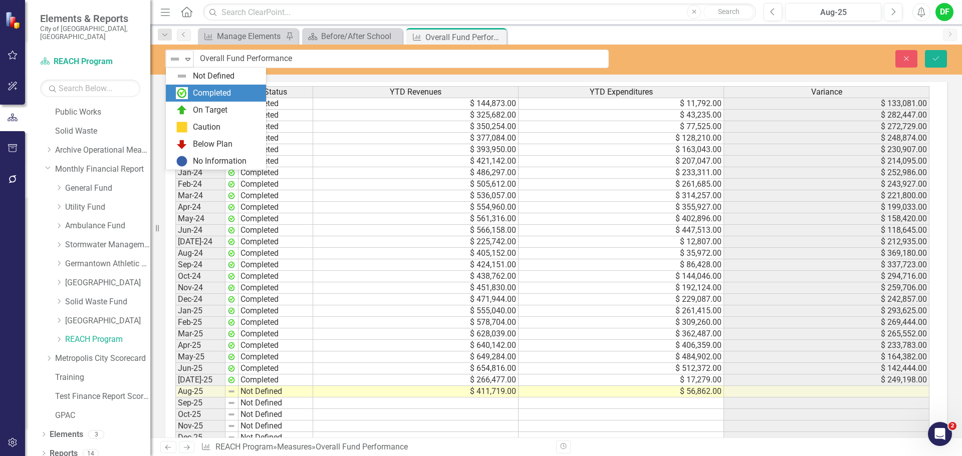
click at [191, 89] on div "Completed" at bounding box center [218, 93] width 84 height 12
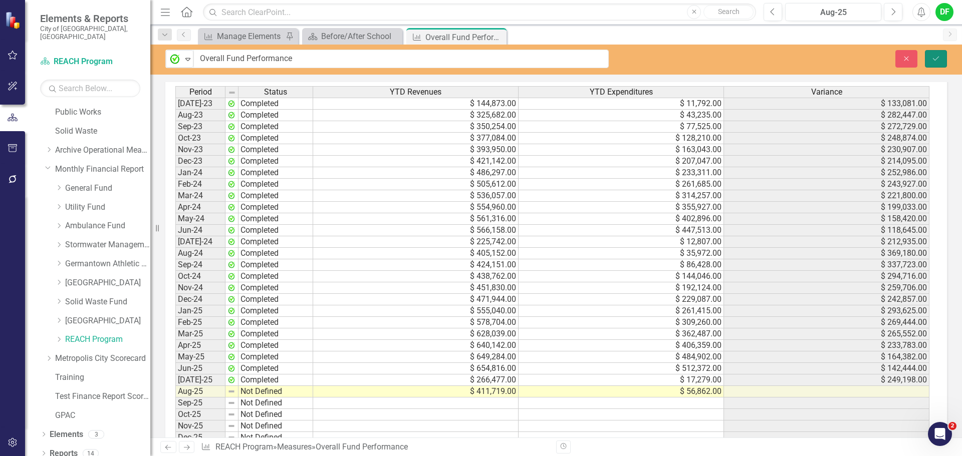
click at [938, 57] on icon "submit" at bounding box center [935, 58] width 6 height 4
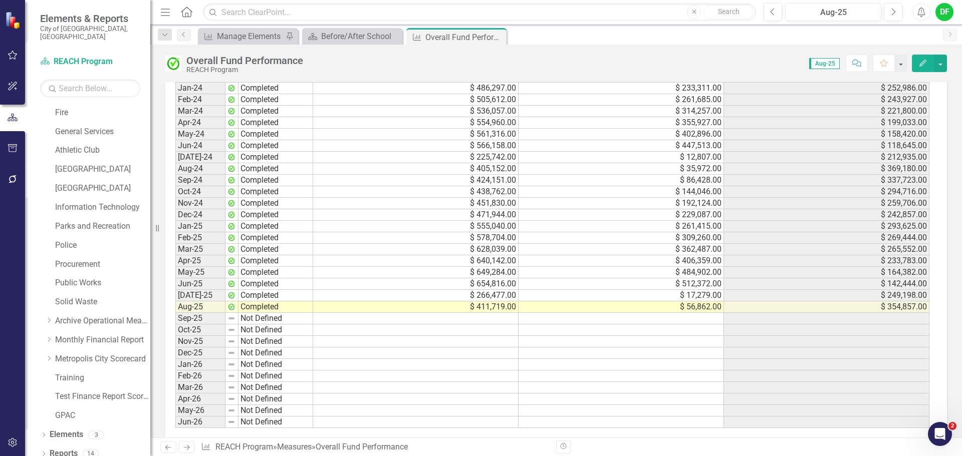
scroll to position [947, 0]
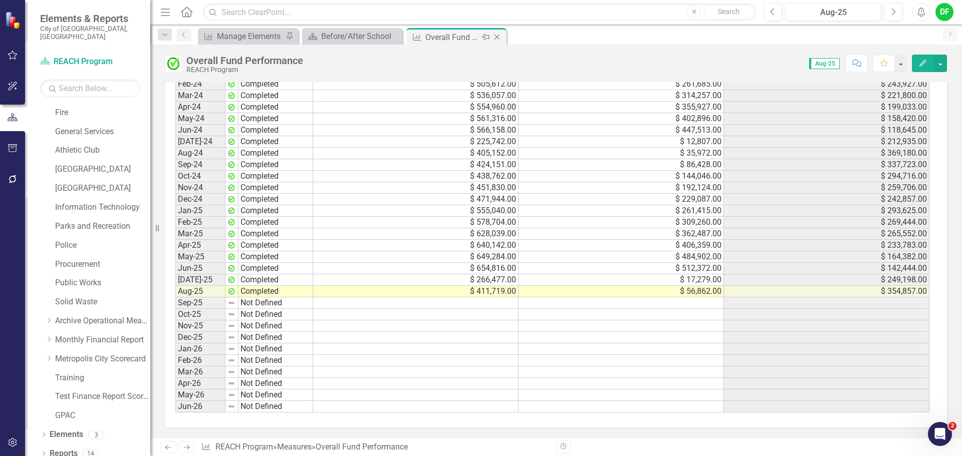
click at [497, 36] on icon "Close" at bounding box center [497, 37] width 10 height 8
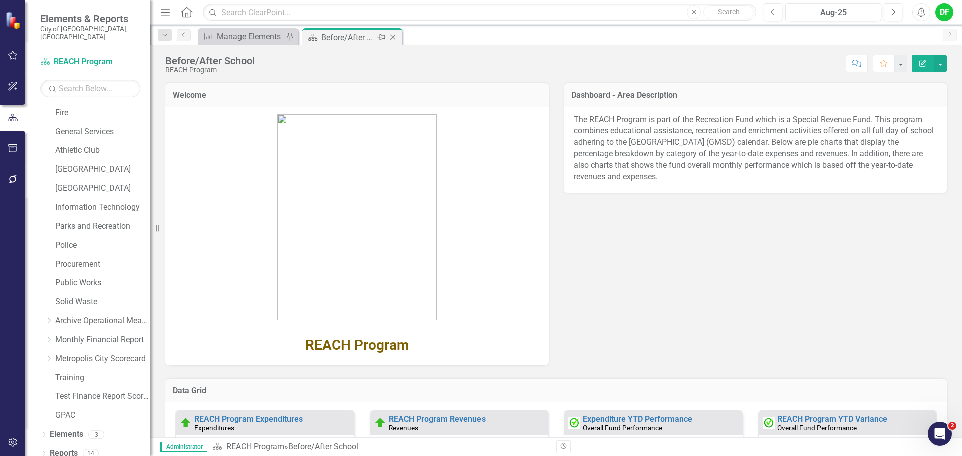
click at [394, 35] on icon "Close" at bounding box center [393, 37] width 10 height 8
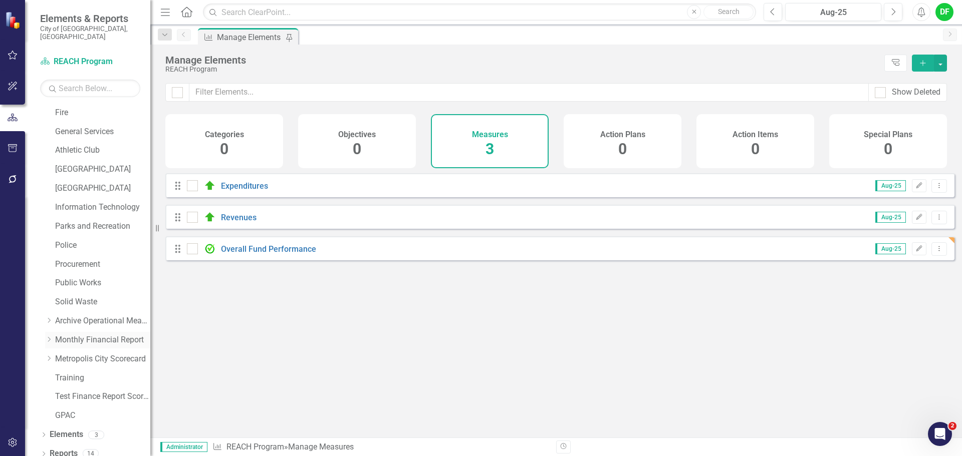
click at [49, 337] on icon "Dropdown" at bounding box center [49, 340] width 8 height 6
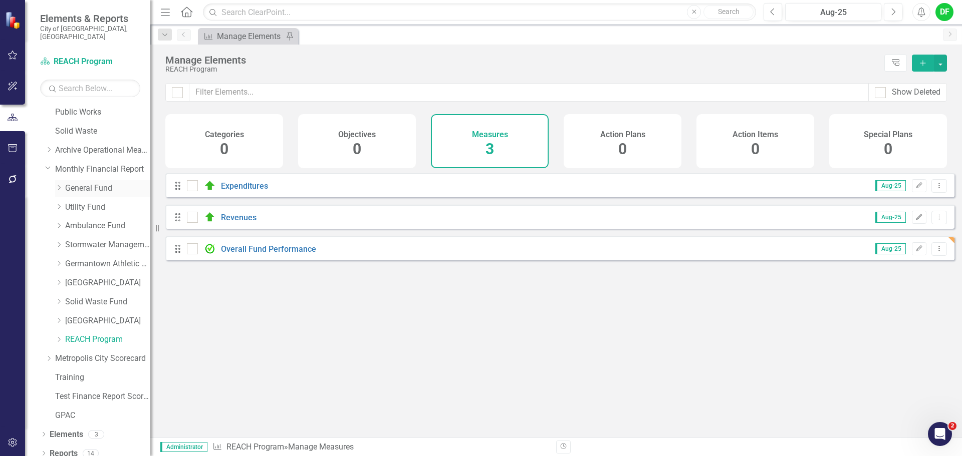
click at [92, 183] on link "General Fund" at bounding box center [107, 189] width 85 height 12
